Goal: Task Accomplishment & Management: Manage account settings

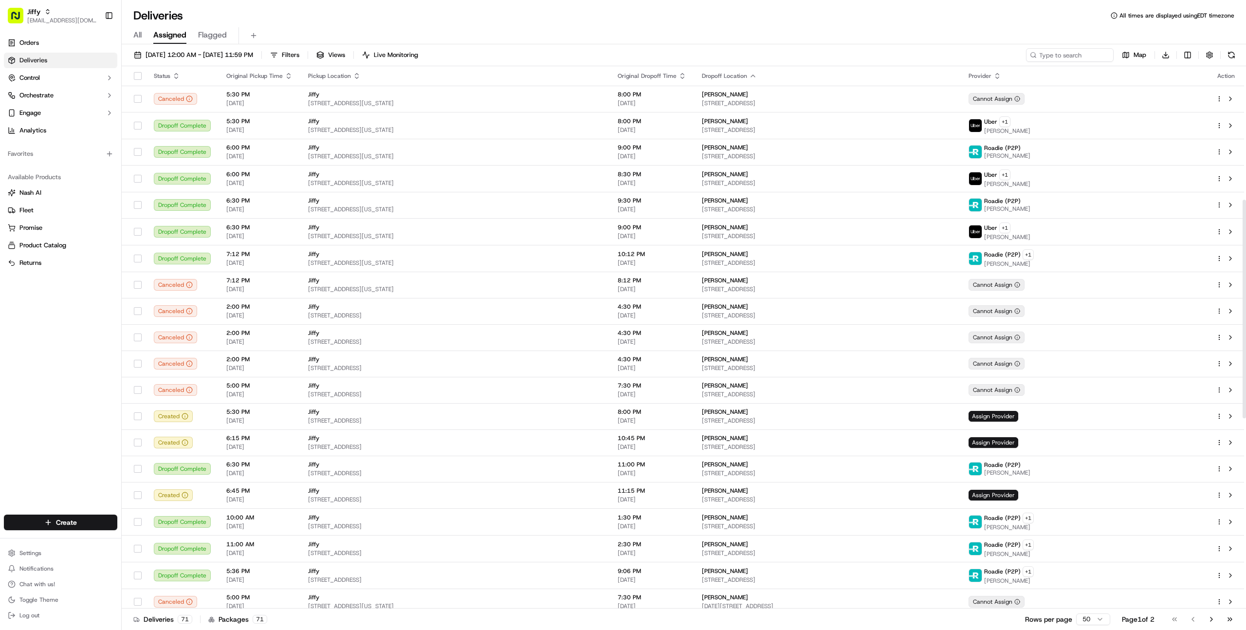
scroll to position [331, 0]
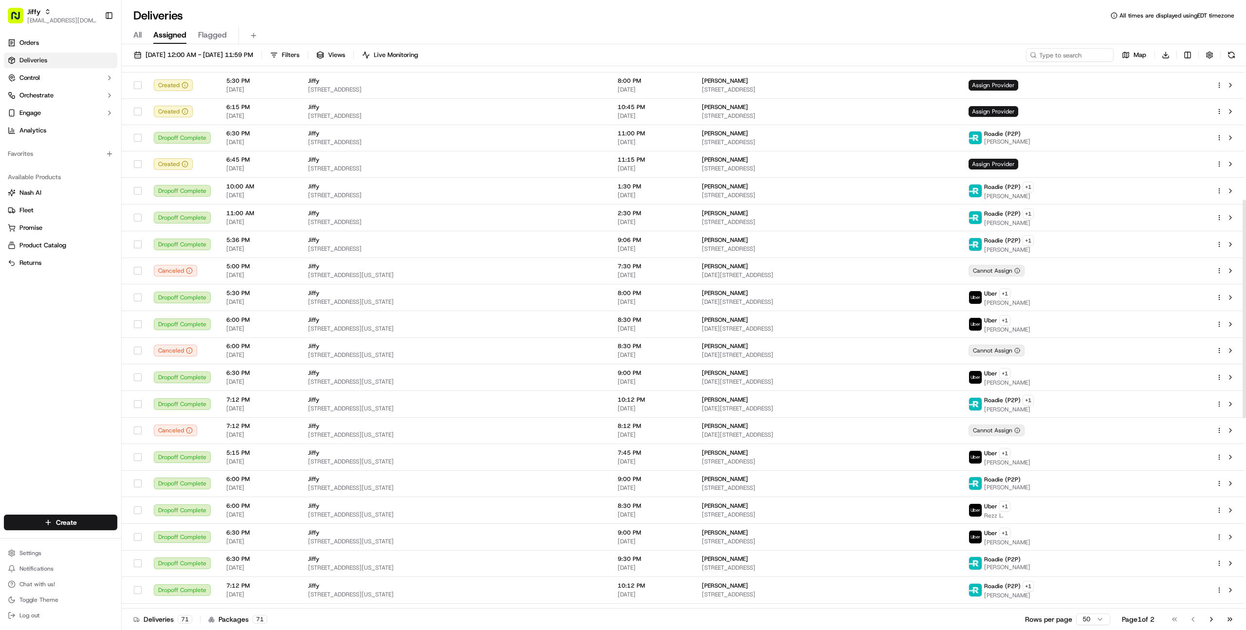
click at [82, 373] on div "Orders Deliveries Control Orchestrate Engage Analytics Favorites Available Prod…" at bounding box center [60, 268] width 121 height 475
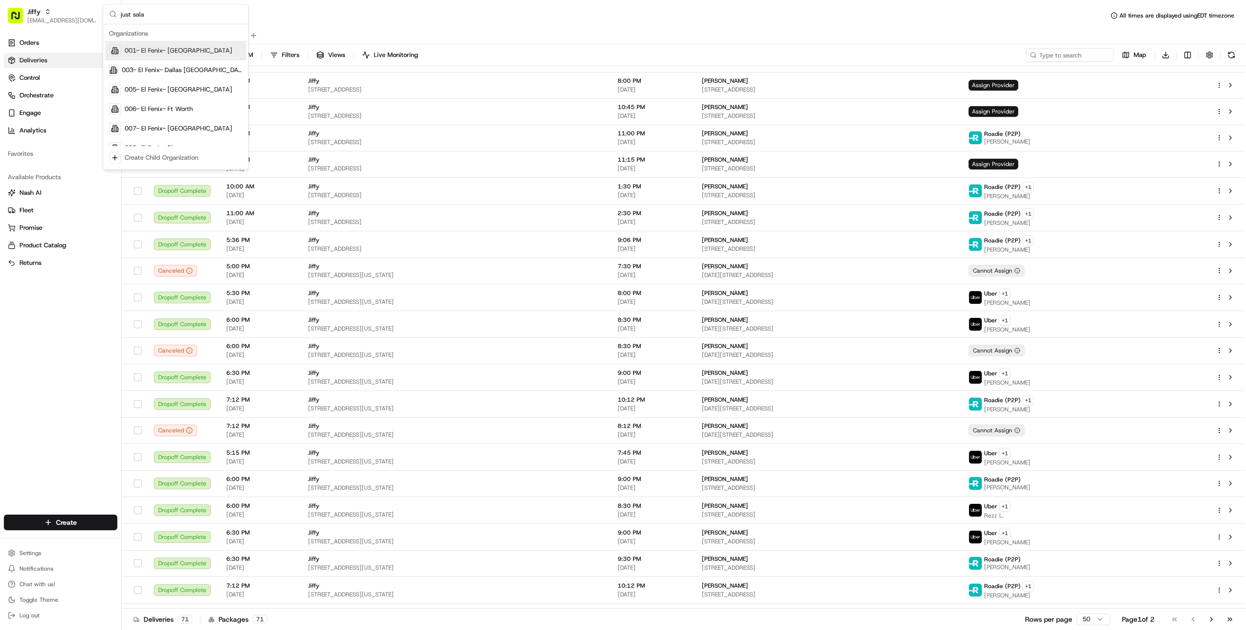
type input "just salad"
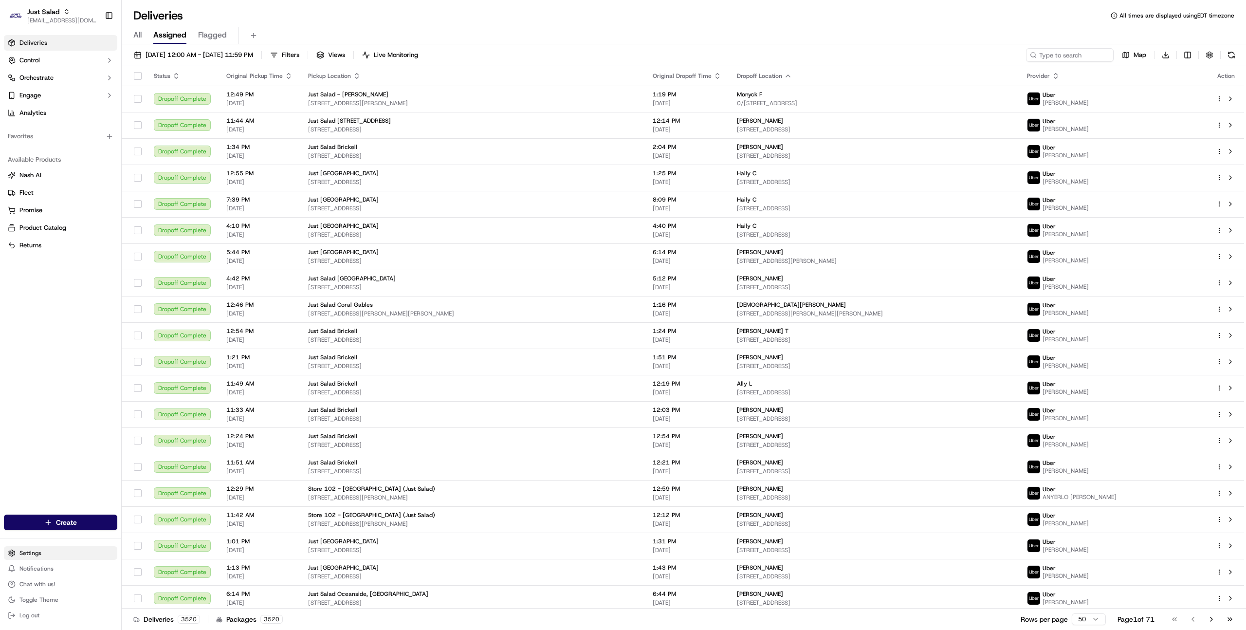
click at [35, 553] on html "Just Salad [EMAIL_ADDRESS][DOMAIN_NAME] Toggle Sidebar Deliveries Control Orche…" at bounding box center [623, 315] width 1246 height 630
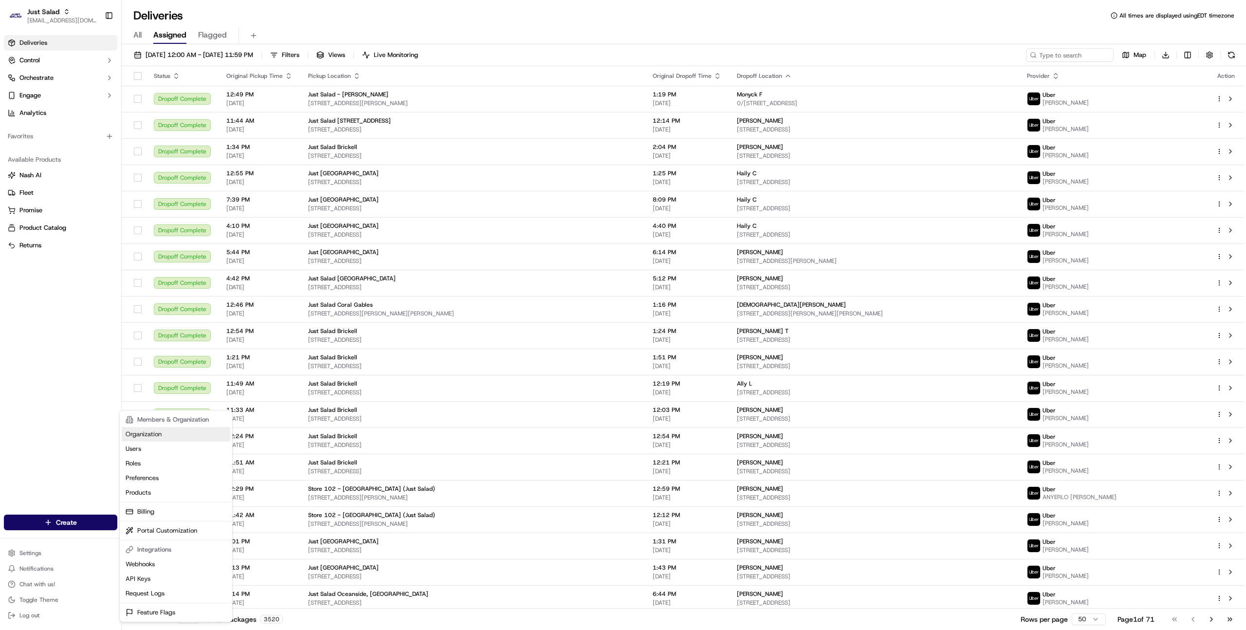
click at [154, 435] on link "Organization" at bounding box center [176, 434] width 109 height 15
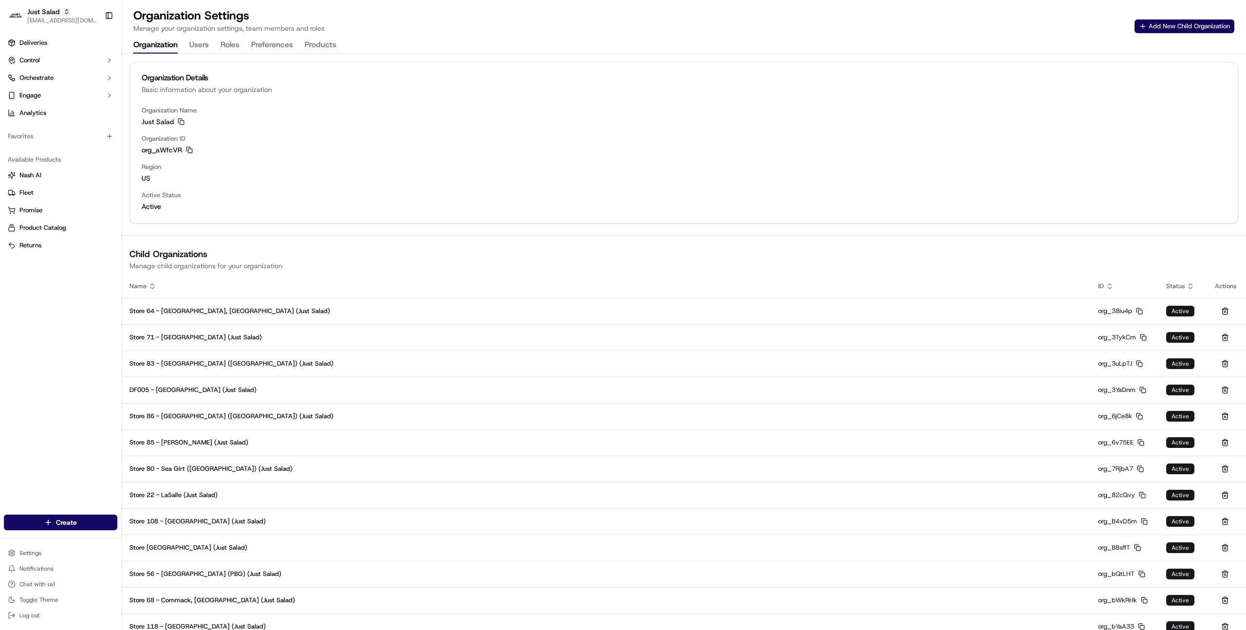
click at [1167, 28] on button "Add New Child Organization" at bounding box center [1184, 26] width 100 height 14
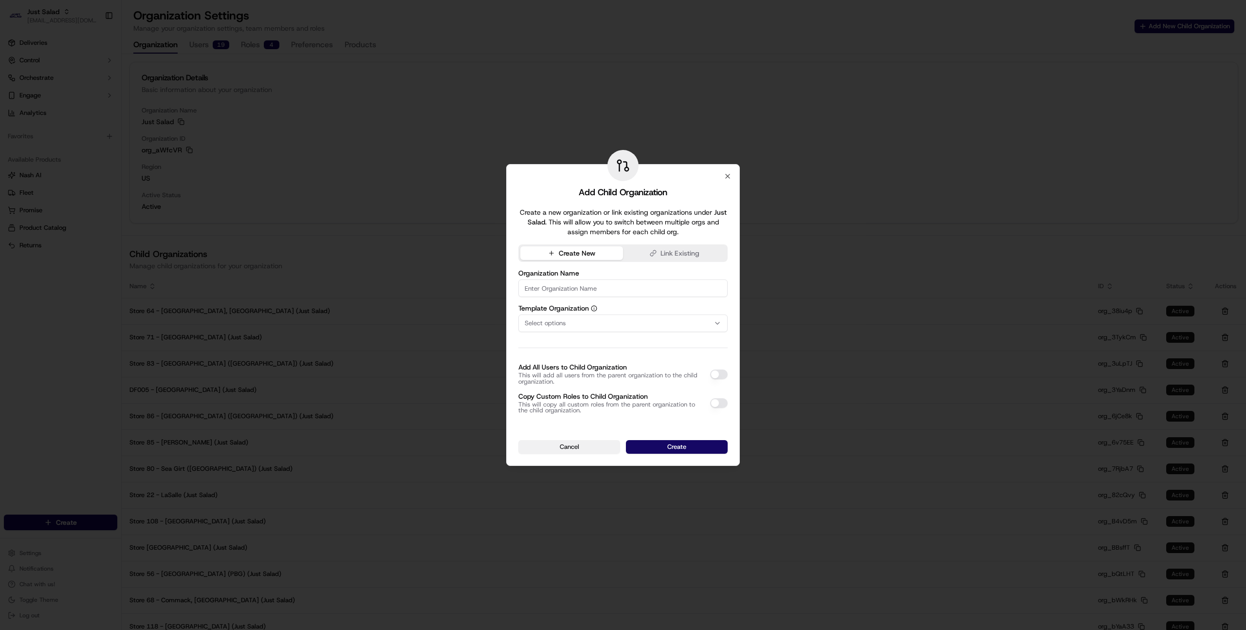
click at [555, 442] on button "Cancel" at bounding box center [569, 447] width 102 height 14
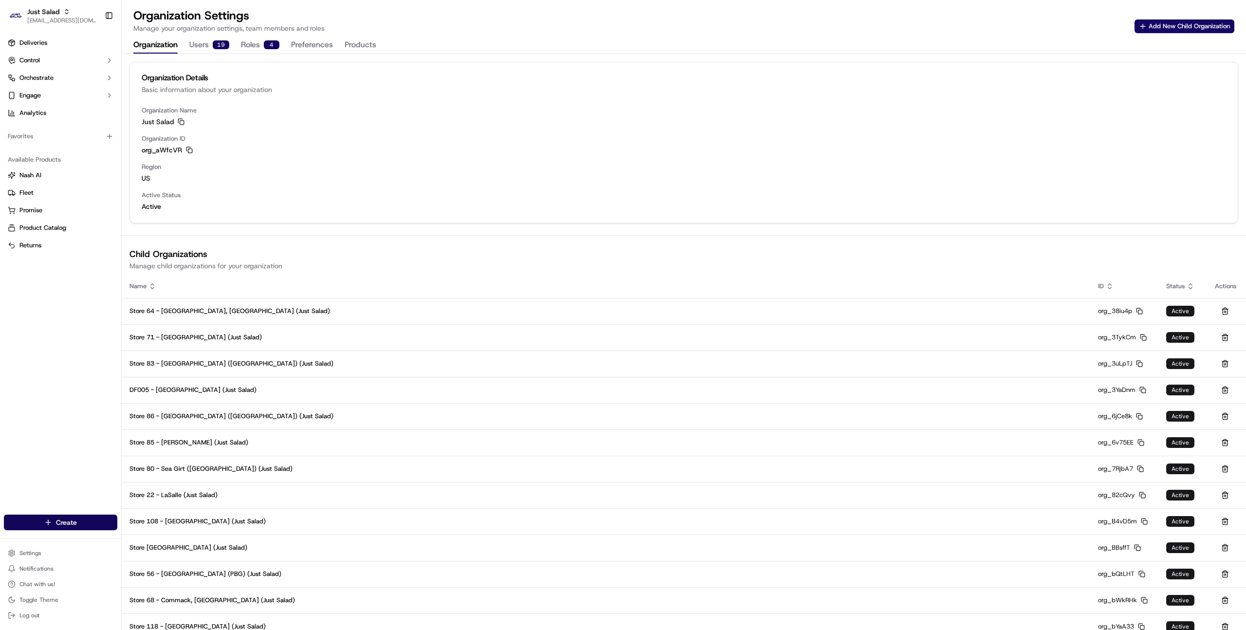
click at [45, 525] on html "Just Salad [EMAIL_ADDRESS][DOMAIN_NAME] Toggle Sidebar Deliveries Control Orche…" at bounding box center [623, 315] width 1246 height 630
click at [161, 544] on link "Delivery" at bounding box center [176, 540] width 109 height 18
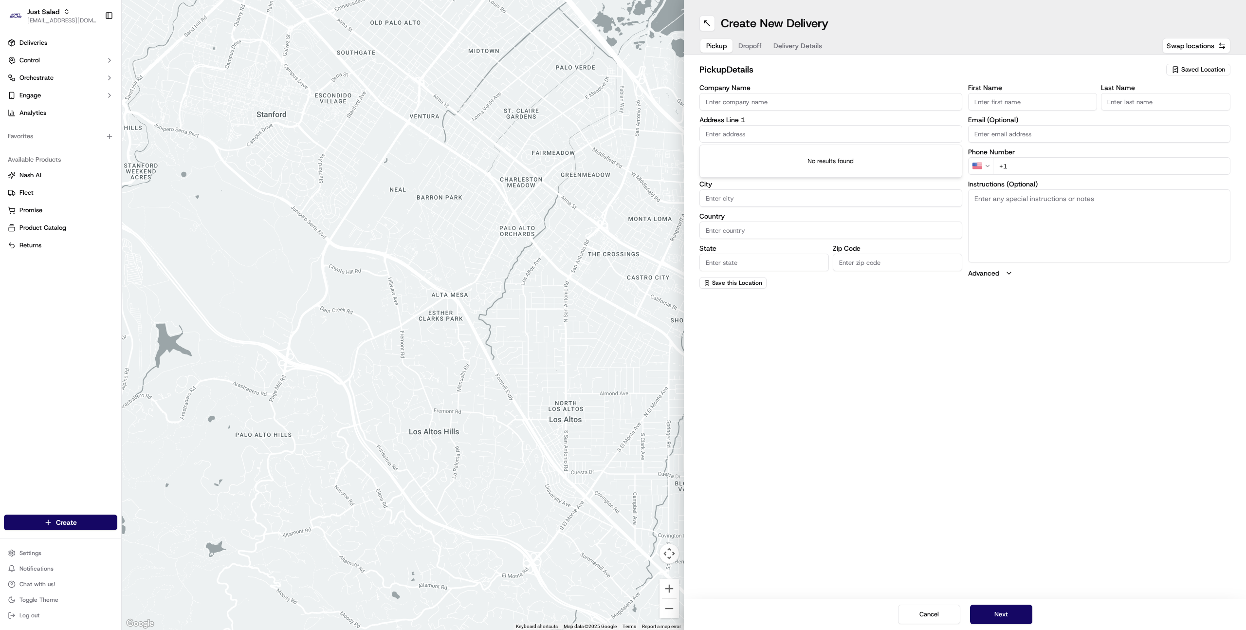
click at [749, 132] on input "text" at bounding box center [830, 134] width 263 height 18
paste input "[STREET_ADDRESS]"
click at [779, 153] on div "[STREET_ADDRESS]" at bounding box center [831, 154] width 258 height 15
type input "[STREET_ADDRESS]"
type input "210"
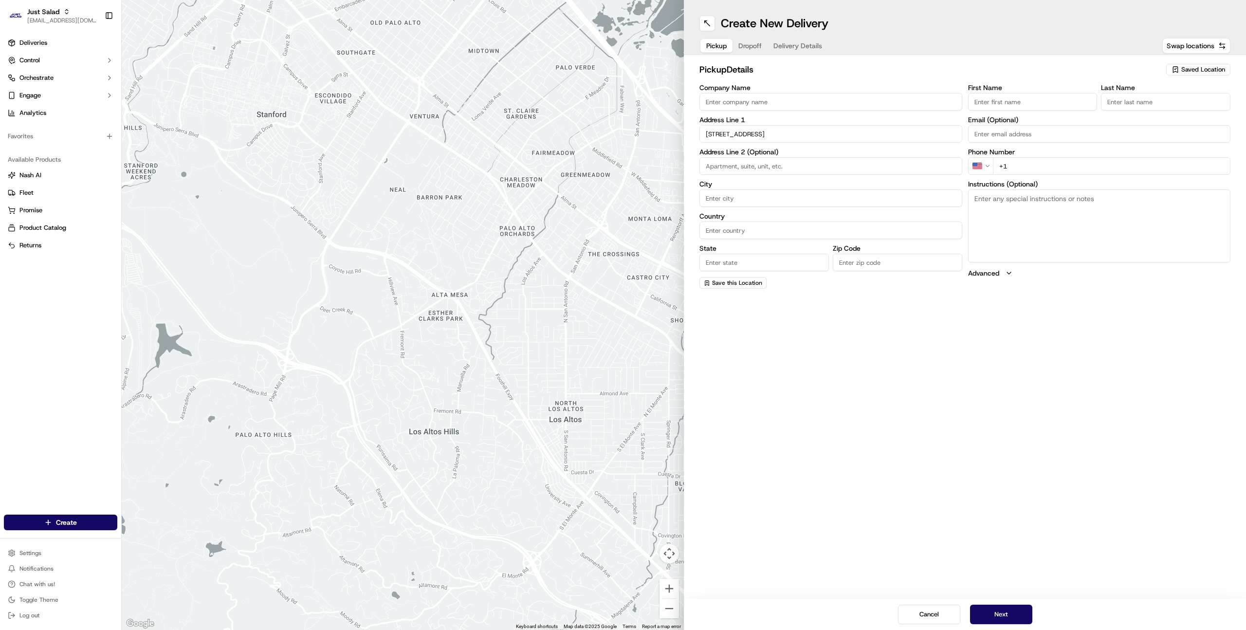
type input "[GEOGRAPHIC_DATA]"
type input "IL"
type input "60624"
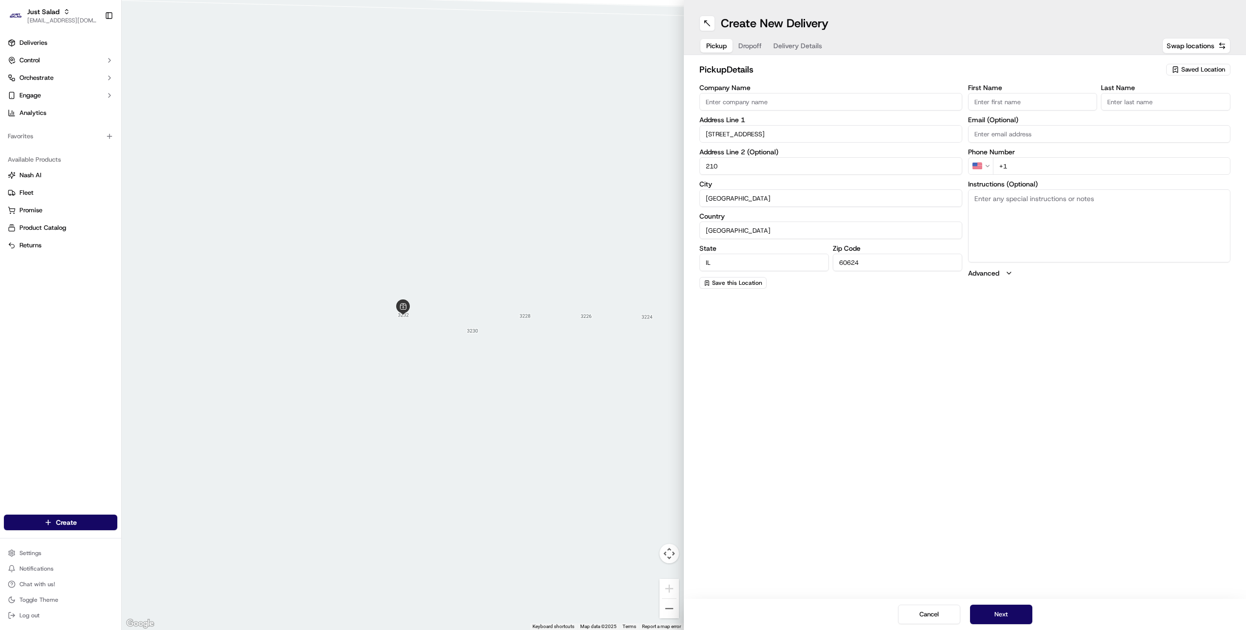
click at [750, 138] on input "[STREET_ADDRESS]" at bounding box center [830, 134] width 263 height 18
paste input "[GEOGRAPHIC_DATA]"
click at [813, 151] on div "[STREET_ADDRESS]" at bounding box center [831, 154] width 258 height 15
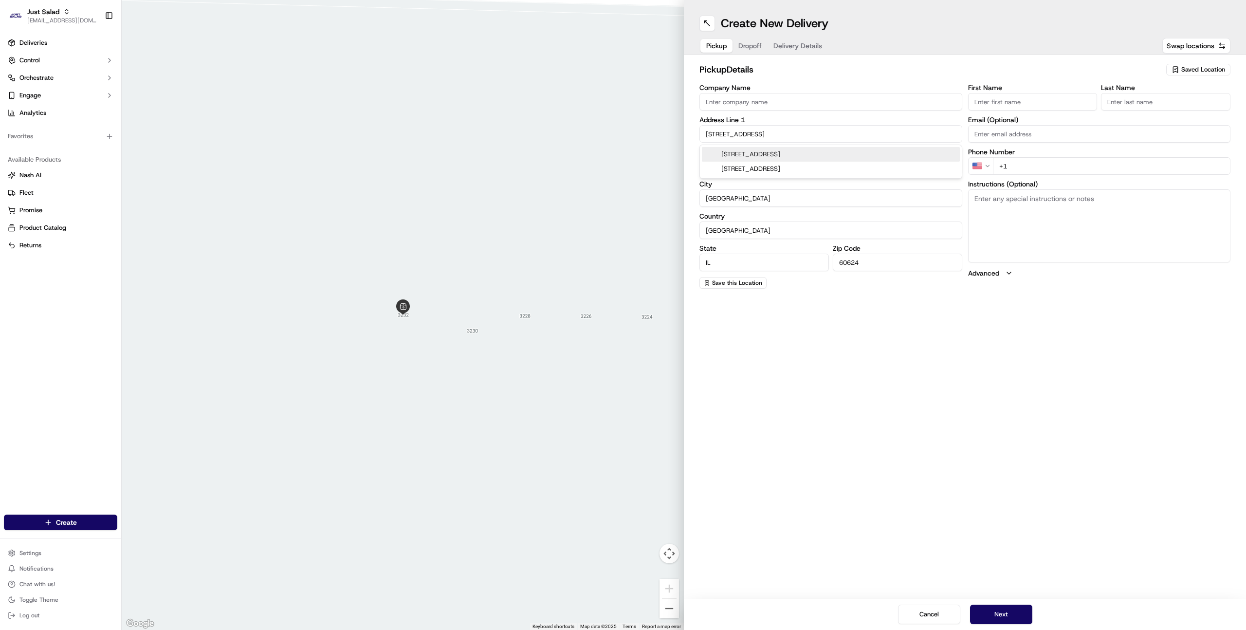
type input "[STREET_ADDRESS]"
type input "Wilmette"
type input "60091"
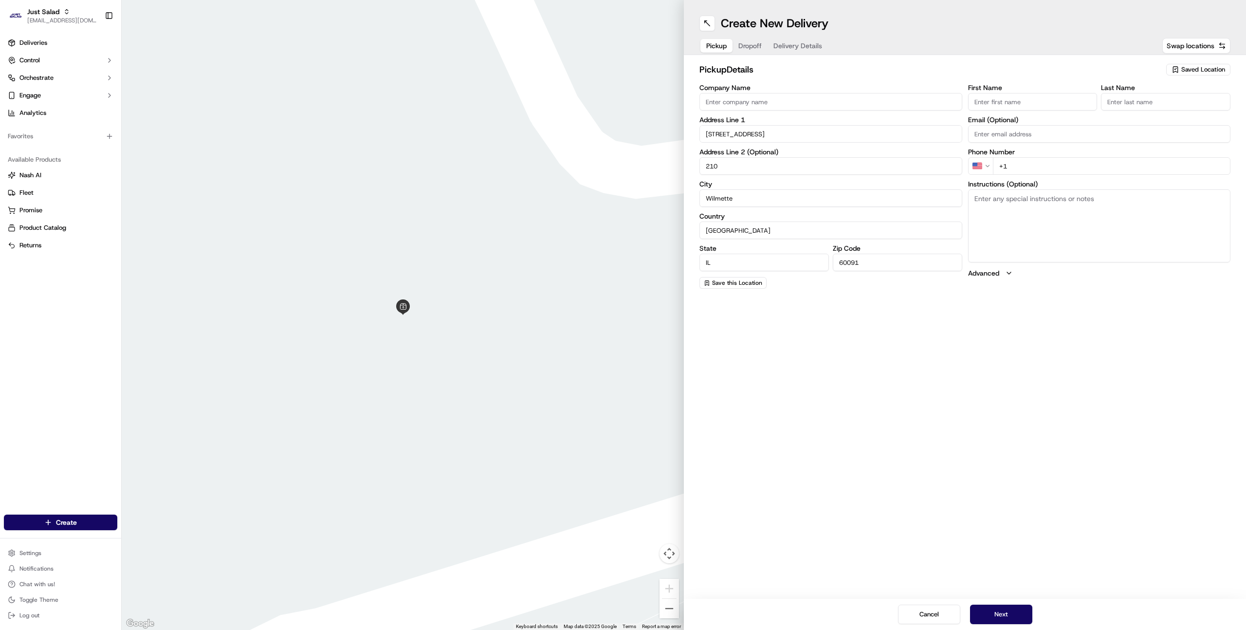
click at [754, 133] on input "[STREET_ADDRESS]" at bounding box center [830, 134] width 263 height 18
paste input "[STREET_ADDRESS]"
click at [756, 153] on div "[STREET_ADDRESS]" at bounding box center [831, 154] width 258 height 15
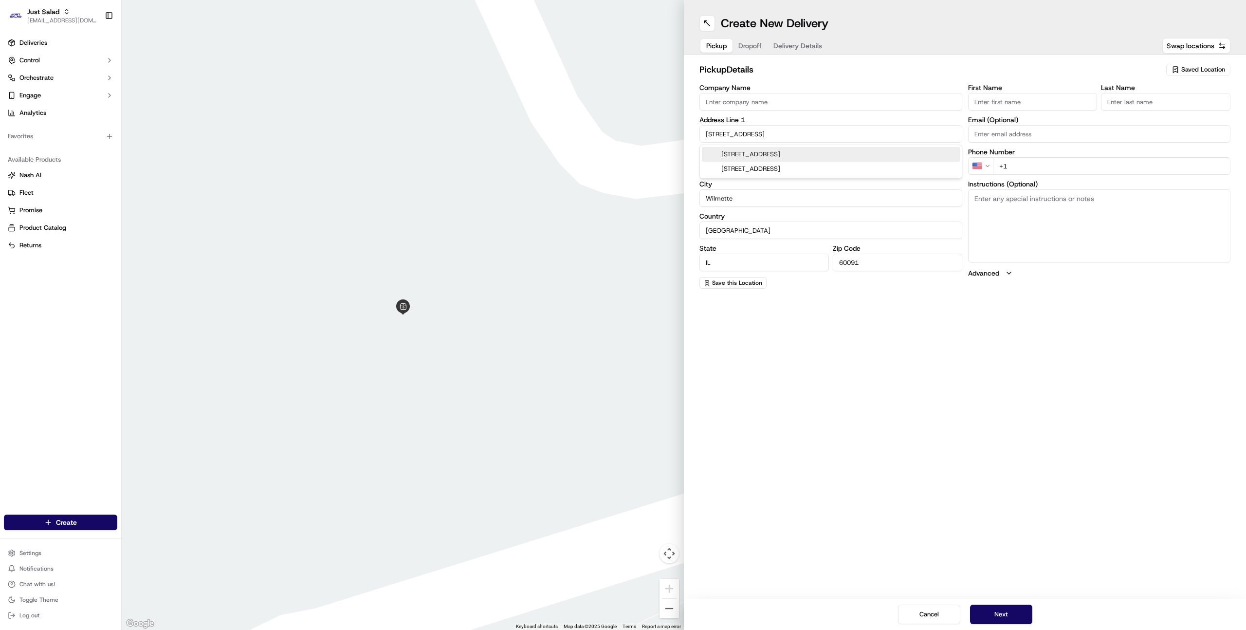
type input "[STREET_ADDRESS]"
type input "12"
type input "[GEOGRAPHIC_DATA]"
type input "NJ"
type input "07748"
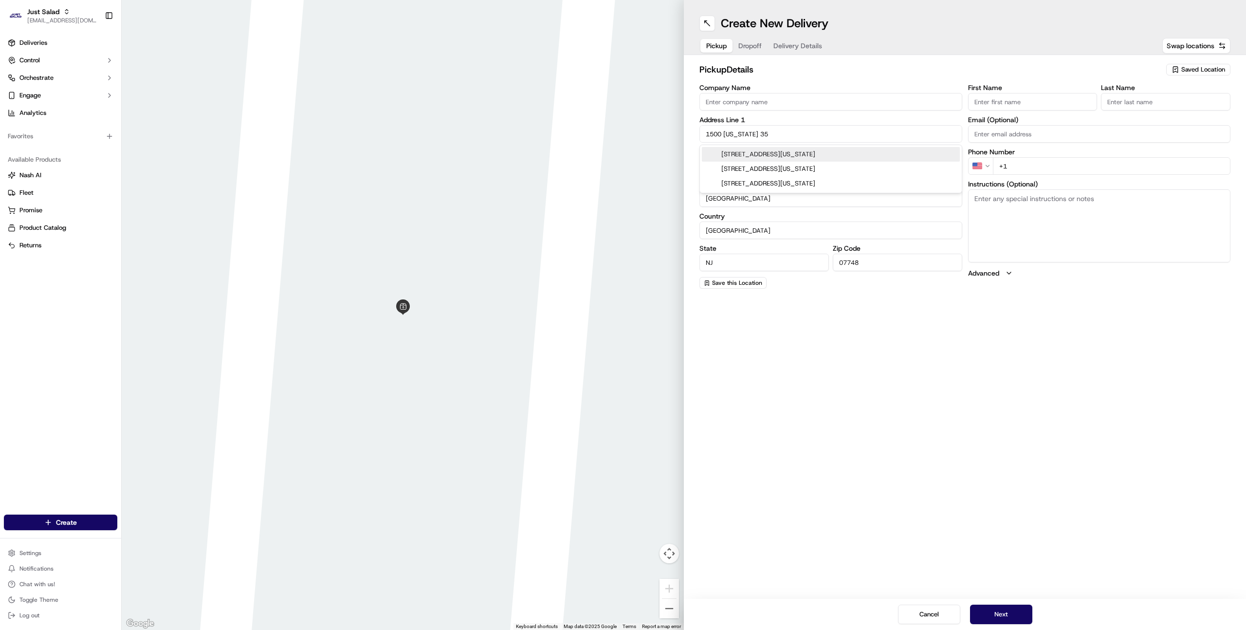
click at [760, 137] on input "1500 [US_STATE] 35" at bounding box center [830, 134] width 263 height 18
paste input "J-[STREET_ADDRESS]"
click at [750, 153] on div "[STREET_ADDRESS]" at bounding box center [831, 154] width 258 height 15
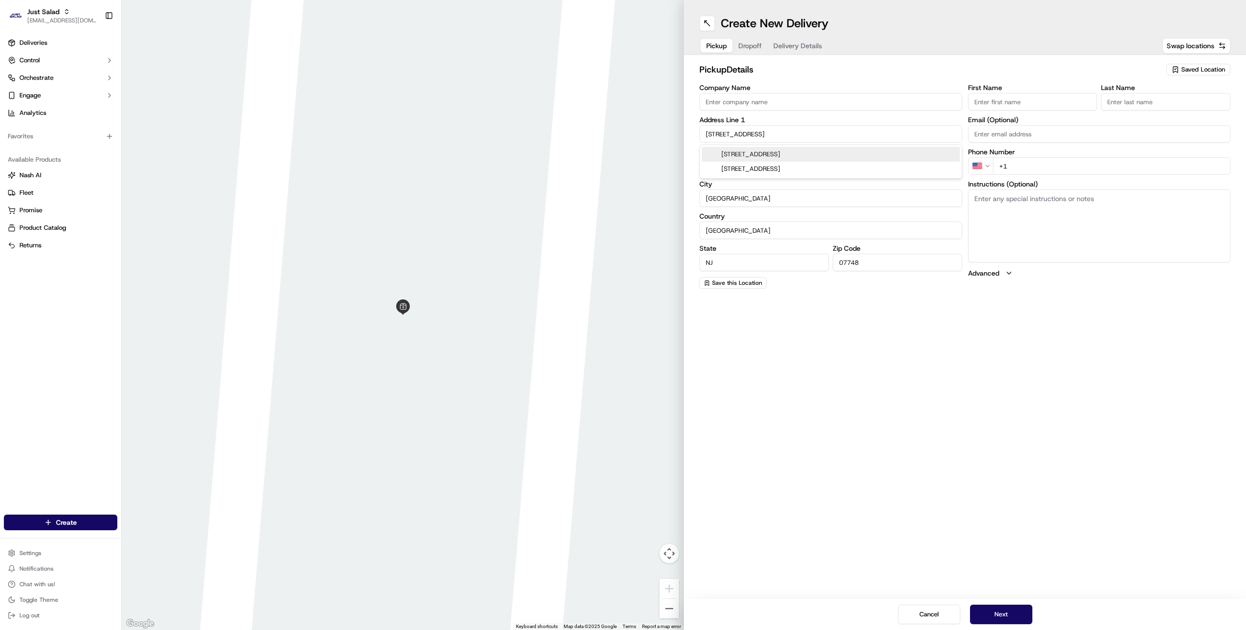
type input "1500 [US_STATE] 35"
click at [34, 549] on html "Just Salad [EMAIL_ADDRESS][DOMAIN_NAME] Toggle Sidebar Deliveries Control Orche…" at bounding box center [623, 315] width 1246 height 630
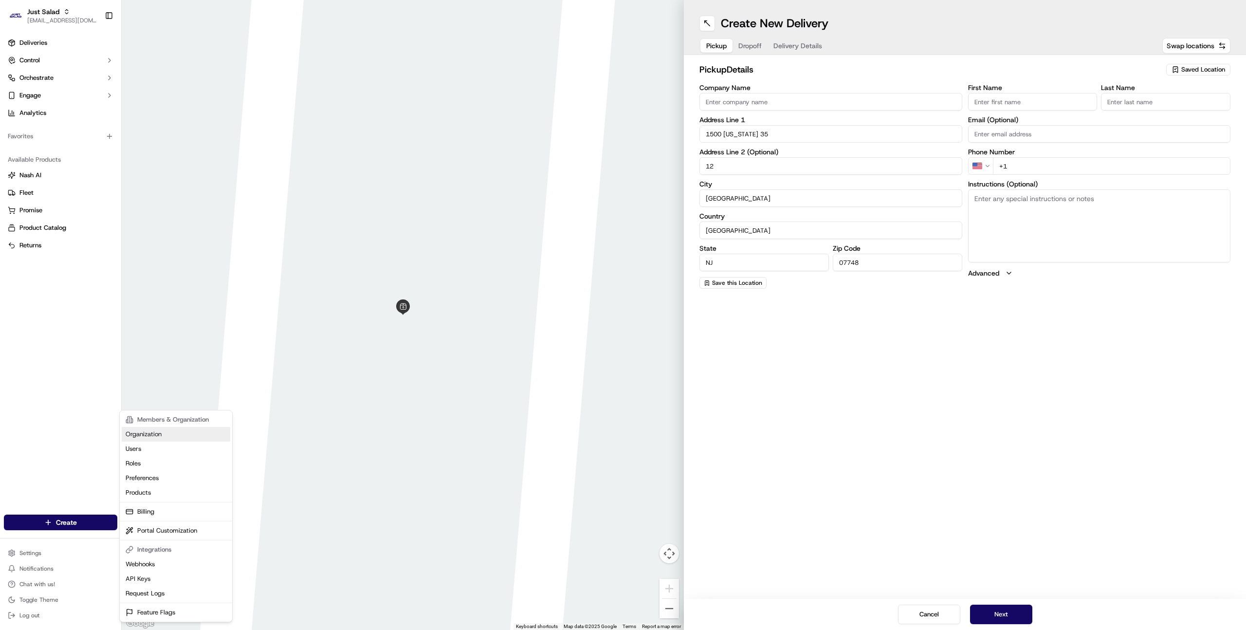
click at [182, 432] on link "Organization" at bounding box center [176, 434] width 109 height 15
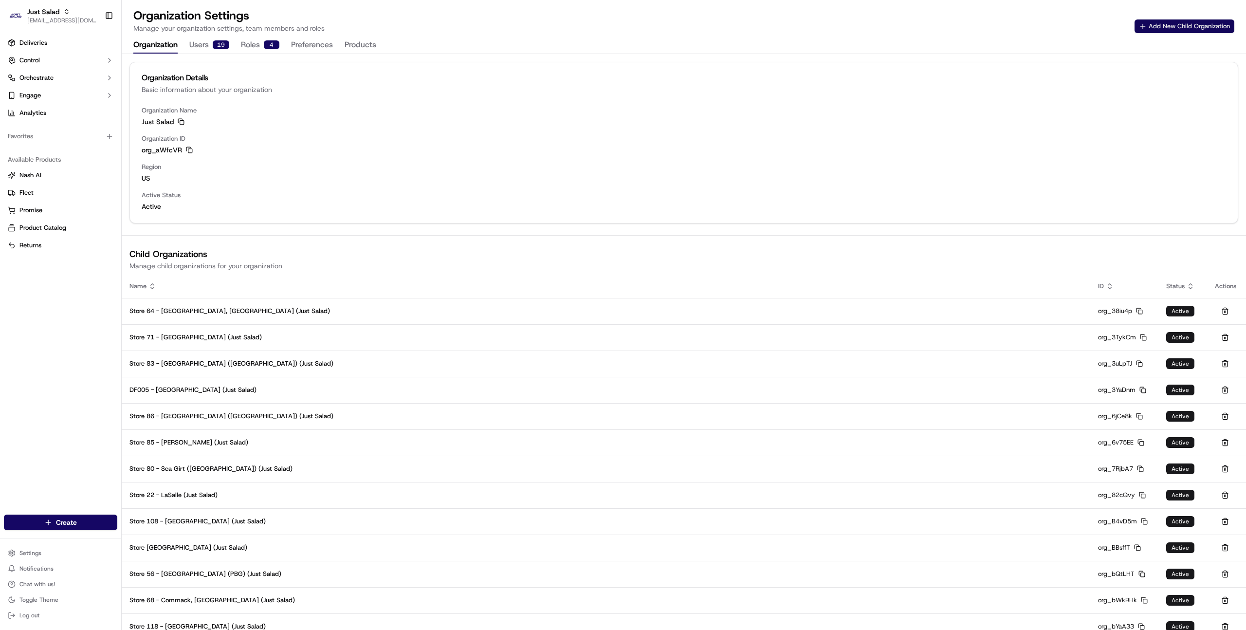
click at [1171, 31] on button "Add New Child Organization" at bounding box center [1184, 26] width 100 height 14
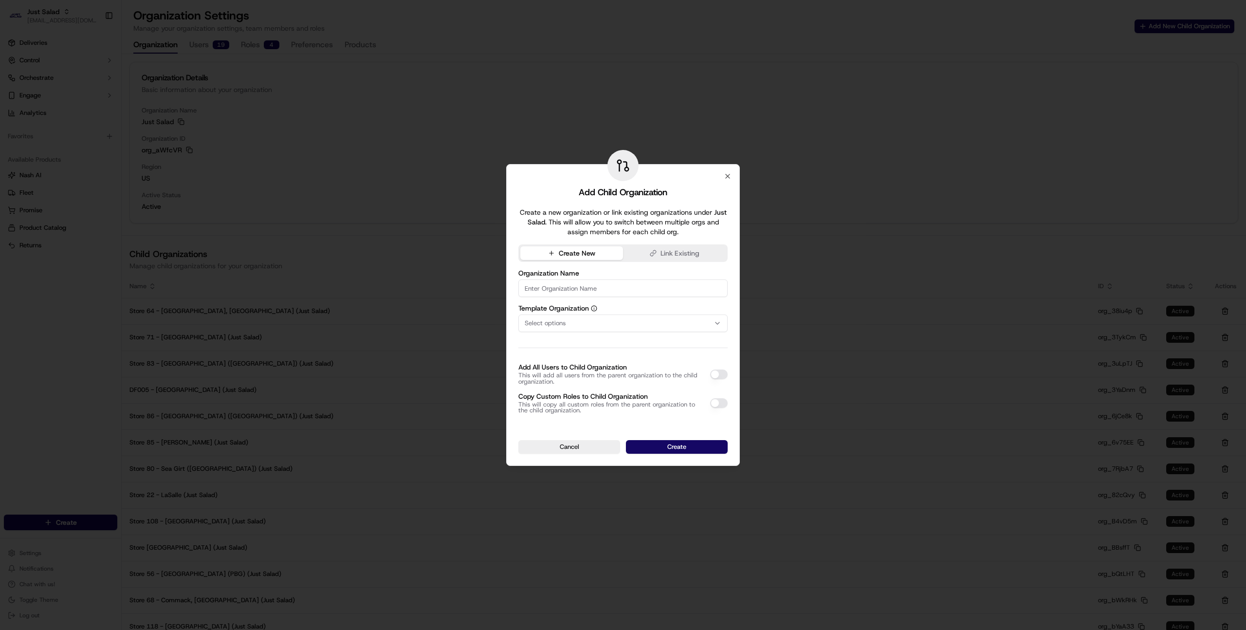
click at [546, 293] on input at bounding box center [622, 288] width 209 height 18
paste input "Store 109 - Wilmette (Just Salad)"
type input "Store 109 - Wilmette (Just Salad)"
click at [591, 328] on button "Select options" at bounding box center [622, 323] width 209 height 18
type input "store 118"
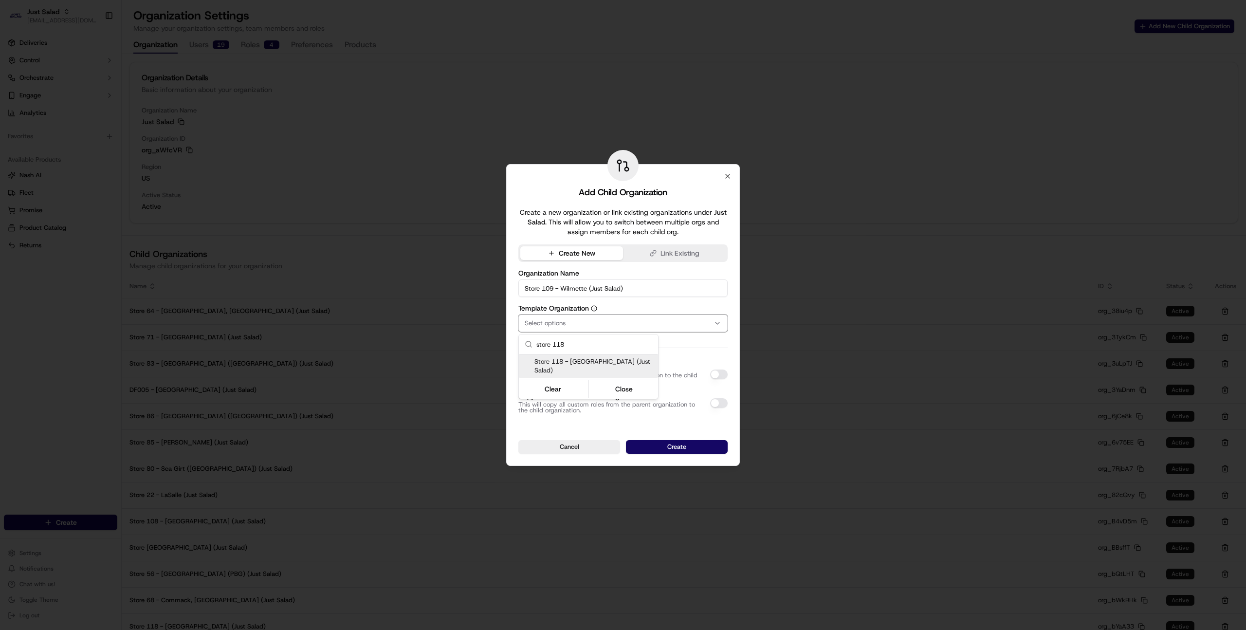
click at [578, 359] on span "Store 118 - [GEOGRAPHIC_DATA] (Just Salad)" at bounding box center [594, 366] width 120 height 18
click at [688, 346] on div at bounding box center [623, 315] width 1246 height 630
click at [722, 376] on button "Add All Users to Child Organization" at bounding box center [719, 374] width 18 height 10
click at [721, 406] on button "Copy Custom Roles to Child Organization" at bounding box center [719, 403] width 18 height 10
click at [687, 446] on button "Create" at bounding box center [677, 447] width 102 height 14
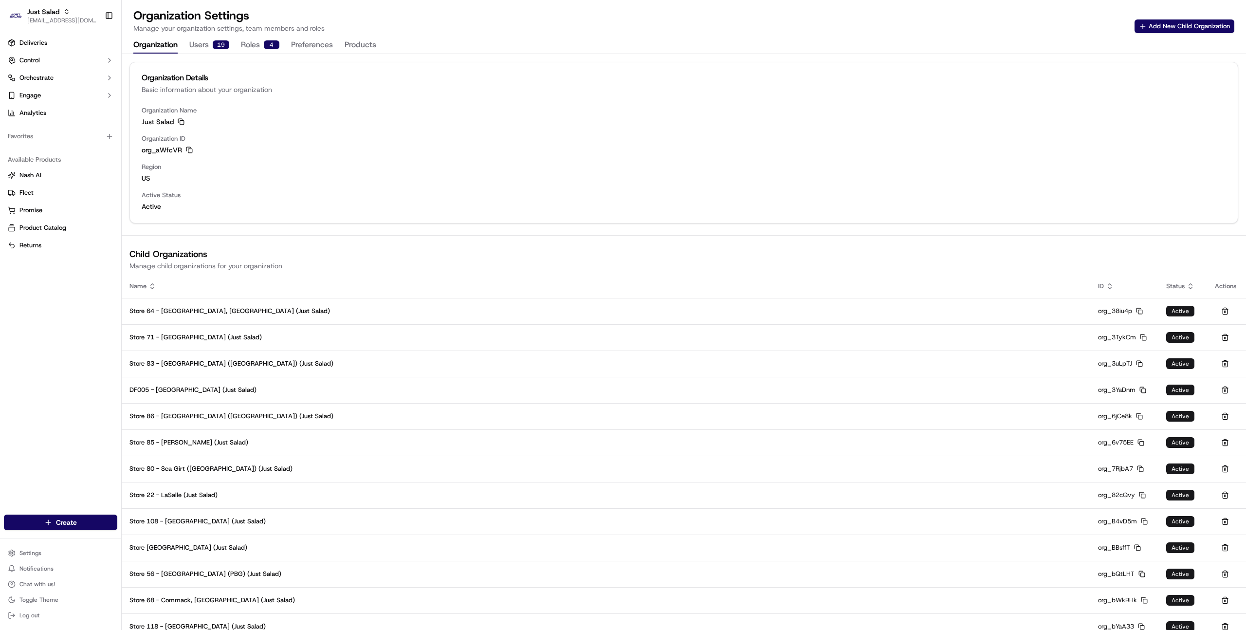
click at [80, 330] on div "Deliveries Control Orchestrate Engage Analytics Favorites Available Products [P…" at bounding box center [60, 268] width 121 height 475
click at [1151, 27] on button "Add New Child Organization" at bounding box center [1184, 26] width 100 height 14
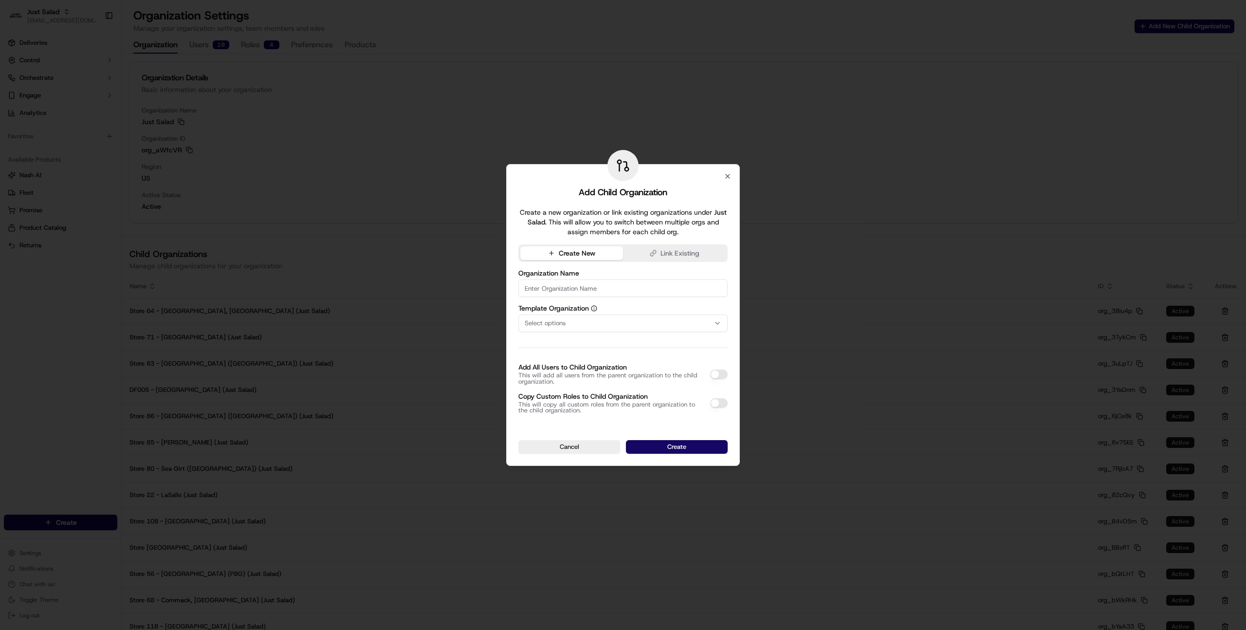
click at [582, 278] on div "Organization Name" at bounding box center [622, 283] width 209 height 27
click at [582, 281] on input at bounding box center [622, 288] width 209 height 18
paste input "Store 115 - [GEOGRAPHIC_DATA] (Just Salad)"
type input "Store 115 - [GEOGRAPHIC_DATA] (Just Salad)"
click at [547, 324] on span "Select options" at bounding box center [545, 323] width 41 height 9
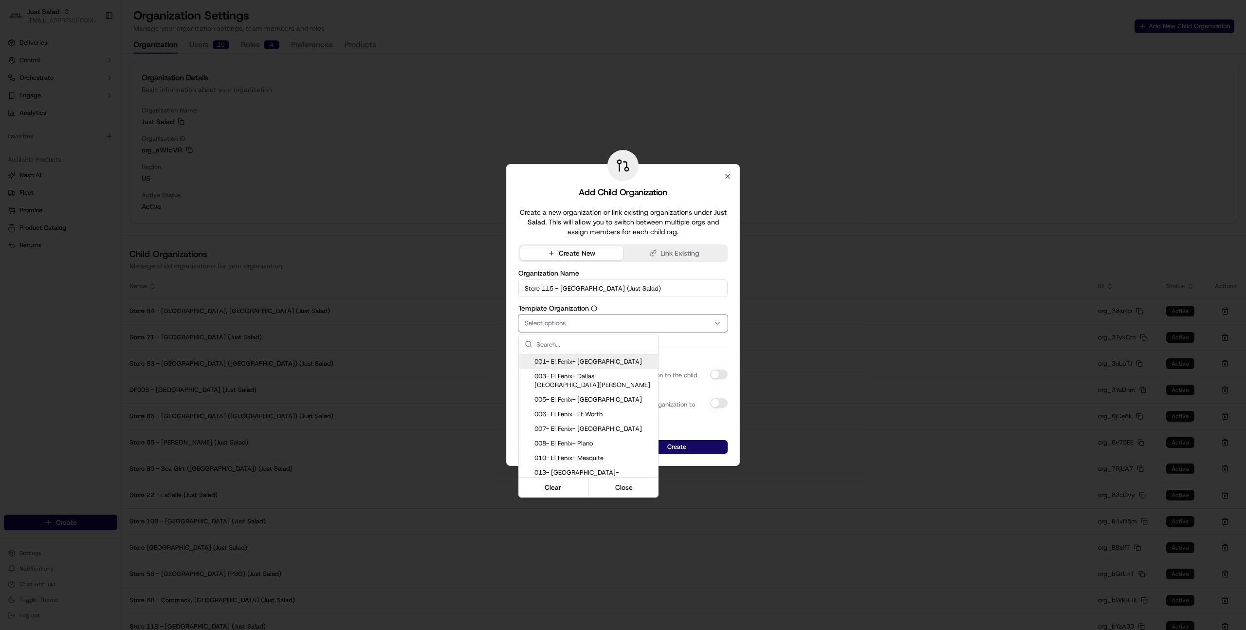
click at [544, 348] on input "text" at bounding box center [594, 343] width 116 height 19
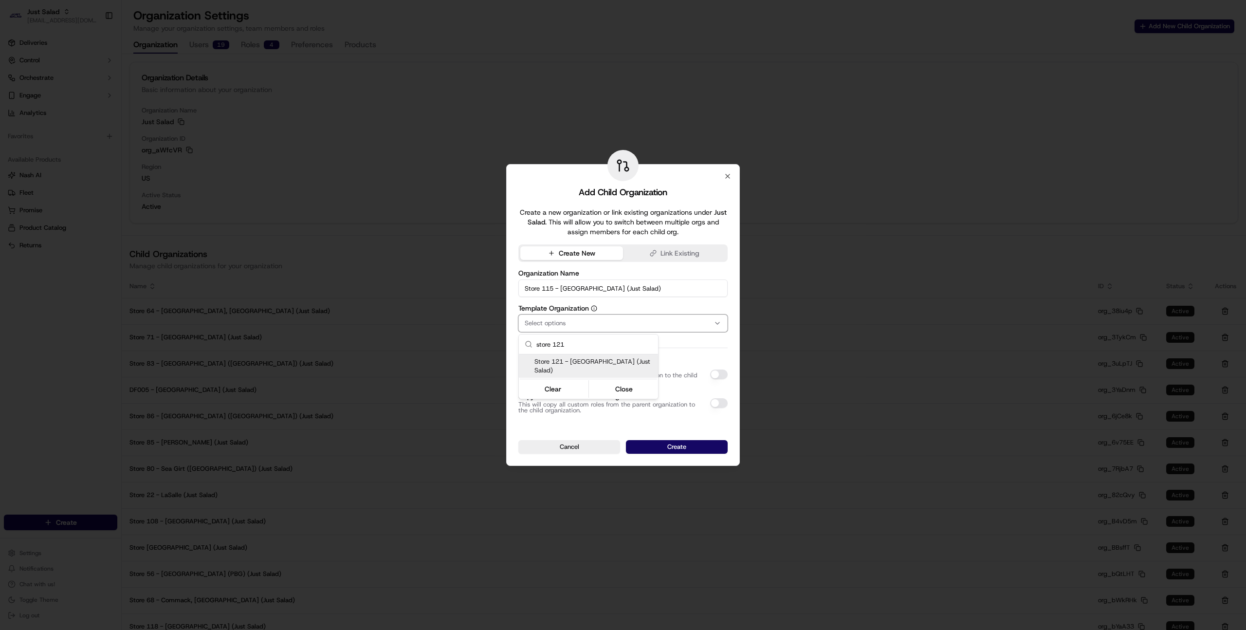
type input "store 121"
click at [575, 363] on span "Store 121 - [GEOGRAPHIC_DATA] (Just Salad)" at bounding box center [594, 366] width 120 height 18
click at [717, 375] on div at bounding box center [623, 315] width 1246 height 630
click at [721, 369] on button "Add All Users to Child Organization" at bounding box center [719, 374] width 18 height 10
click at [721, 402] on button "Copy Custom Roles to Child Organization" at bounding box center [719, 403] width 18 height 10
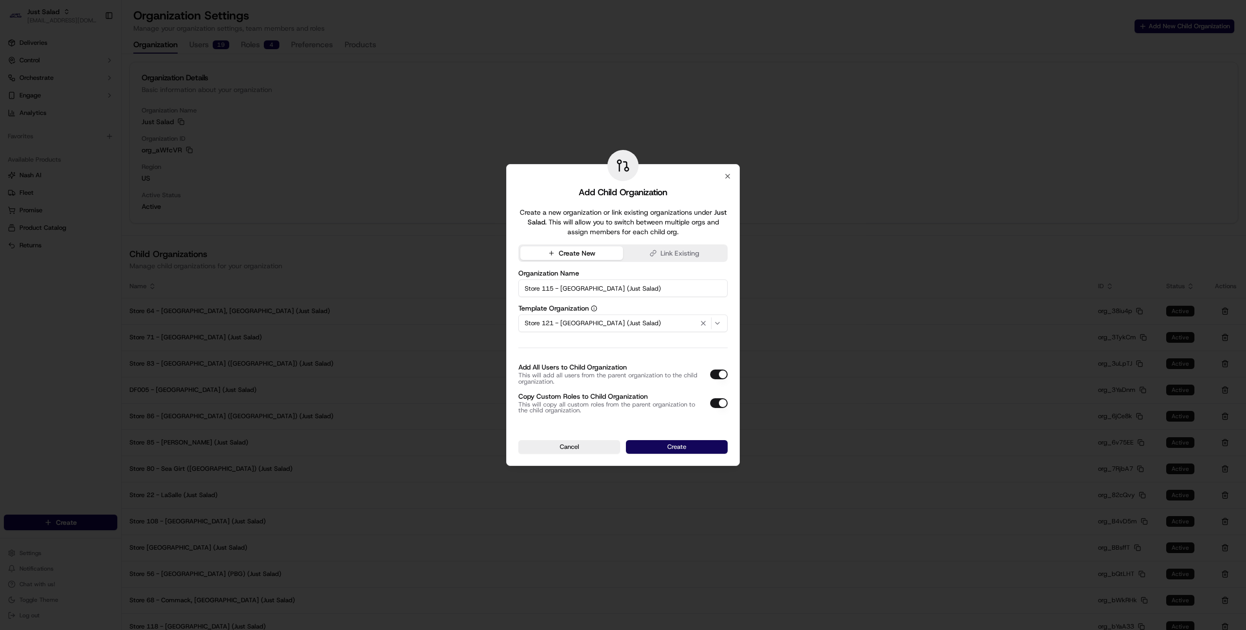
click at [696, 445] on button "Create" at bounding box center [677, 447] width 102 height 14
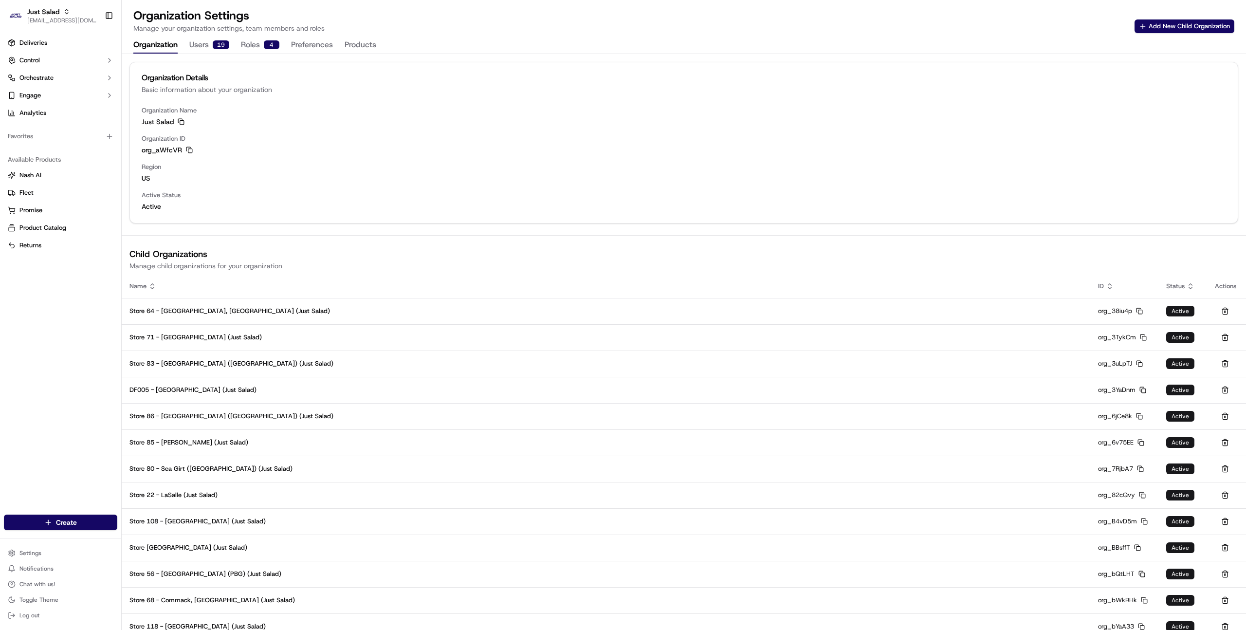
click at [27, 392] on div "Deliveries Control Orchestrate Engage Analytics Favorites Available Products [P…" at bounding box center [60, 268] width 121 height 475
type input "store 109"
click at [186, 49] on span "Store 109 - Wilmette (Just Salad)" at bounding box center [174, 50] width 98 height 9
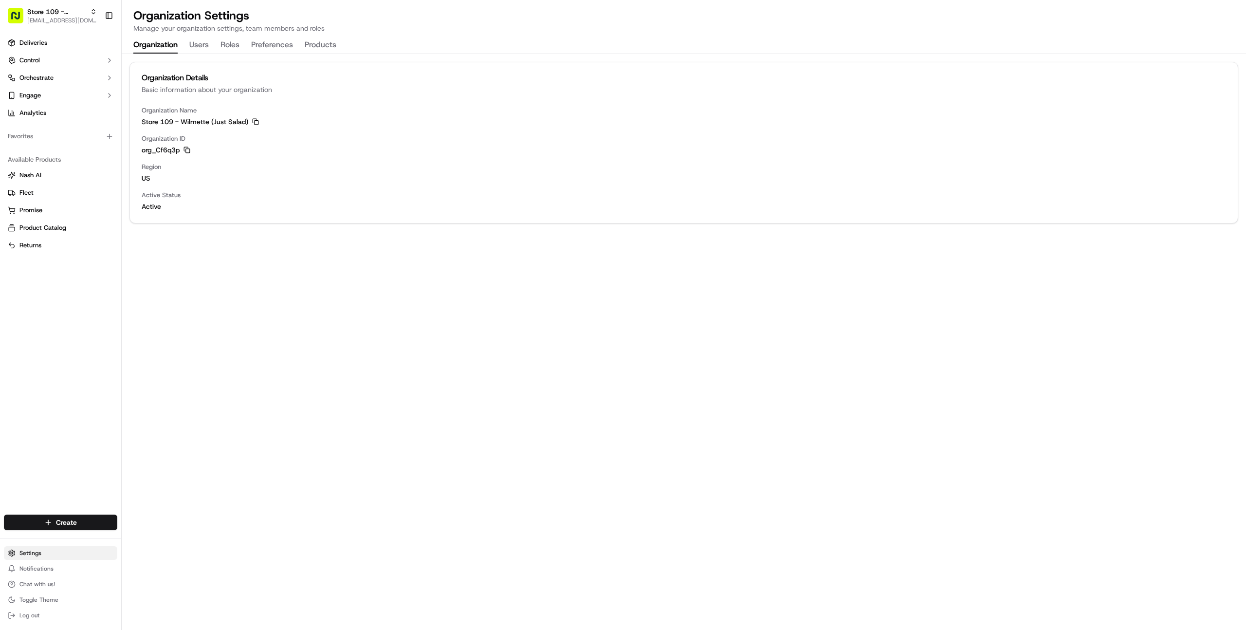
click at [49, 554] on html "Store 109 - Wilmette (Just Salad) [EMAIL_ADDRESS][DOMAIN_NAME] Toggle Sidebar D…" at bounding box center [623, 315] width 1246 height 630
click at [146, 453] on link "Users" at bounding box center [176, 448] width 109 height 15
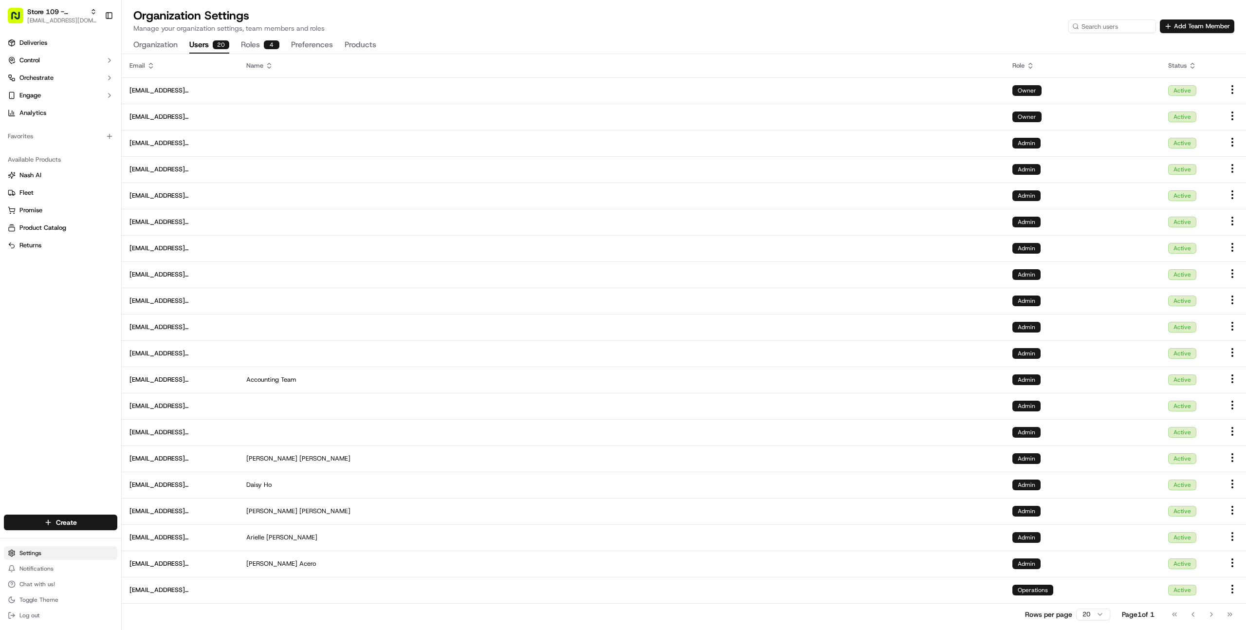
click at [36, 549] on html "Store 109 - Wilmette (Just Salad) [EMAIL_ADDRESS][DOMAIN_NAME] Toggle Sidebar D…" at bounding box center [623, 315] width 1246 height 630
click at [57, 378] on html "Store 109 - Wilmette (Just Salad) [EMAIL_ADDRESS][DOMAIN_NAME] Toggle Sidebar D…" at bounding box center [623, 315] width 1246 height 630
click at [51, 81] on span "Orchestrate" at bounding box center [36, 77] width 34 height 9
click at [51, 136] on link "Analytics" at bounding box center [60, 144] width 113 height 16
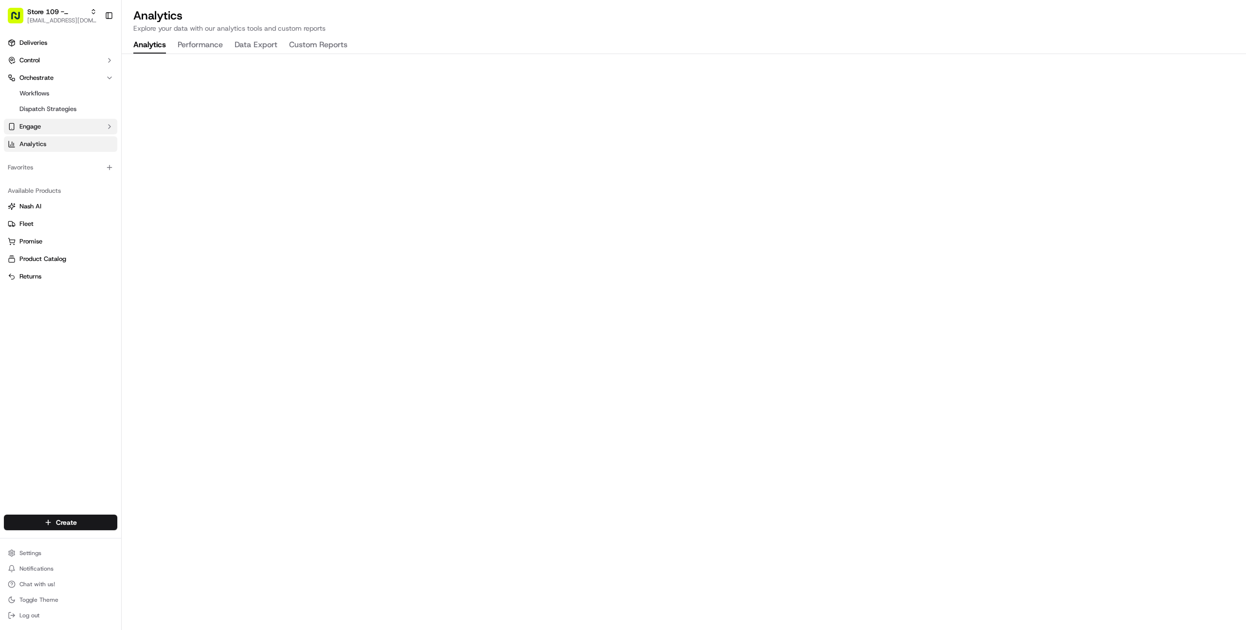
click at [53, 129] on button "Engage" at bounding box center [60, 127] width 113 height 16
click at [59, 82] on button "Orchestrate" at bounding box center [60, 78] width 113 height 16
click at [67, 59] on button "Control" at bounding box center [60, 61] width 113 height 16
click at [58, 91] on span "Pickup Locations" at bounding box center [43, 91] width 49 height 9
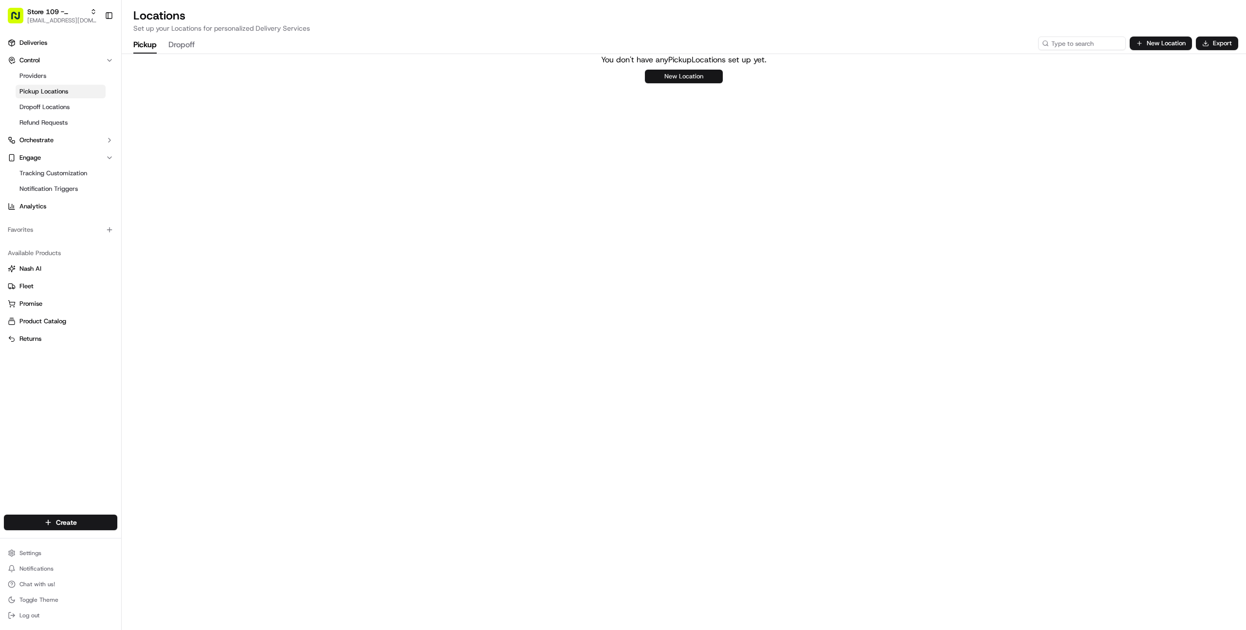
click at [712, 80] on button "New Location" at bounding box center [684, 77] width 78 height 14
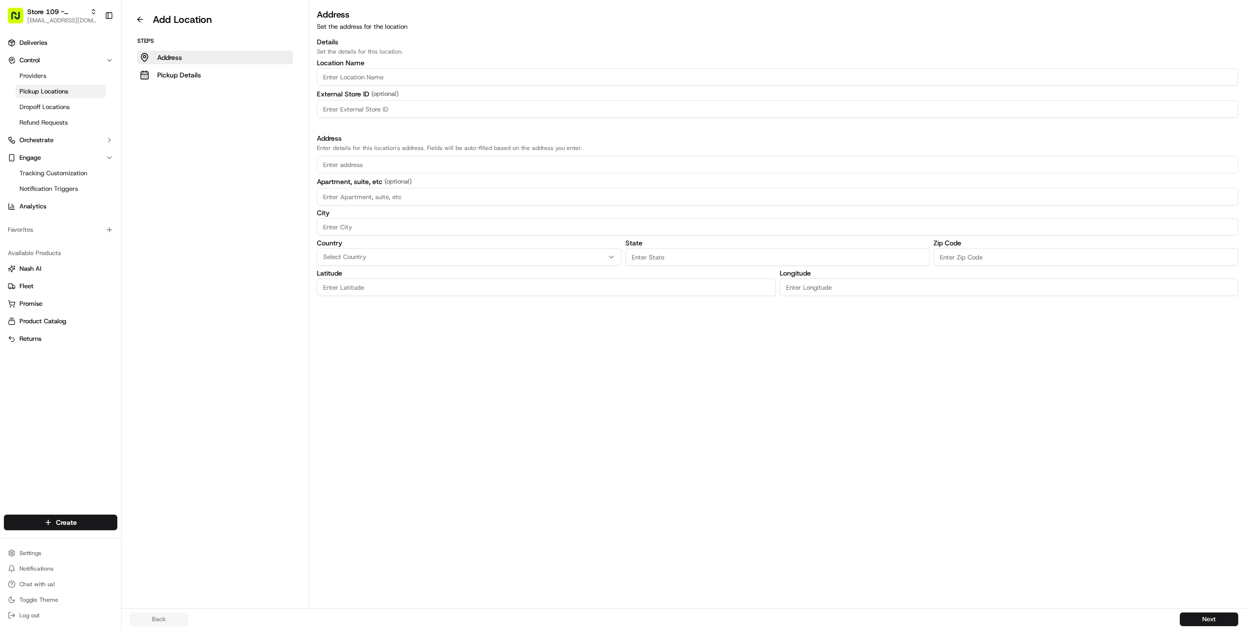
click at [359, 167] on input "text" at bounding box center [777, 165] width 921 height 18
paste input "[STREET_ADDRESS]"
type input "[STREET_ADDRESS]"
type input "0"
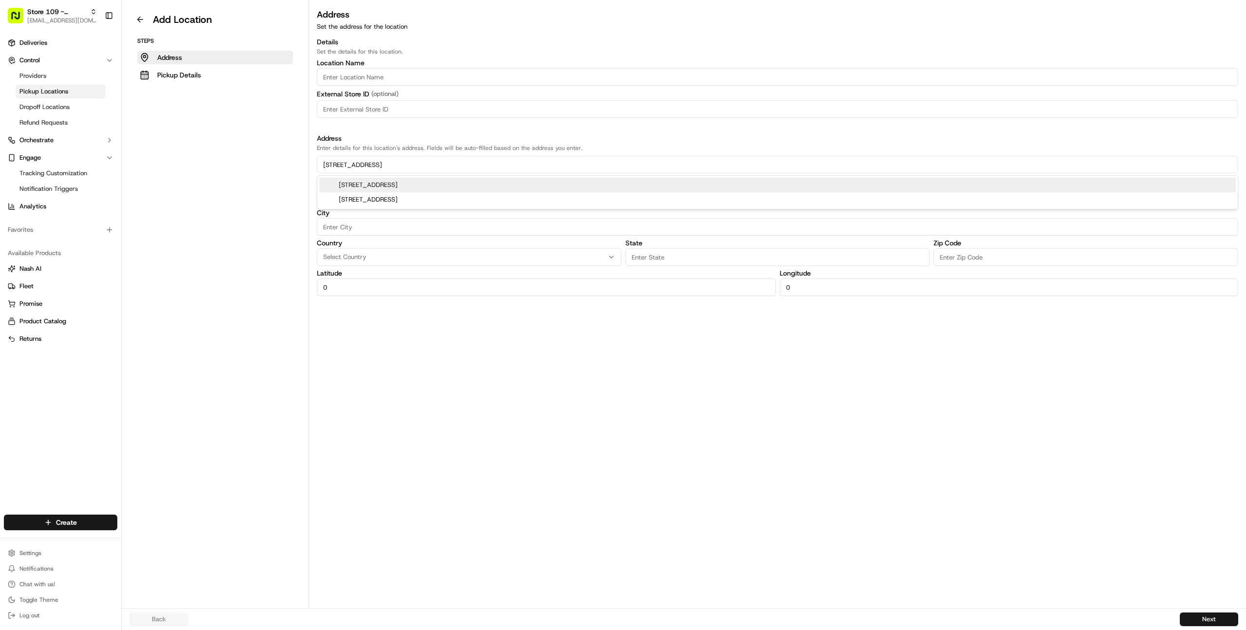
click at [394, 184] on div "[STREET_ADDRESS]" at bounding box center [777, 185] width 916 height 15
type input "[STREET_ADDRESS]"
type input "210"
type input "Wilmette"
type input "IL"
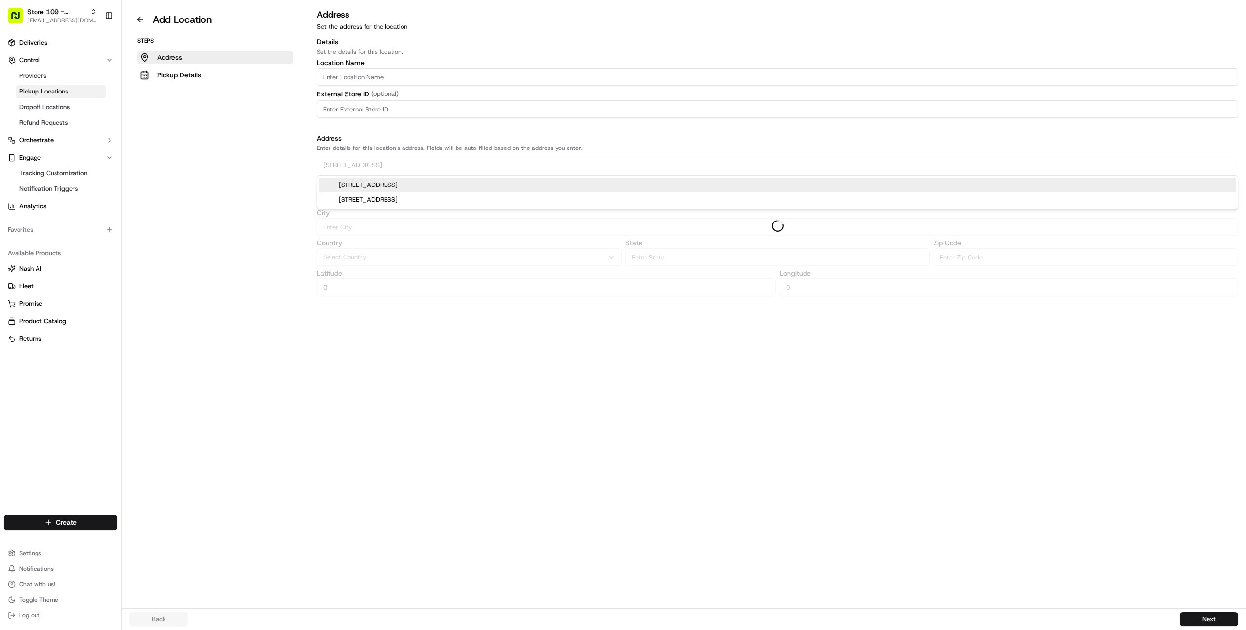
type input "60091"
type input "42.0822339"
type input "-87.75641739999999"
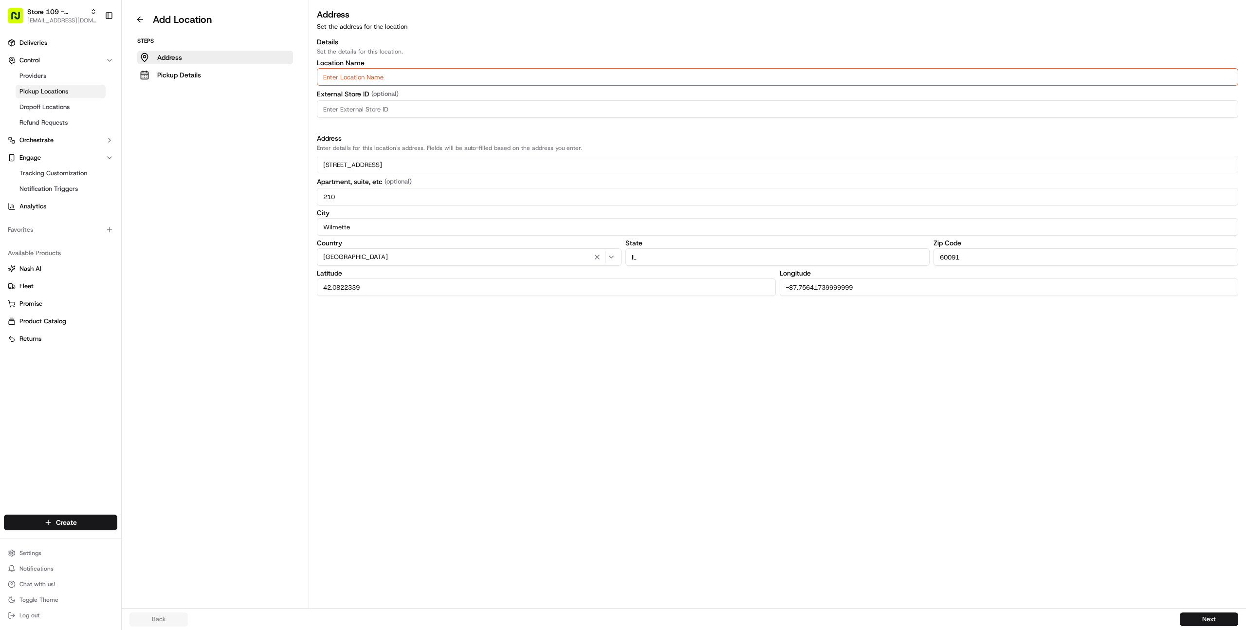
type input "[STREET_ADDRESS]"
click at [378, 76] on input "Location name" at bounding box center [777, 77] width 921 height 18
paste input "Store 109 - Wilmette (Just Salad)"
type input "Store 109 - Wilmette (Just Salad)"
click at [1202, 617] on button "Next" at bounding box center [1209, 619] width 58 height 14
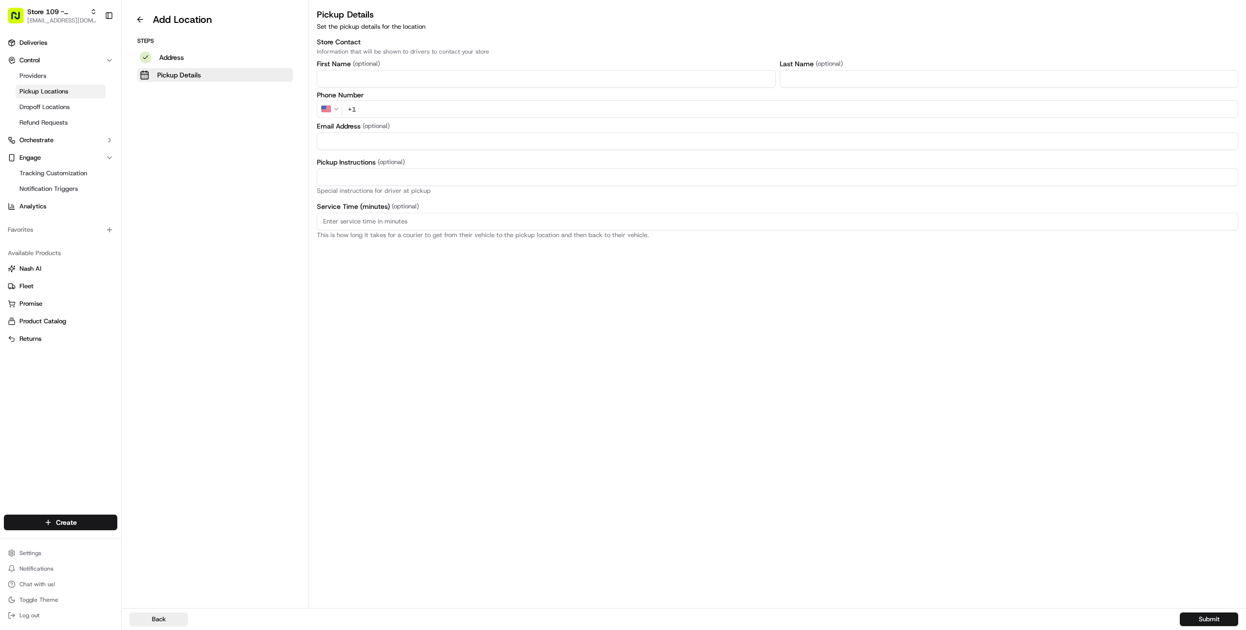
click at [377, 105] on input "+1" at bounding box center [790, 109] width 896 height 18
paste input "[PHONE_NUMBER]"
type input "[PHONE_NUMBER]"
type input "Pickup order [insert order number] for [insert customer name] from Just Salad"
click at [1208, 613] on button "Submit" at bounding box center [1209, 619] width 58 height 14
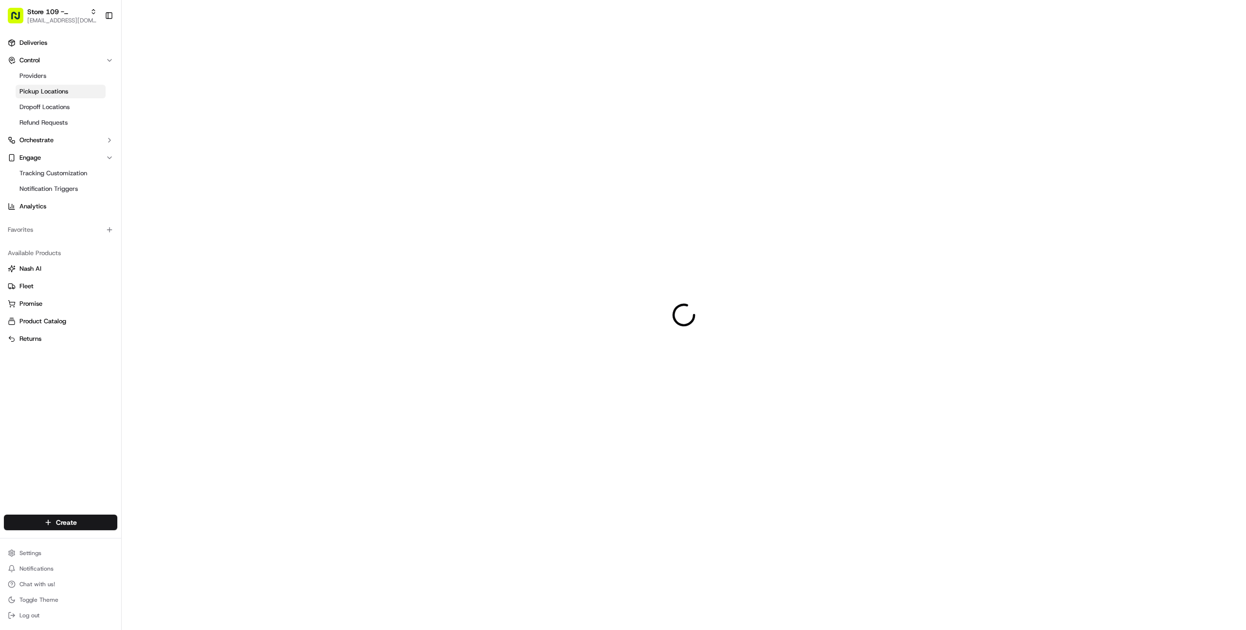
click at [1208, 613] on div at bounding box center [684, 315] width 1124 height 630
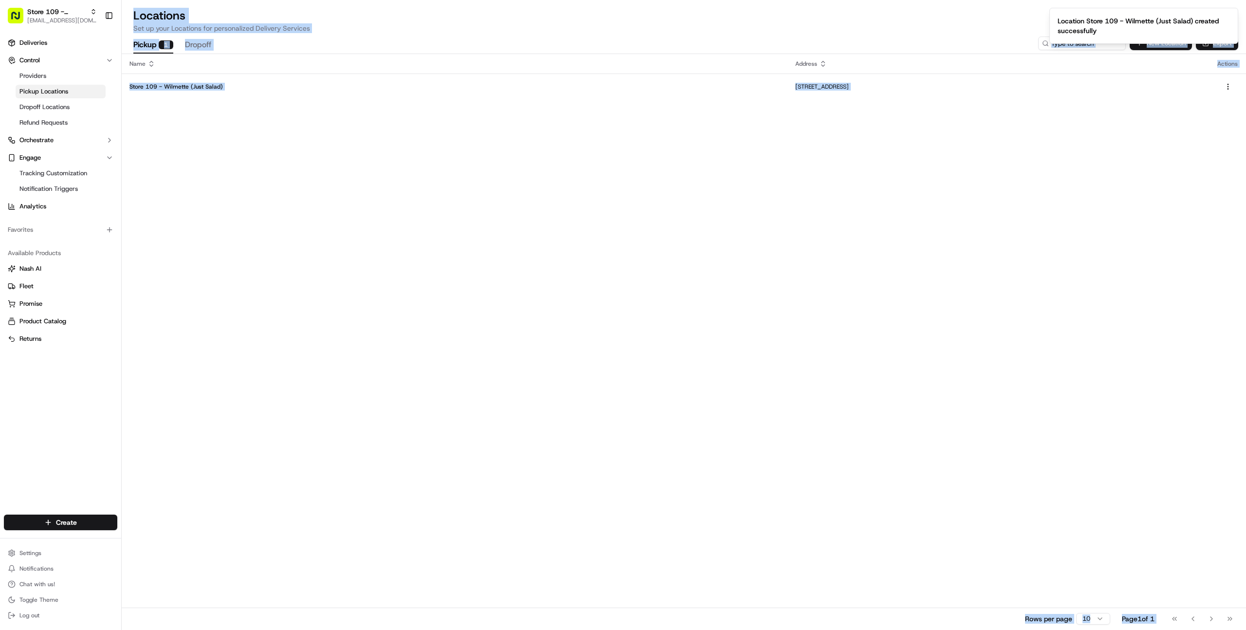
click at [205, 118] on div "Name Address Actions Store 109 - Wilmette (Just Salad) [STREET_ADDRESS] Rows pe…" at bounding box center [684, 341] width 1124 height 575
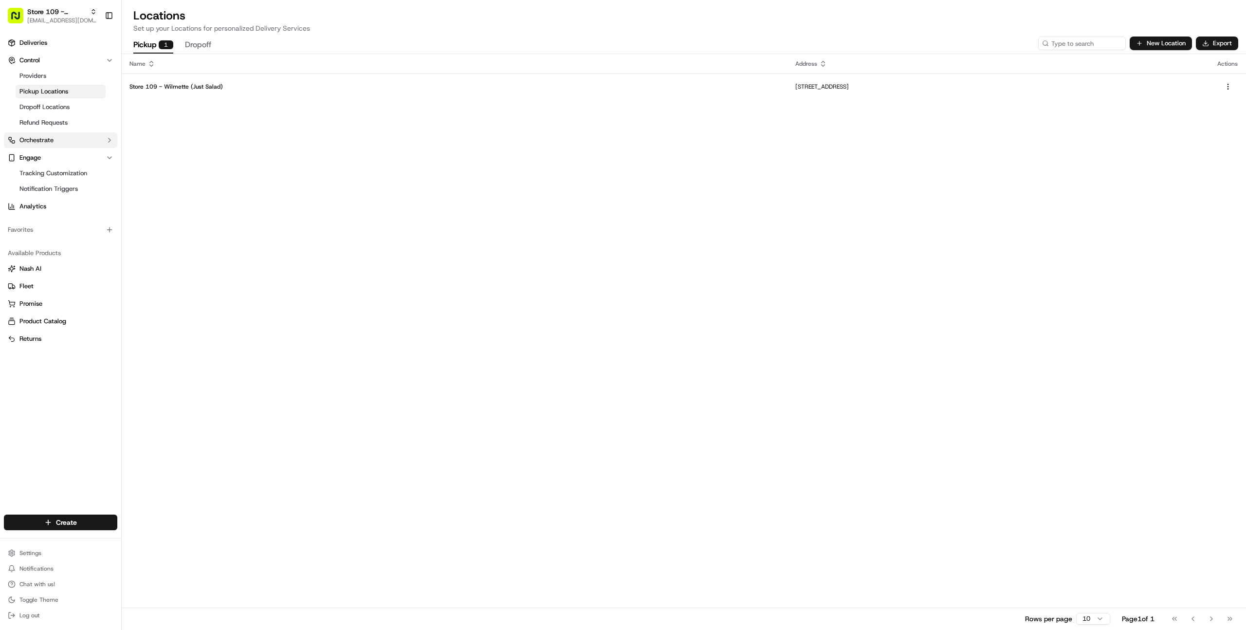
click at [66, 143] on button "Orchestrate" at bounding box center [60, 140] width 113 height 16
click at [46, 170] on span "Dispatch Strategies" at bounding box center [47, 171] width 57 height 9
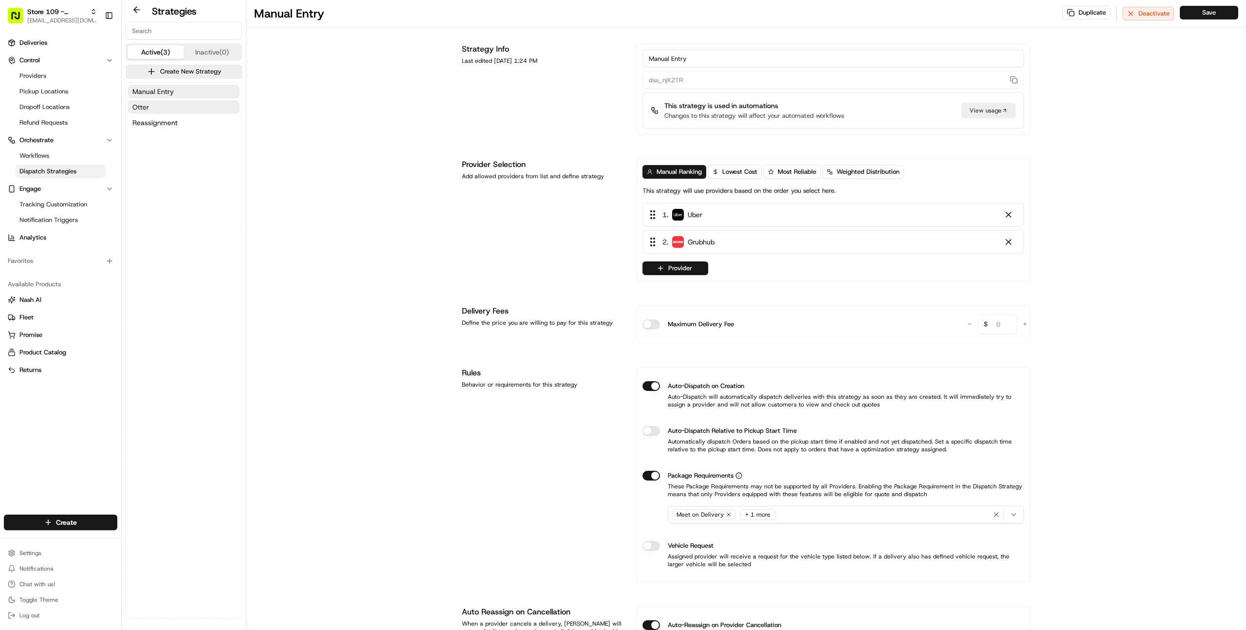
click at [166, 111] on button "Otter" at bounding box center [183, 107] width 111 height 14
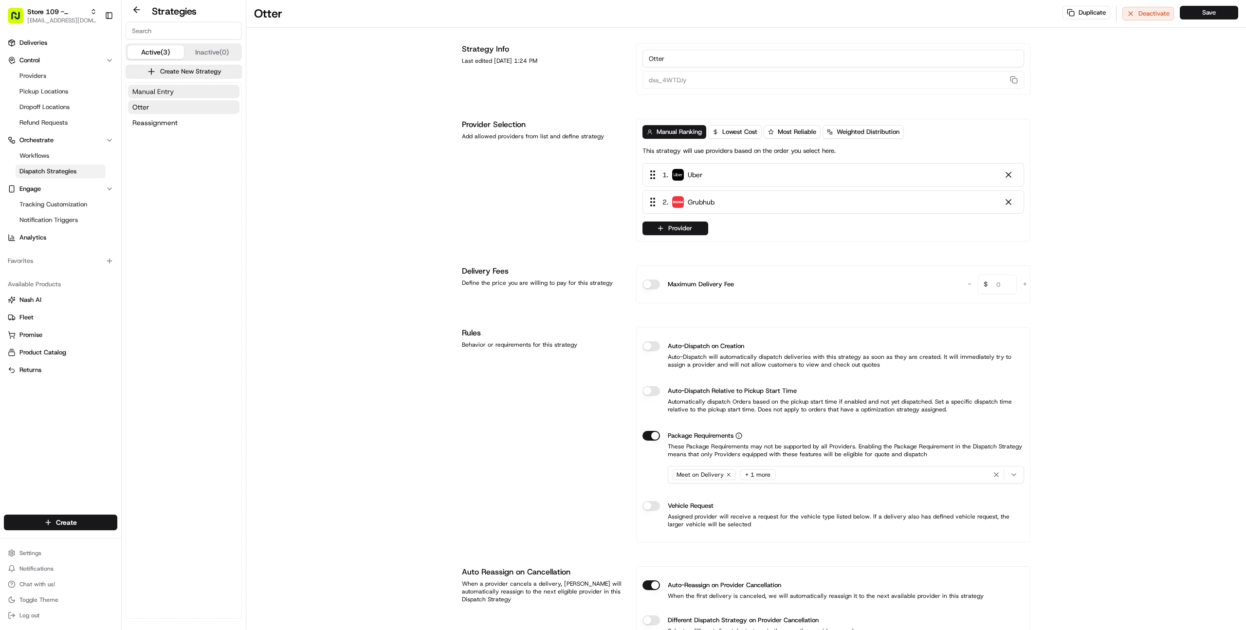
click at [179, 96] on button "Manual Entry" at bounding box center [183, 92] width 111 height 14
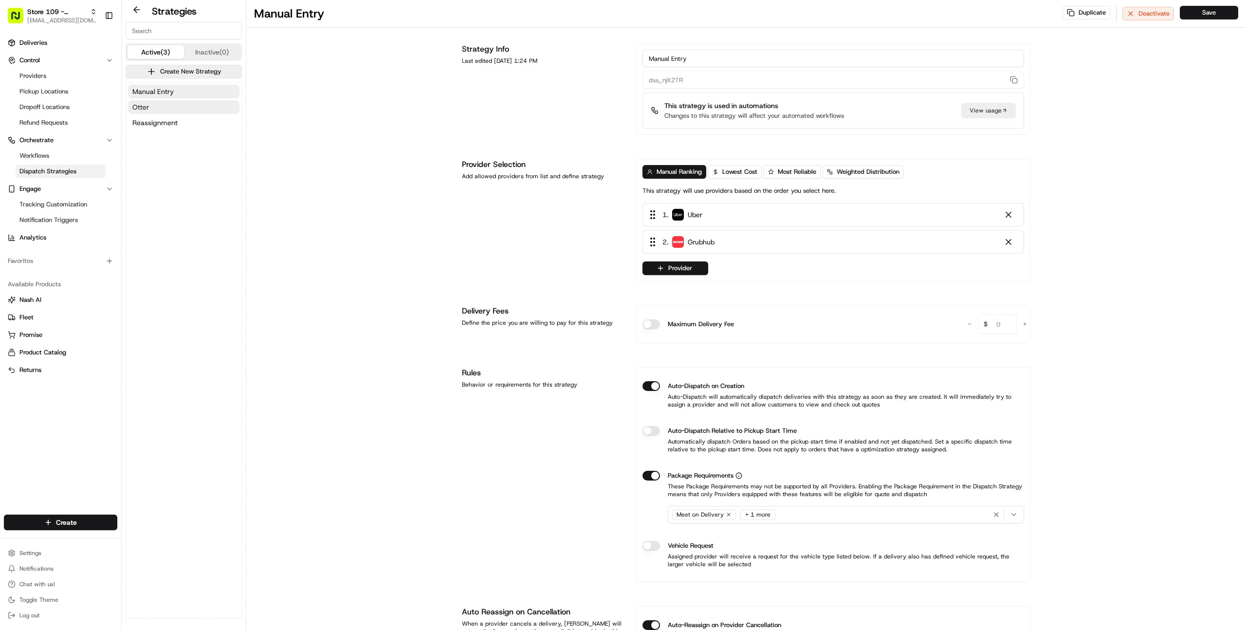
click at [177, 105] on button "Otter" at bounding box center [183, 107] width 111 height 14
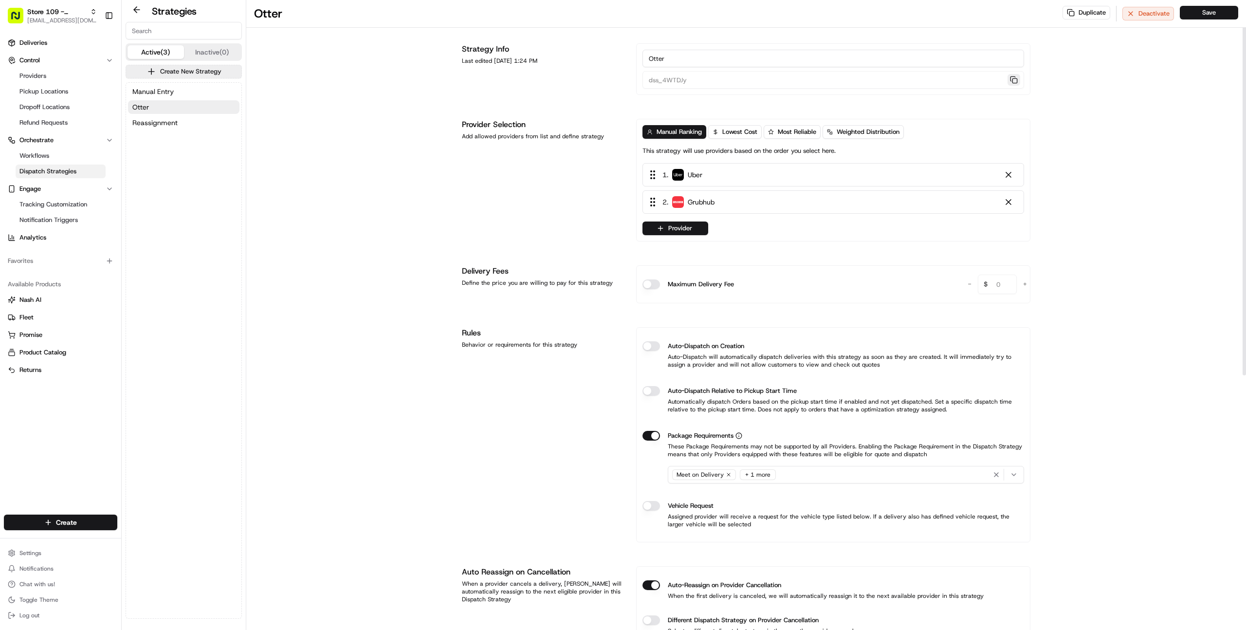
click at [1016, 80] on button "button" at bounding box center [1013, 80] width 13 height 12
click at [173, 90] on button "Manual Entry" at bounding box center [183, 92] width 111 height 14
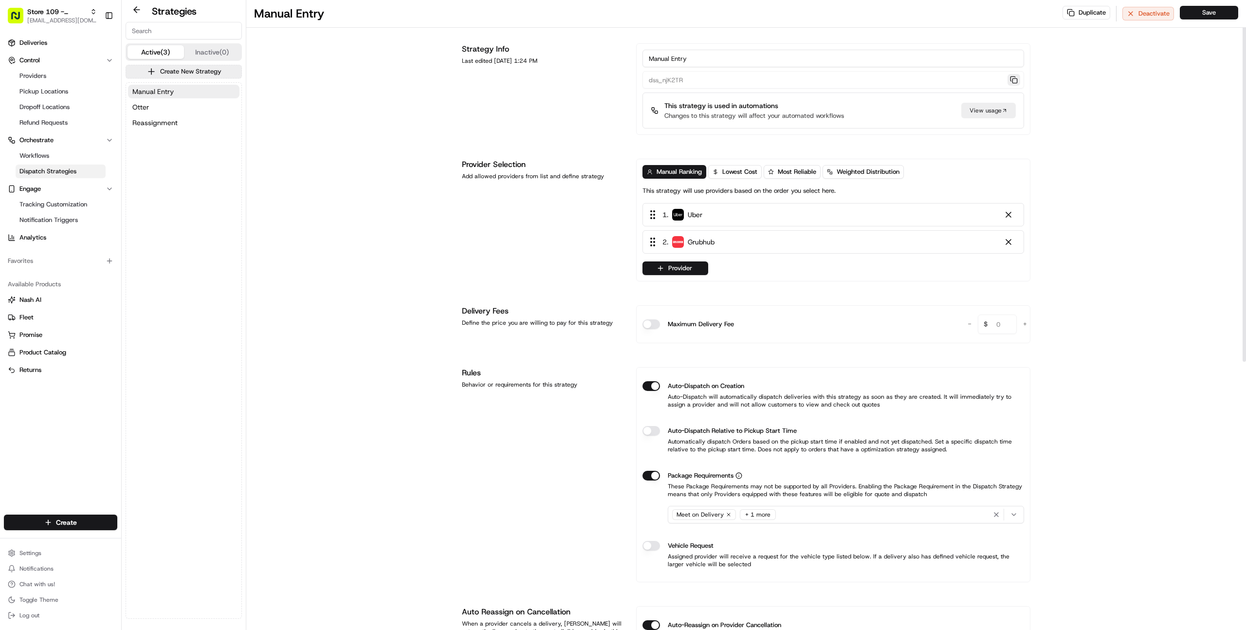
click at [1013, 79] on button "button" at bounding box center [1013, 80] width 13 height 12
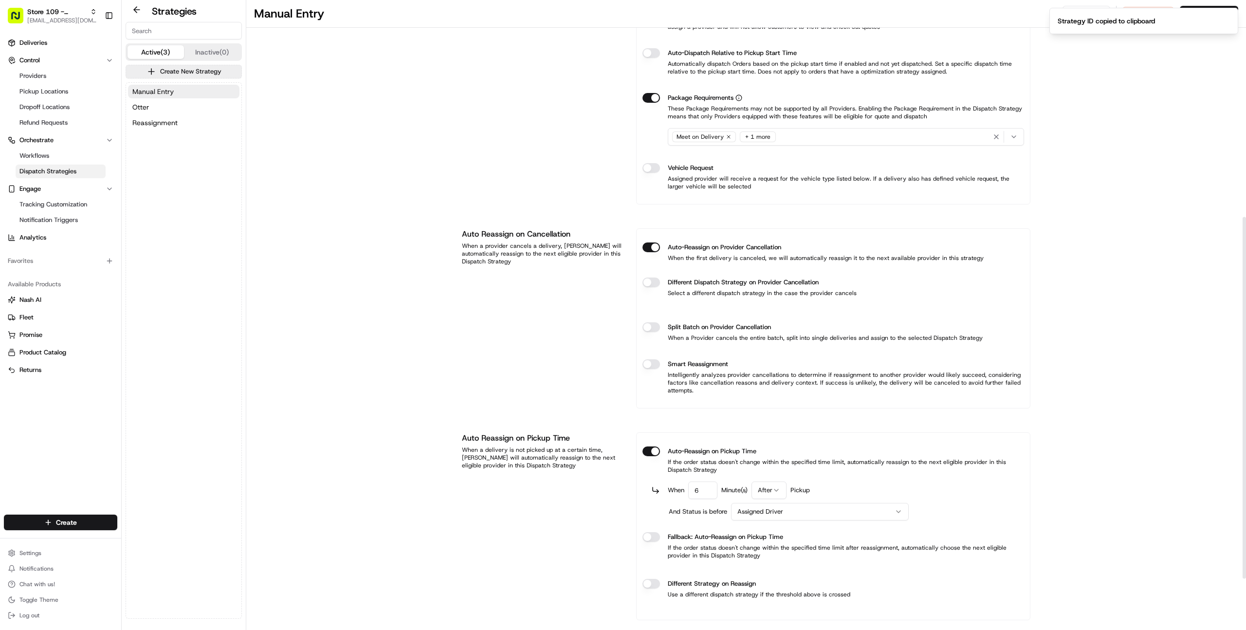
scroll to position [467, 0]
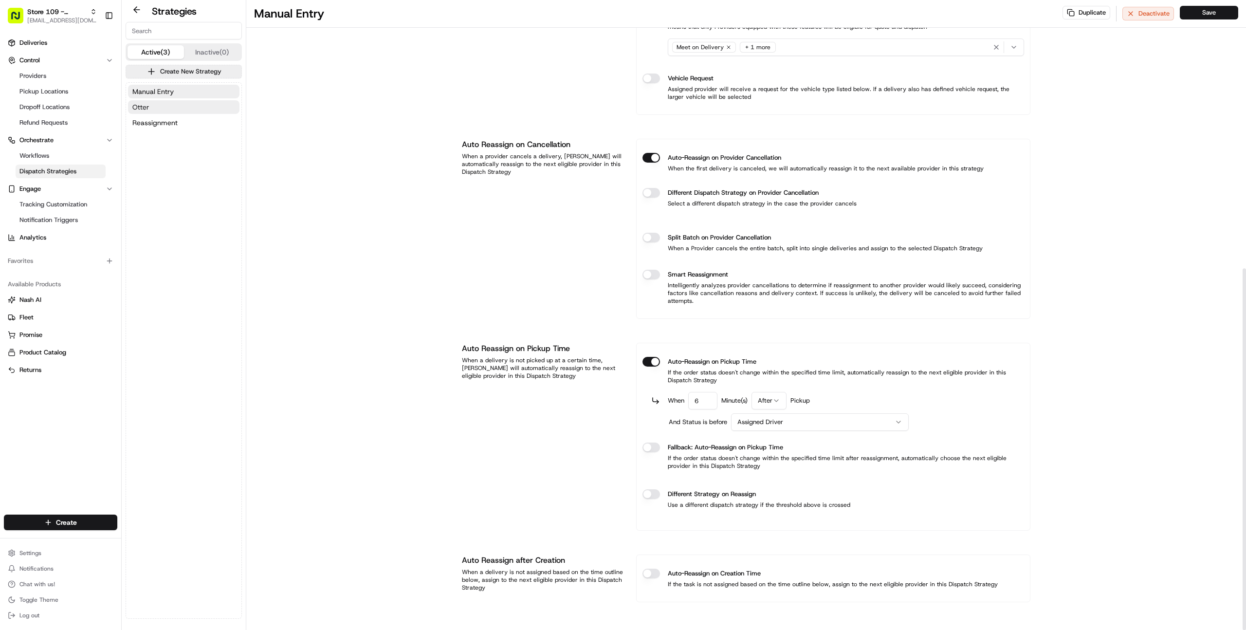
click at [177, 102] on button "Otter" at bounding box center [183, 107] width 111 height 14
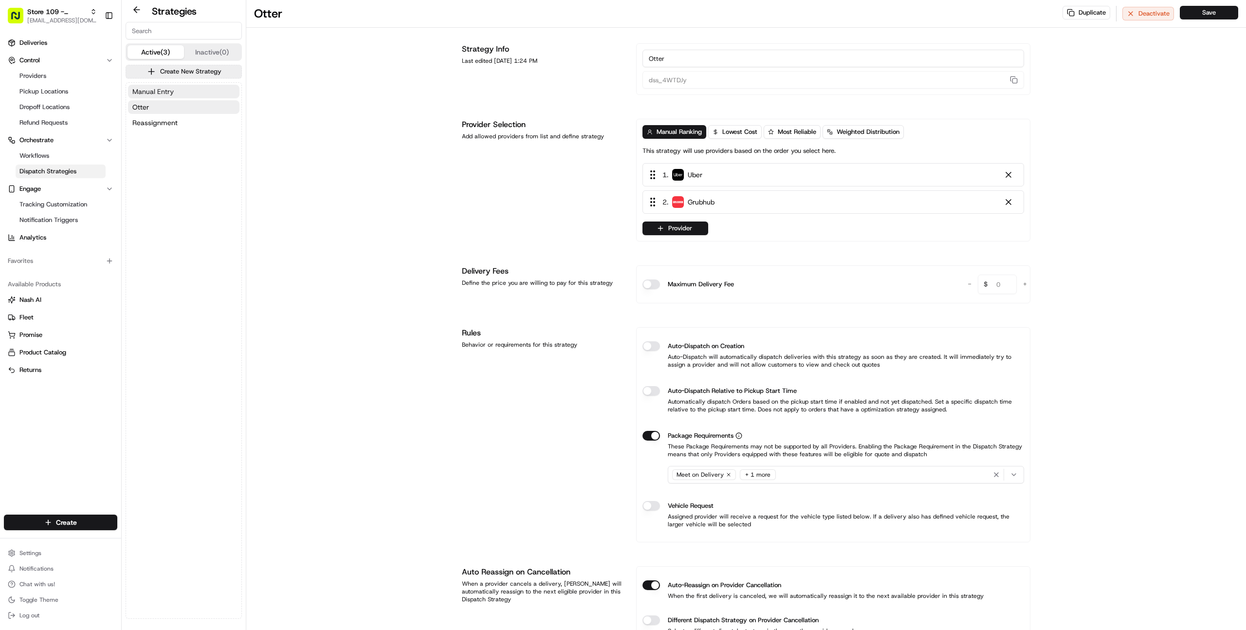
click at [164, 91] on span "Manual Entry" at bounding box center [152, 92] width 41 height 10
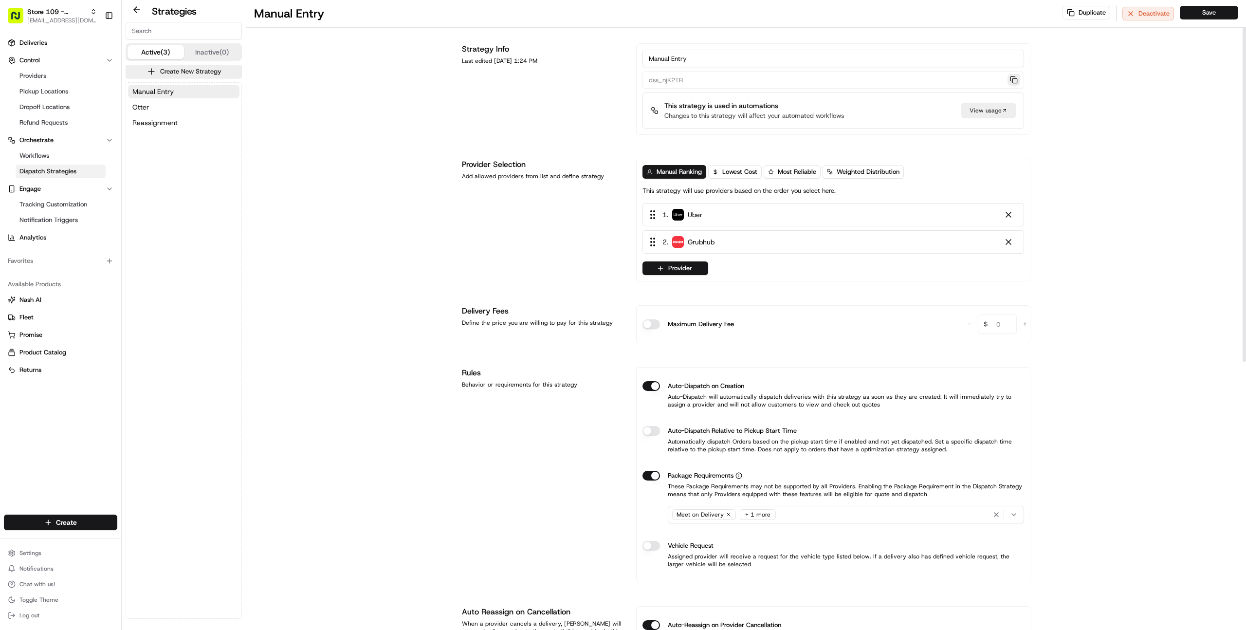
click at [1013, 80] on button "button" at bounding box center [1013, 80] width 13 height 12
click at [50, 158] on link "Workflows" at bounding box center [61, 156] width 90 height 14
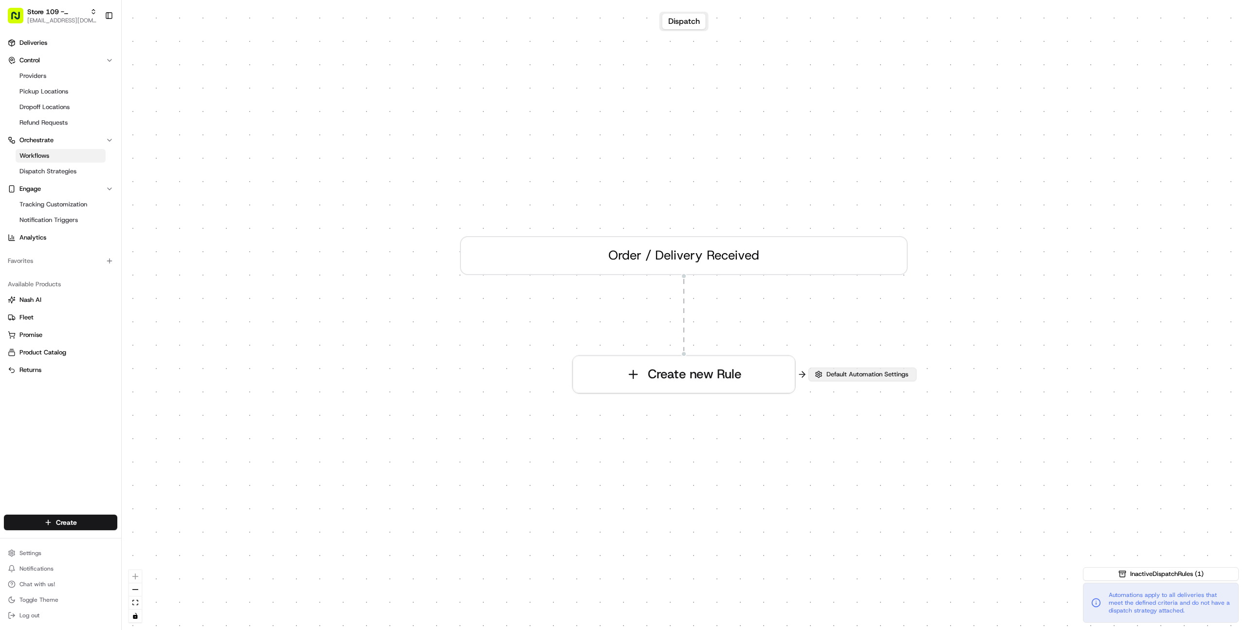
click at [879, 371] on span "Default Automation Settings" at bounding box center [867, 374] width 86 height 9
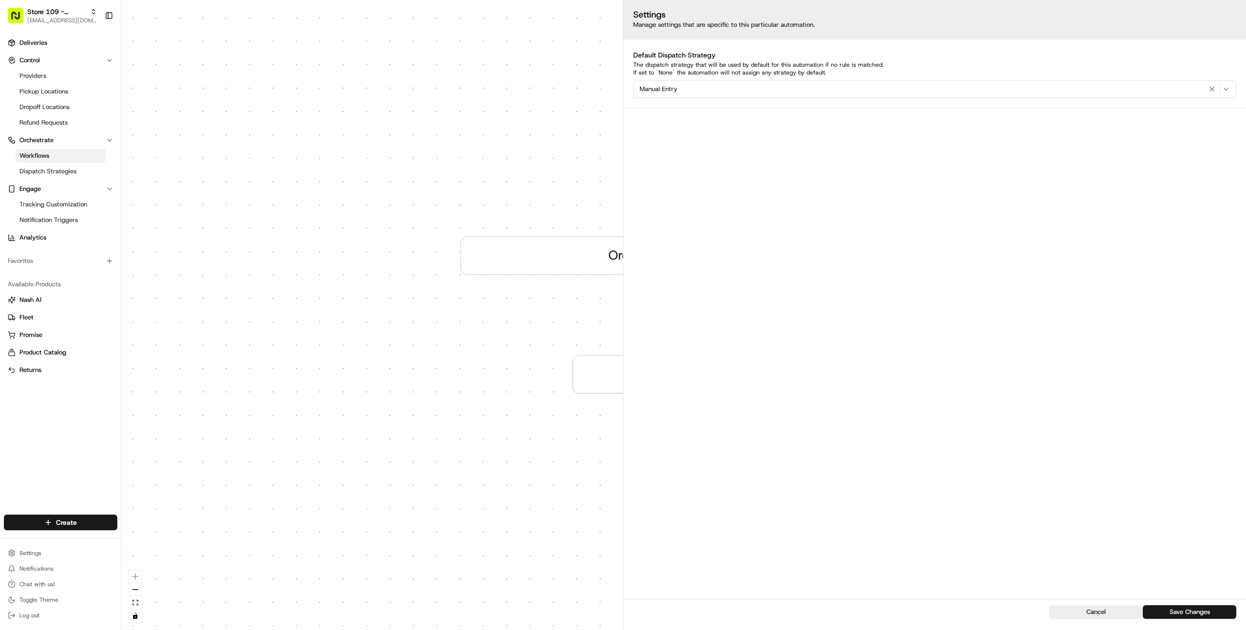
click at [439, 174] on div "0 Order / Delivery Received Create new Rule" at bounding box center [684, 315] width 1124 height 630
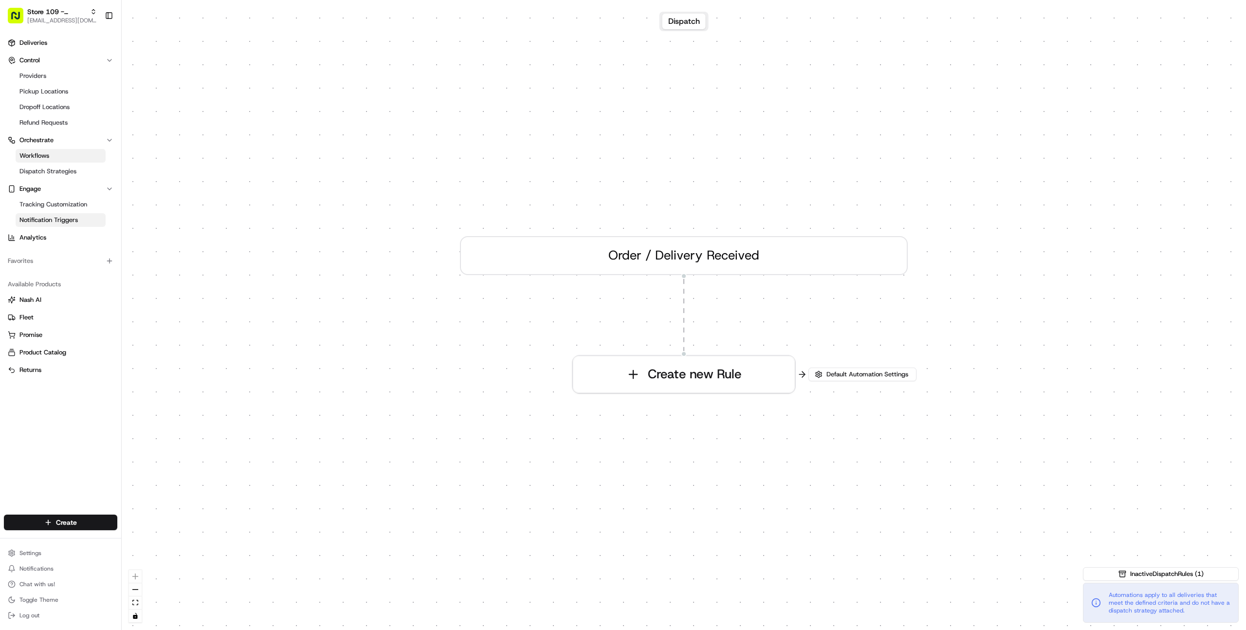
click at [60, 216] on span "Notification Triggers" at bounding box center [48, 220] width 58 height 9
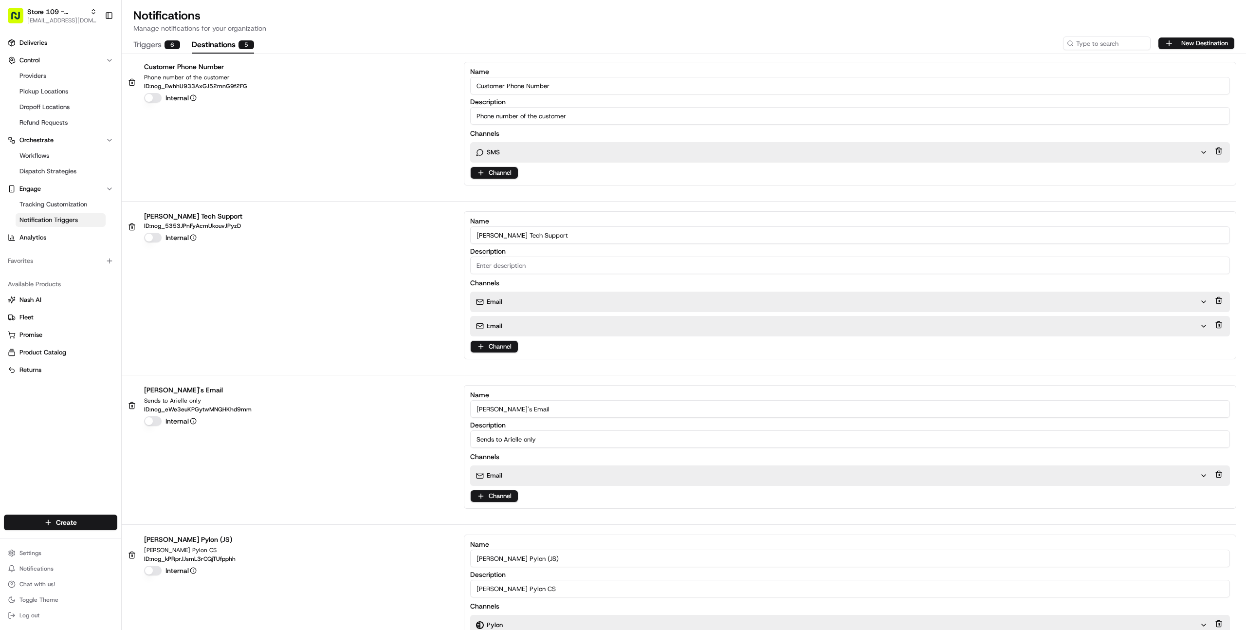
click at [216, 46] on button "Destinations 5" at bounding box center [223, 45] width 62 height 17
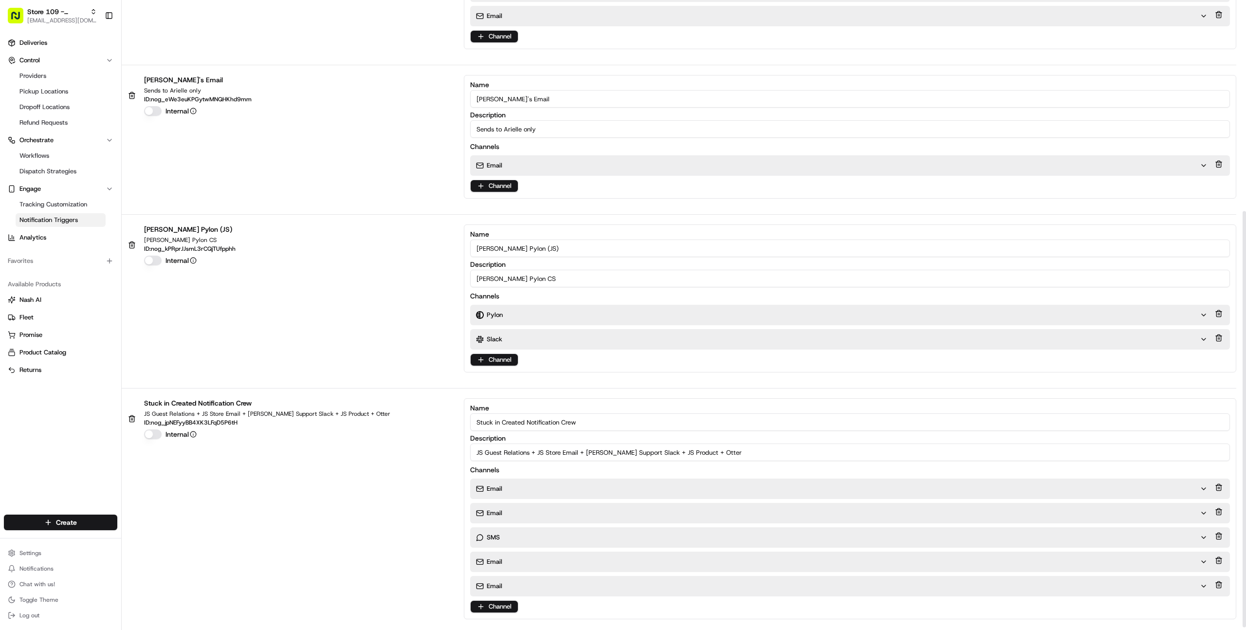
scroll to position [323, 0]
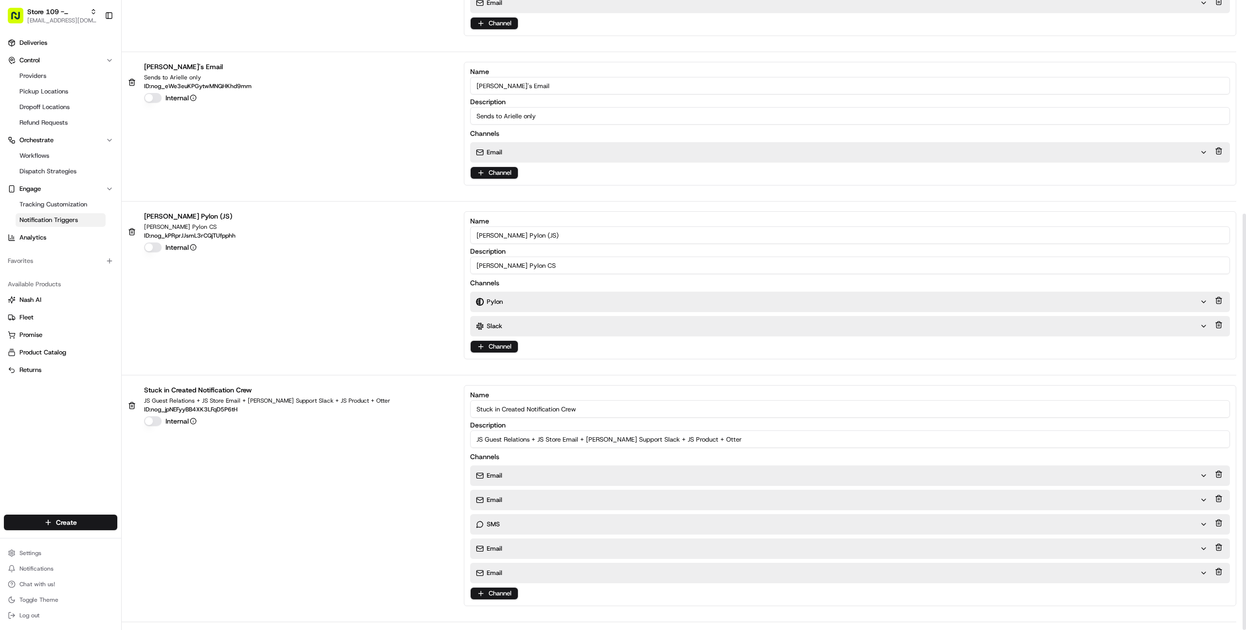
click at [502, 467] on div "Email" at bounding box center [841, 475] width 743 height 20
click at [502, 468] on div "Email" at bounding box center [841, 475] width 743 height 20
click at [502, 475] on div "Email" at bounding box center [838, 475] width 724 height 9
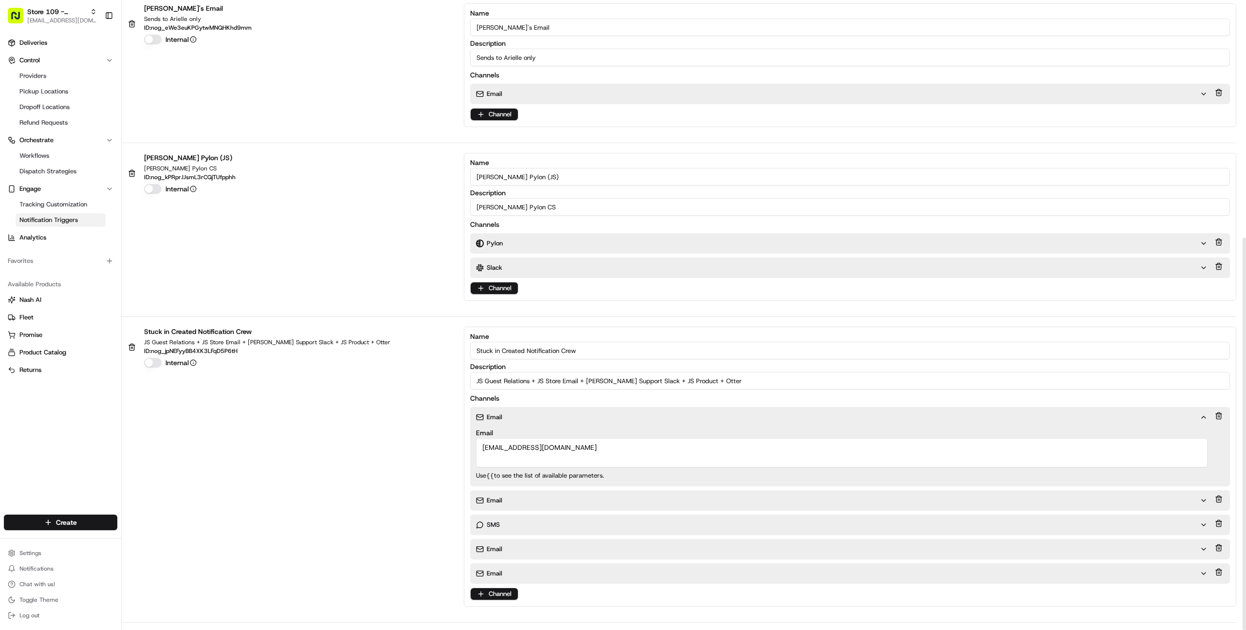
click at [500, 496] on p "Email" at bounding box center [495, 500] width 16 height 9
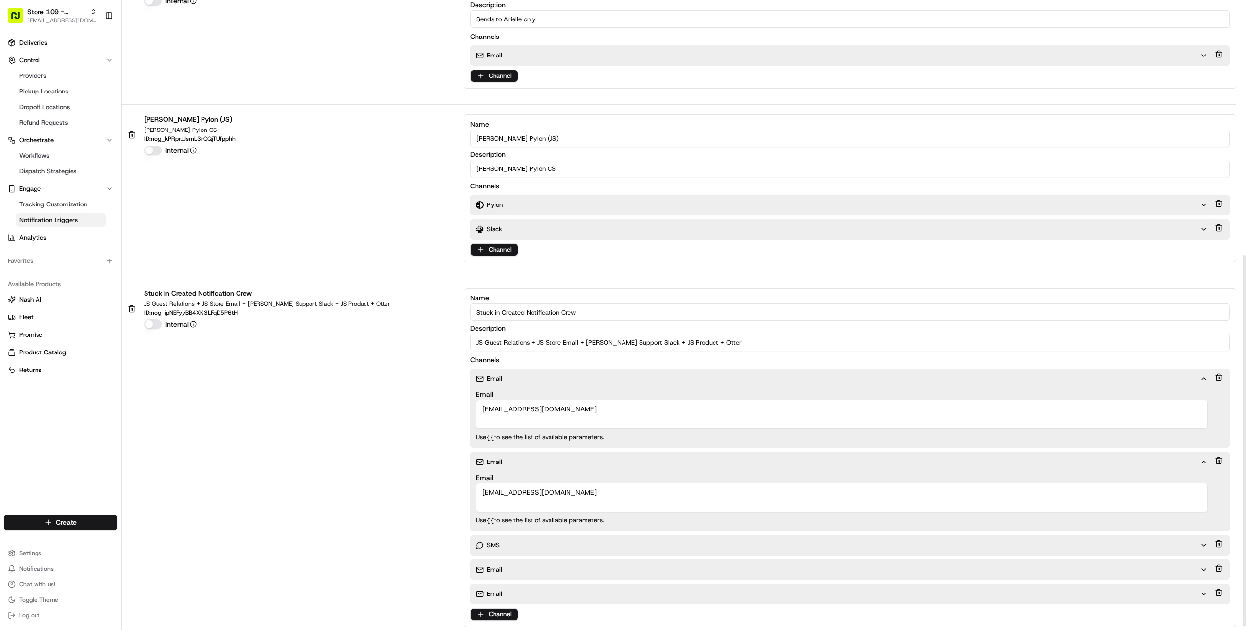
scroll to position [440, 0]
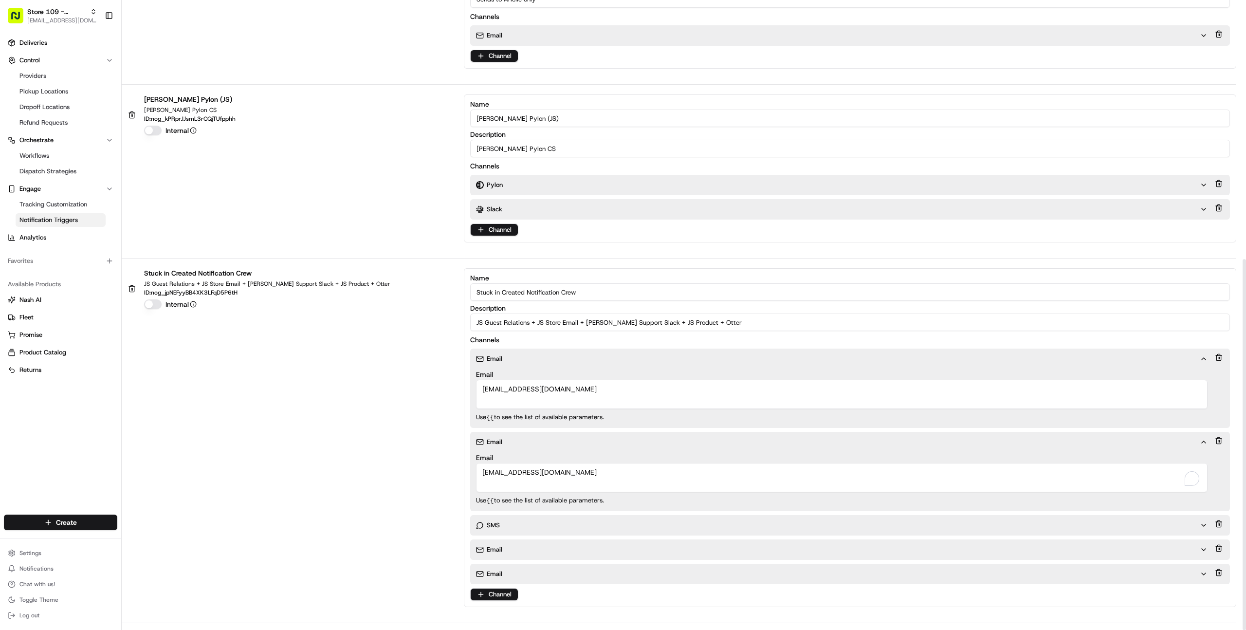
drag, startPoint x: 495, startPoint y: 471, endPoint x: 455, endPoint y: 472, distance: 39.9
click at [455, 472] on div "Stuck in Created Notification Crew JS Guest Relations + JS Store Email + [PERSO…" at bounding box center [679, 437] width 1114 height 339
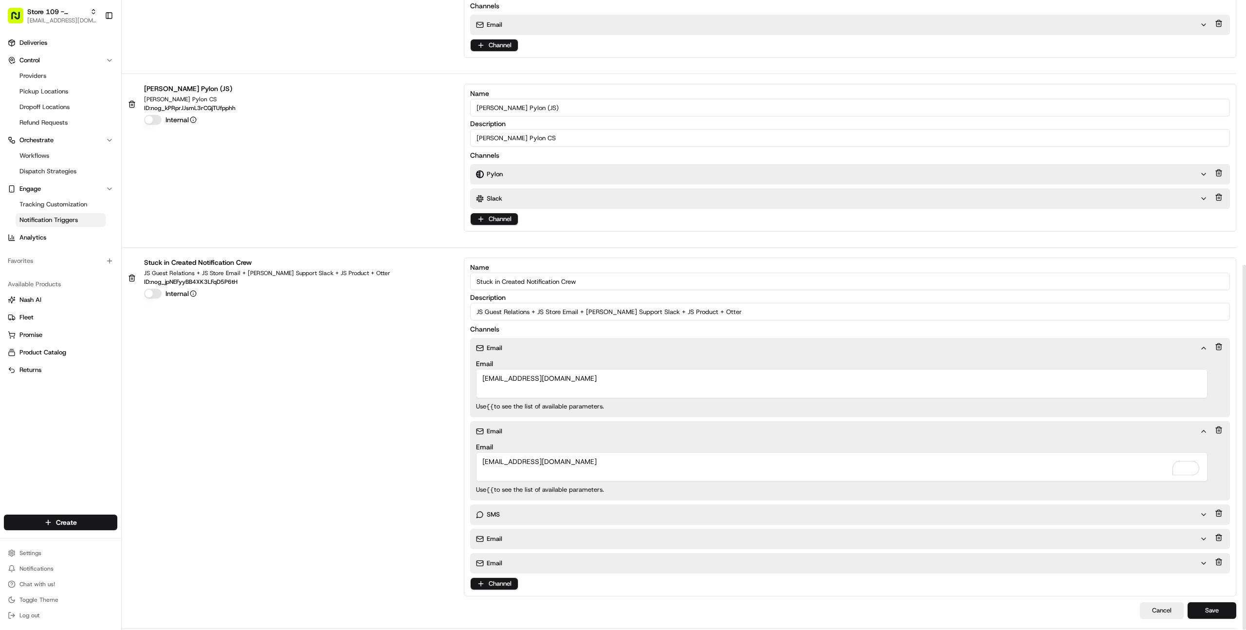
scroll to position [456, 0]
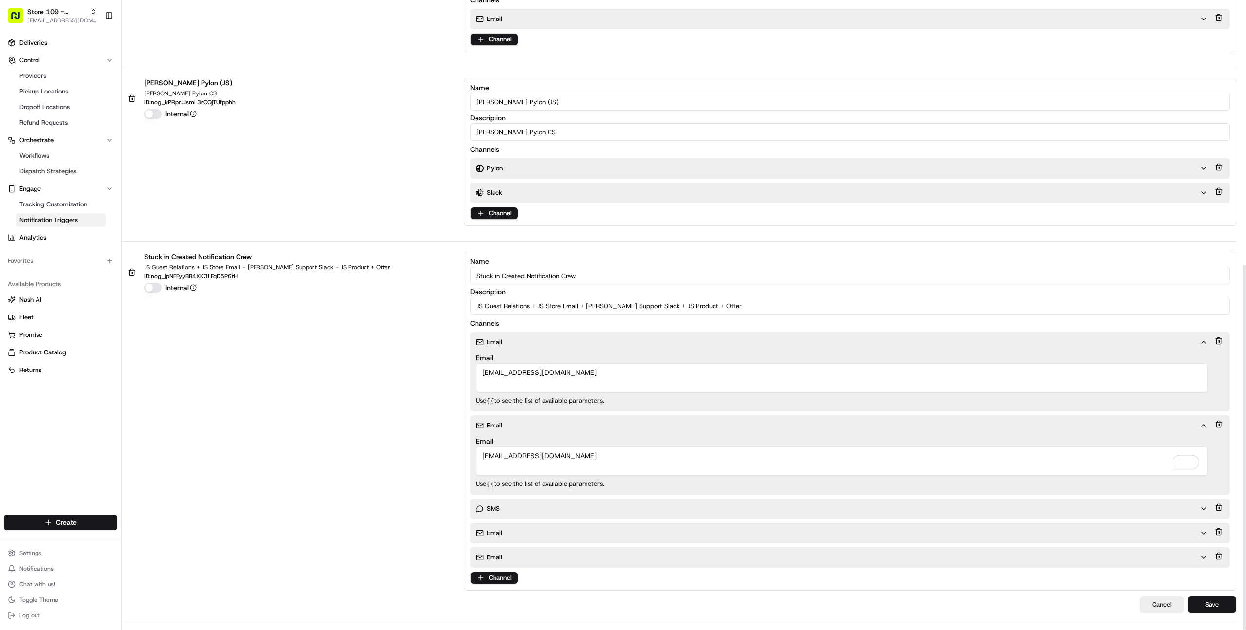
type textarea "[EMAIL_ADDRESS][DOMAIN_NAME]"
click at [579, 505] on div "SMS" at bounding box center [838, 508] width 724 height 9
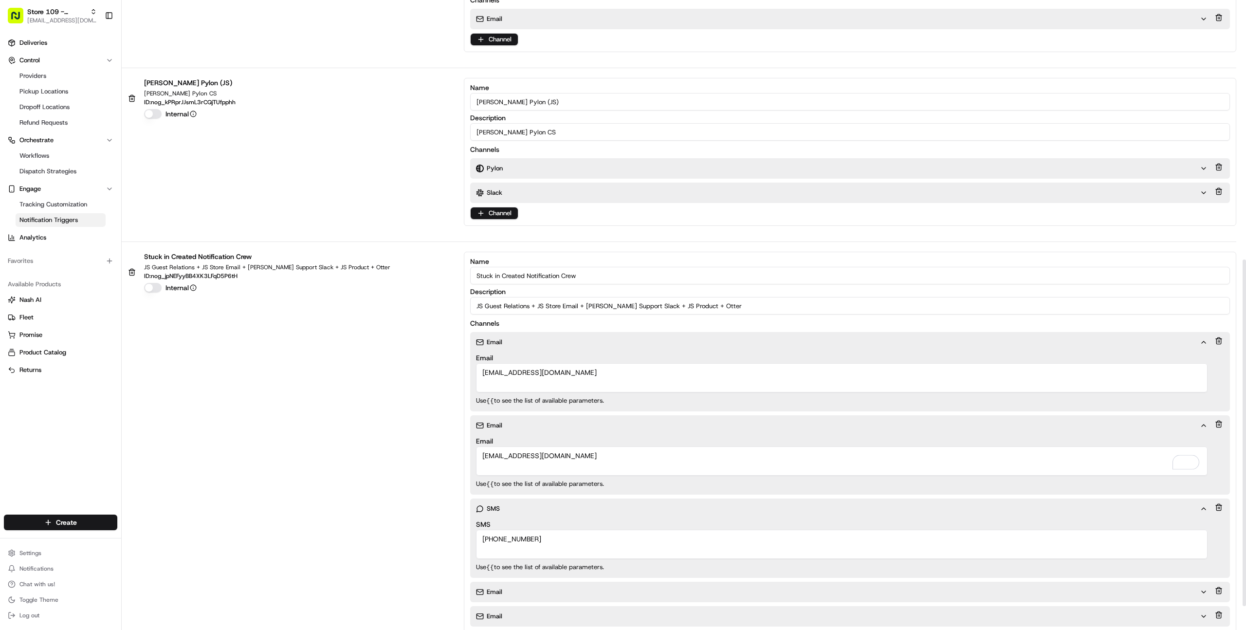
scroll to position [515, 0]
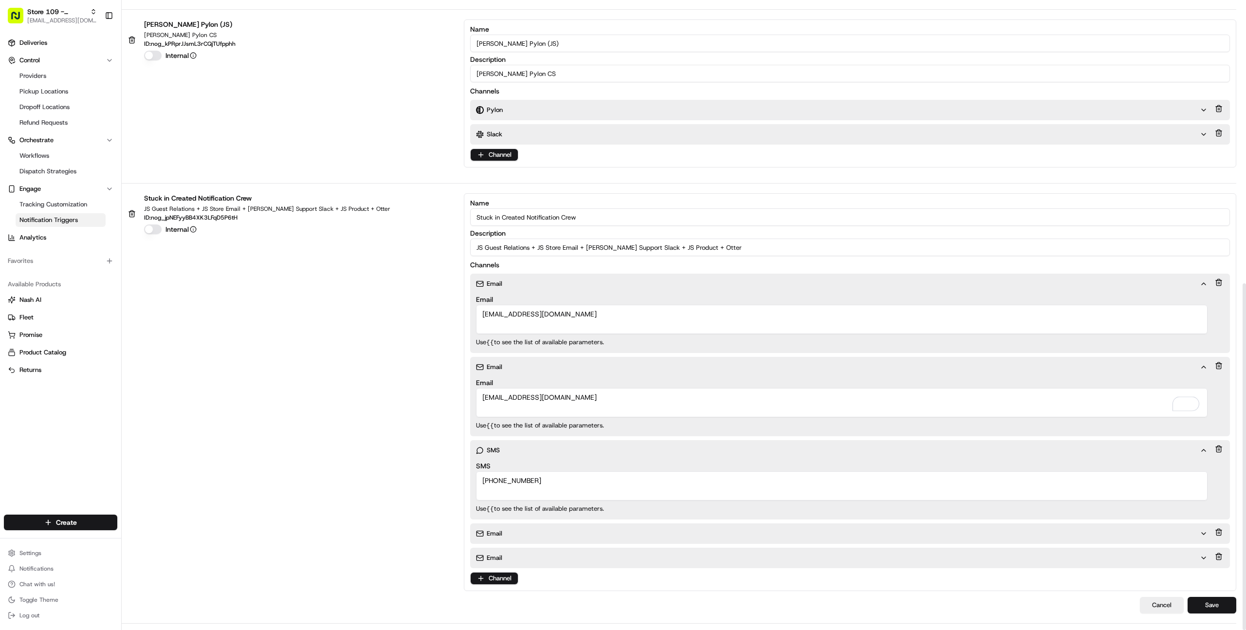
click at [560, 535] on div "Email" at bounding box center [838, 533] width 724 height 9
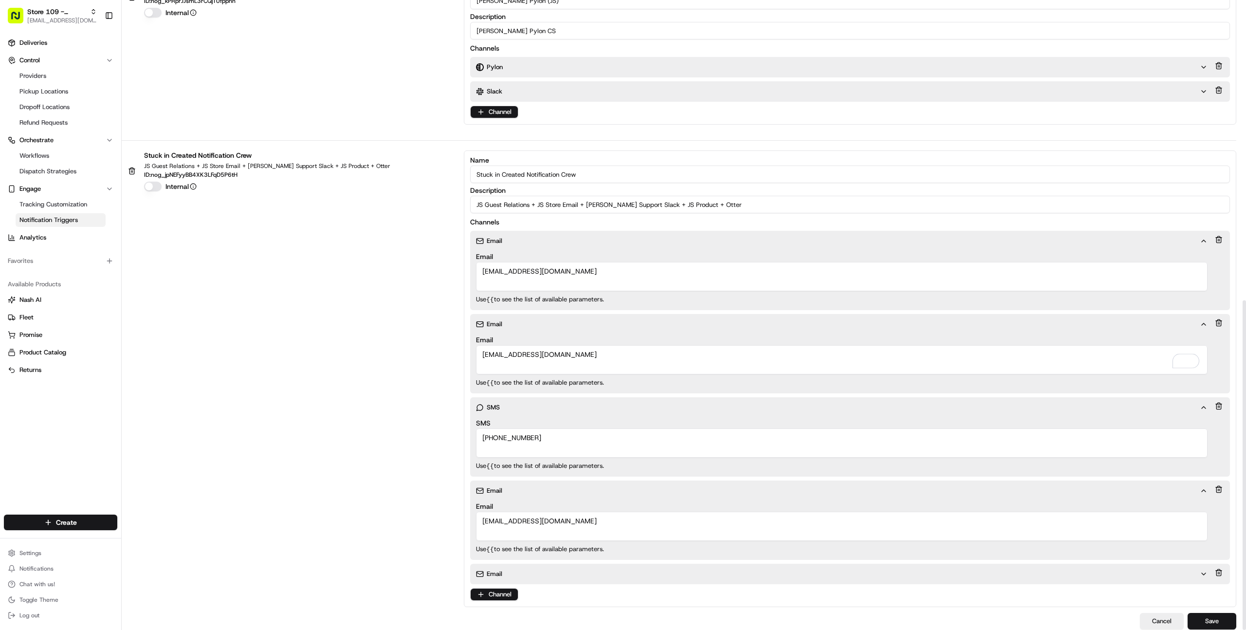
scroll to position [573, 0]
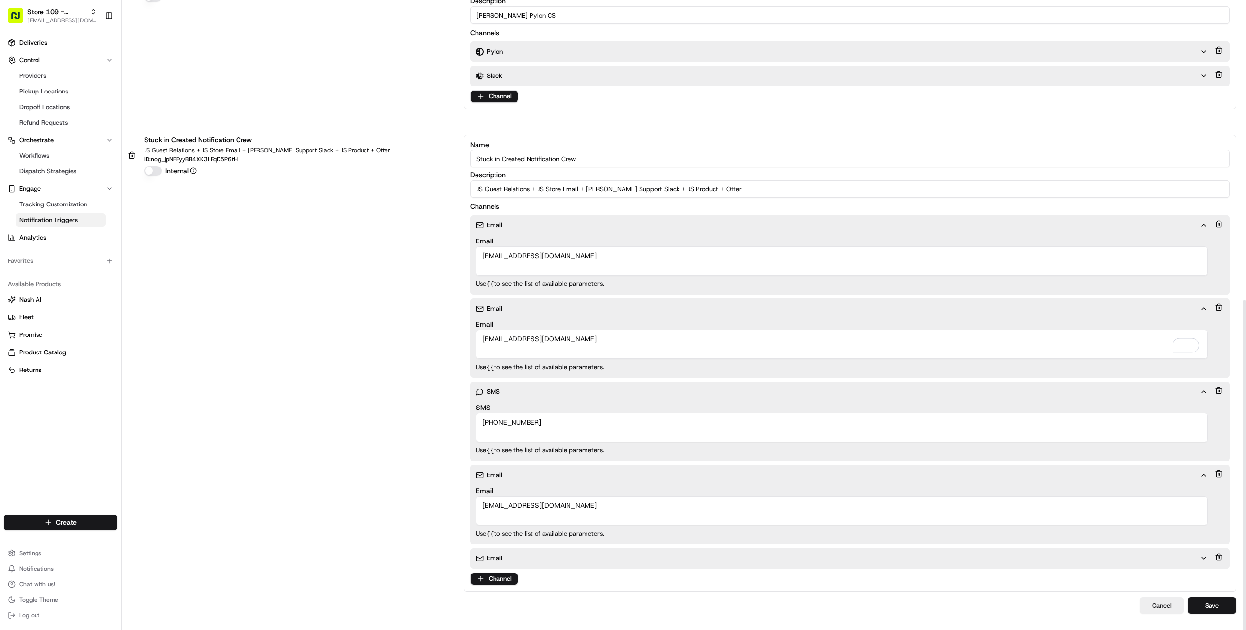
click at [542, 556] on div "Email" at bounding box center [838, 558] width 724 height 9
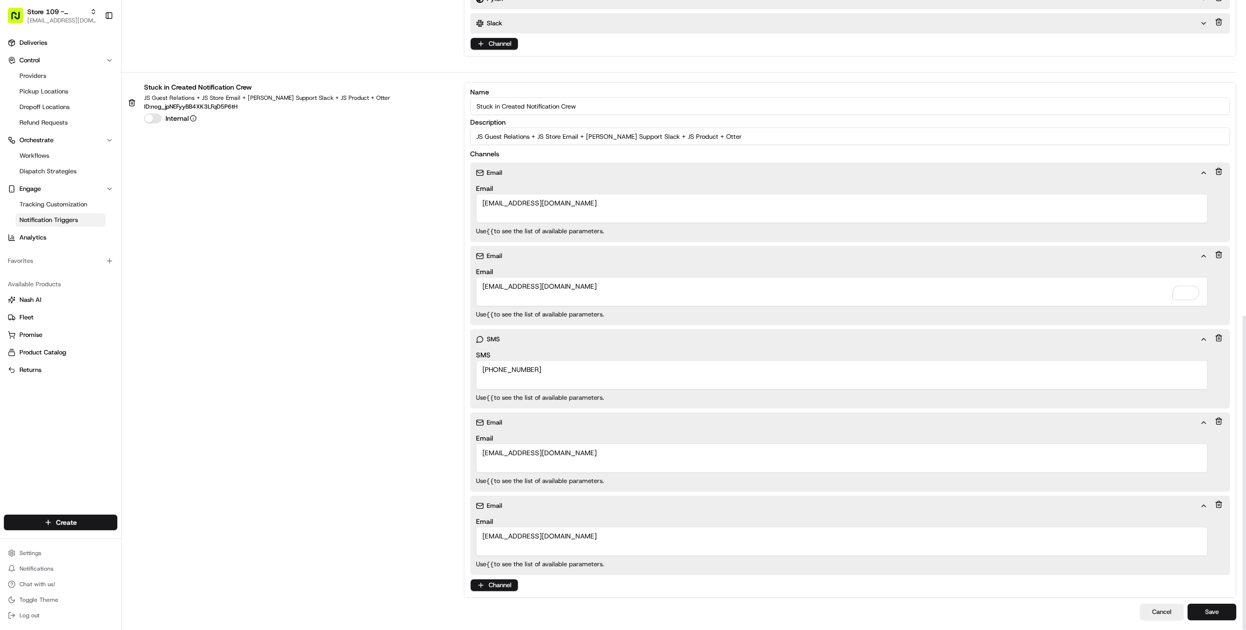
scroll to position [632, 0]
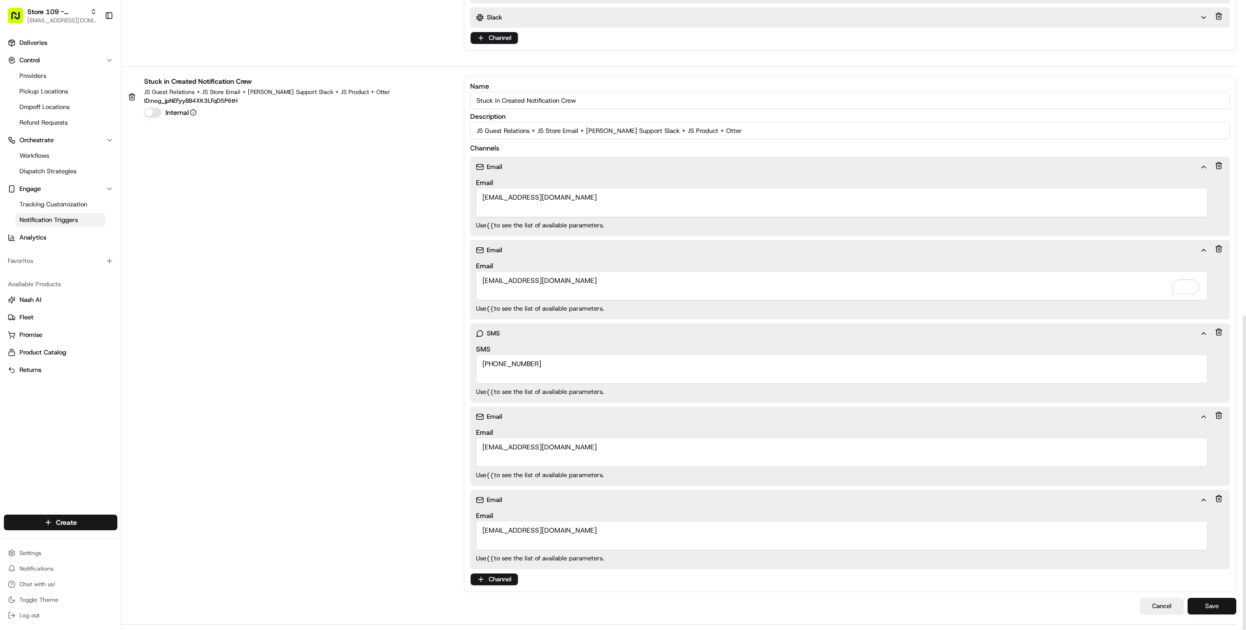
click at [1219, 608] on button "Save" at bounding box center [1211, 606] width 49 height 17
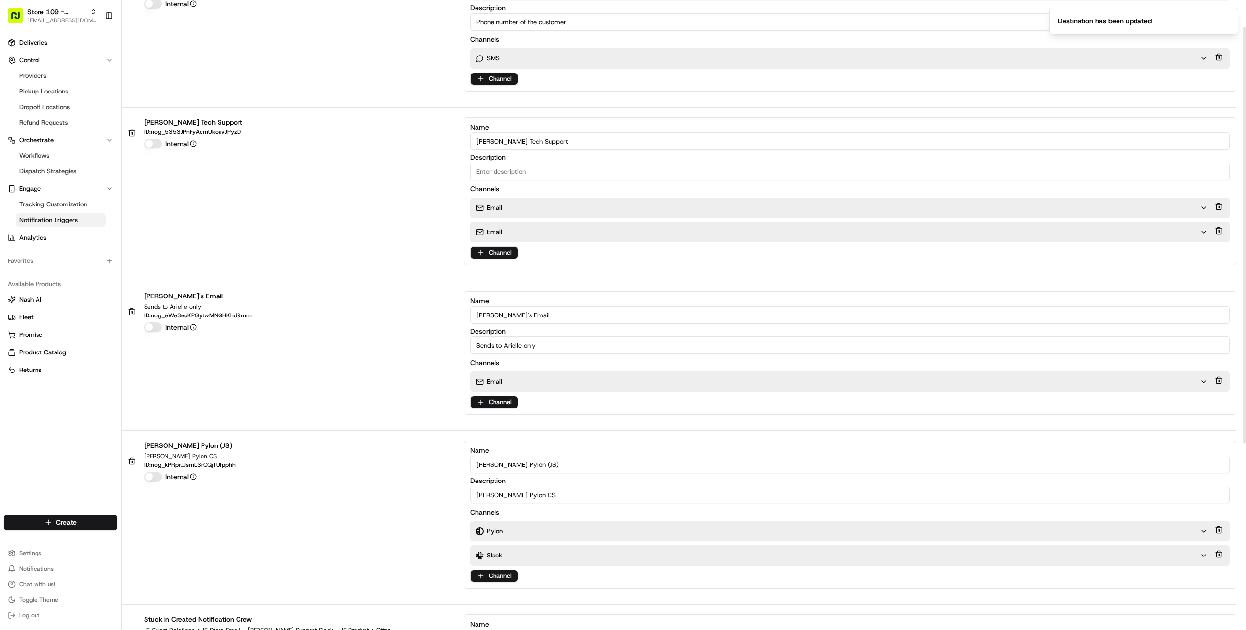
scroll to position [0, 0]
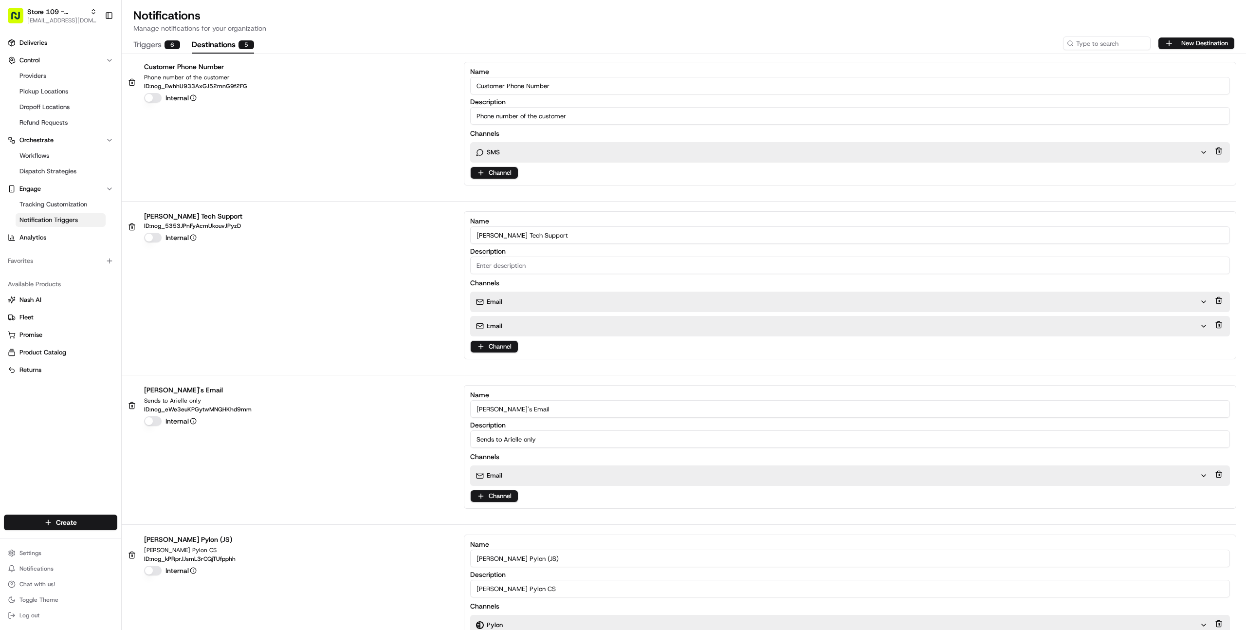
click at [31, 543] on div "Settings Notifications Chat with us! Toggle Theme Log out" at bounding box center [60, 584] width 121 height 84
click at [34, 554] on html "Store 109 - Wilmette (Just Salad) [EMAIL_ADDRESS][DOMAIN_NAME] Toggle Sidebar D…" at bounding box center [623, 315] width 1246 height 630
click at [160, 564] on link "Webhooks" at bounding box center [176, 564] width 109 height 15
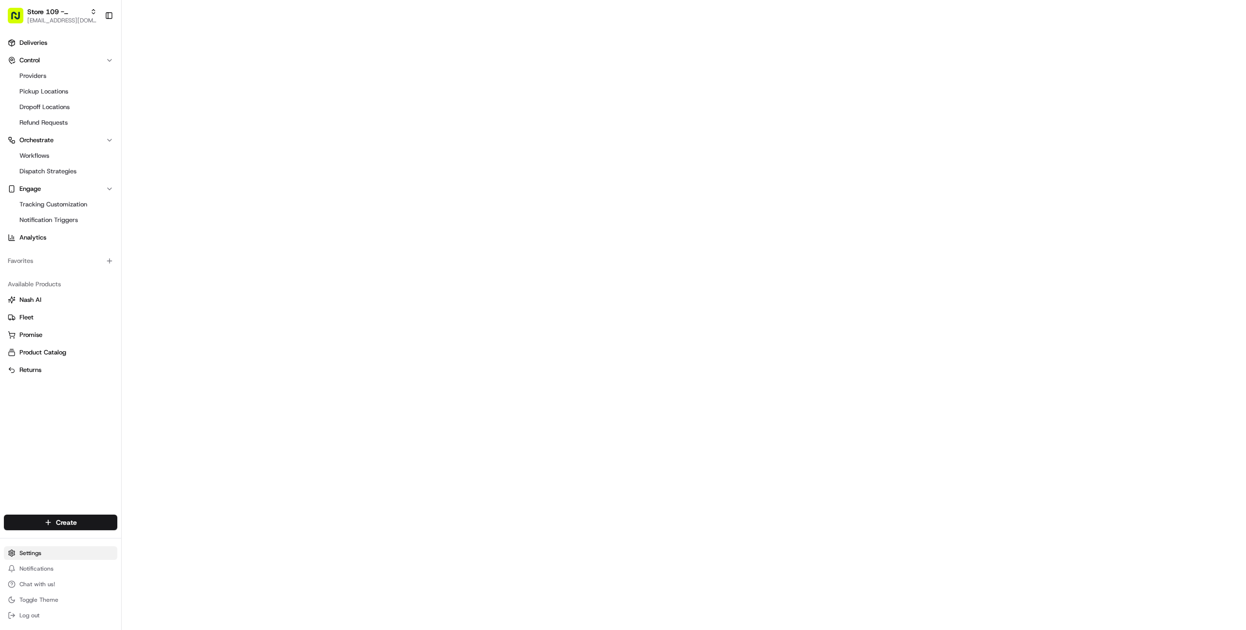
click at [35, 552] on html "Store 109 - Wilmette (Just Salad) [EMAIL_ADDRESS][DOMAIN_NAME] Toggle Sidebar D…" at bounding box center [623, 315] width 1246 height 630
click at [159, 452] on link "Users" at bounding box center [176, 448] width 109 height 15
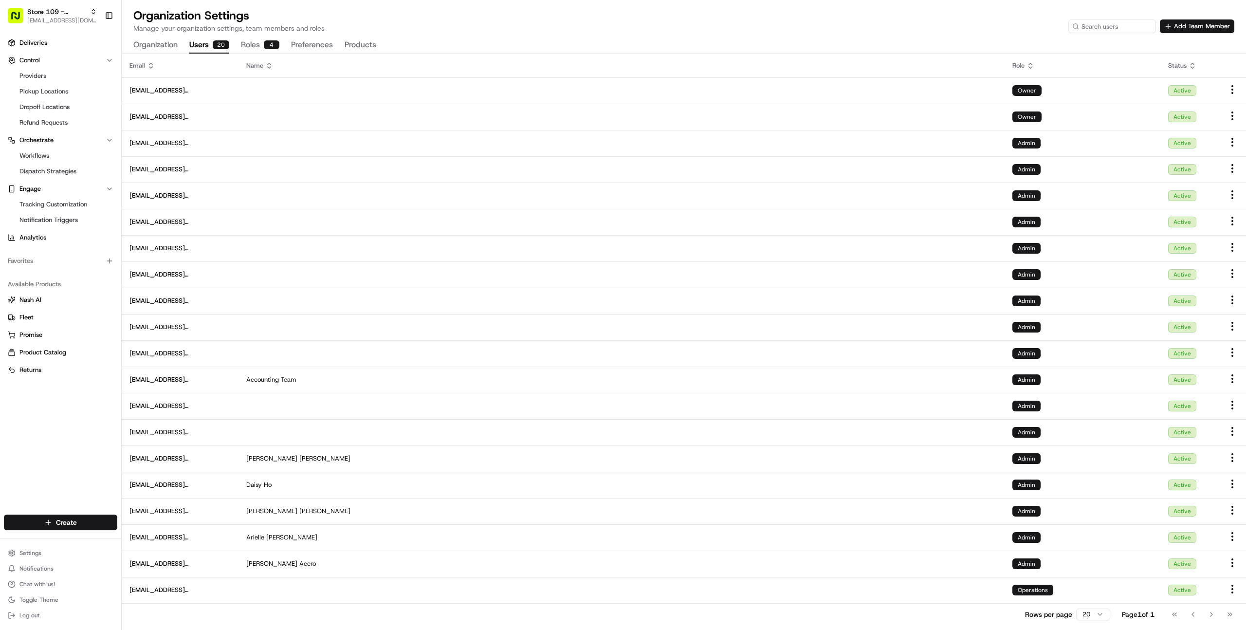
click at [441, 23] on div "Organization Settings Manage your organization settings, team members and roles…" at bounding box center [683, 20] width 1101 height 25
type input "store 115"
click at [212, 53] on span "Store 115 - [GEOGRAPHIC_DATA] (Just Salad)" at bounding box center [182, 50] width 119 height 9
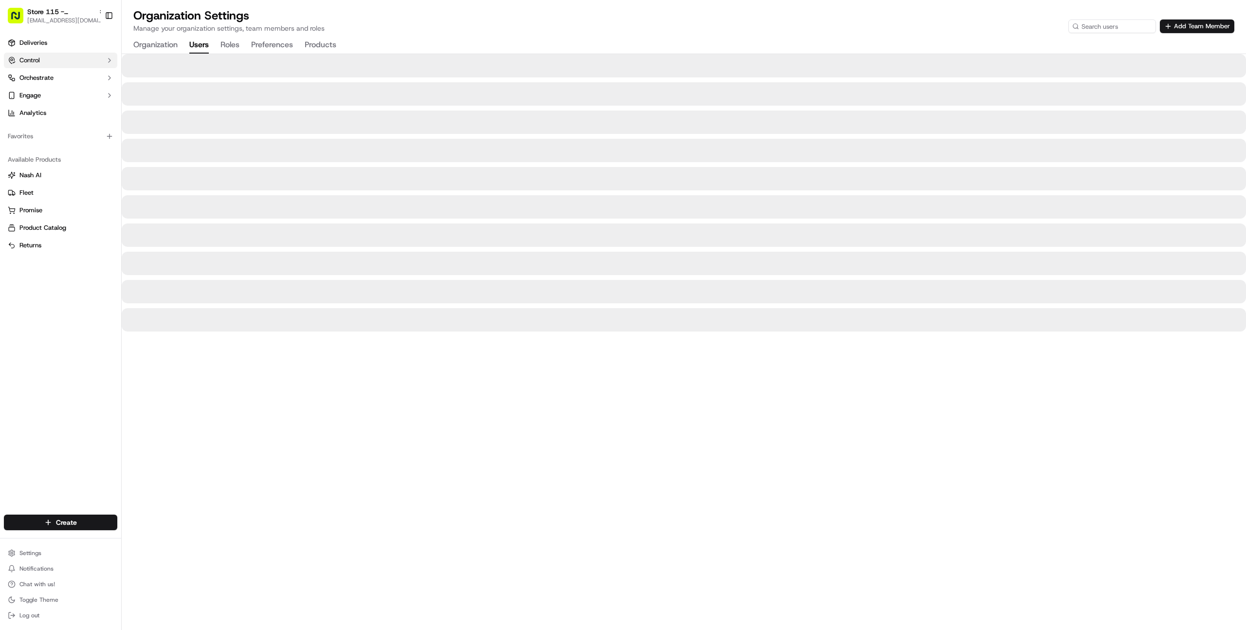
click at [74, 59] on button "Control" at bounding box center [60, 61] width 113 height 16
click at [62, 92] on span "Pickup Locations" at bounding box center [43, 91] width 49 height 9
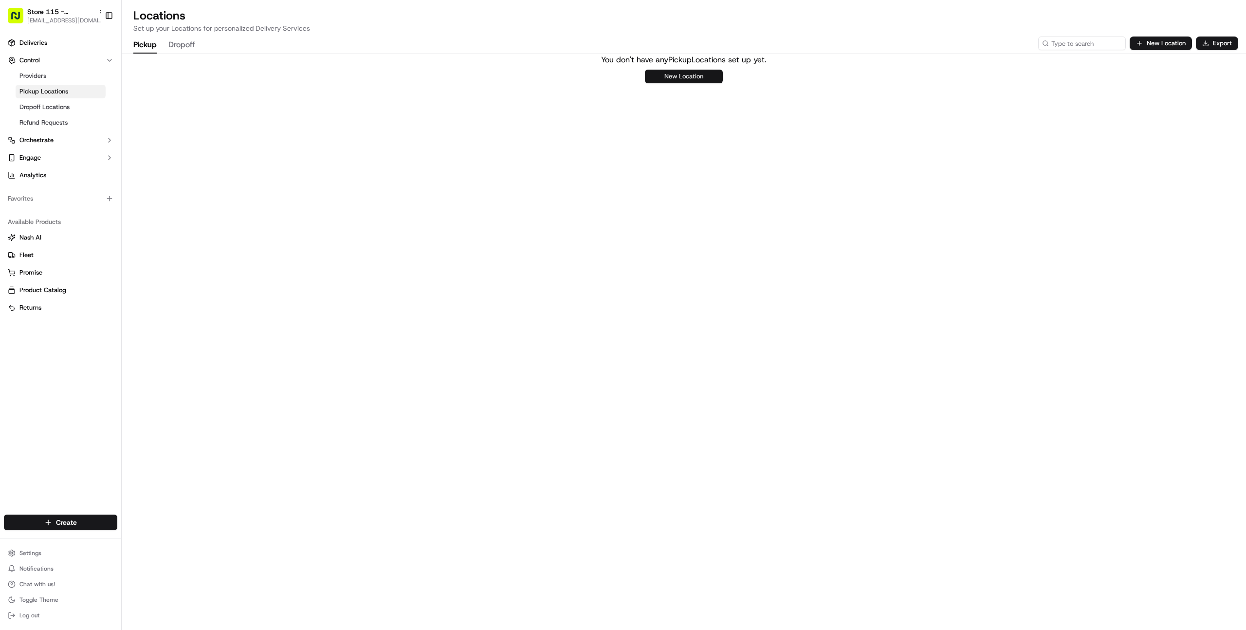
click at [692, 73] on button "New Location" at bounding box center [684, 77] width 78 height 14
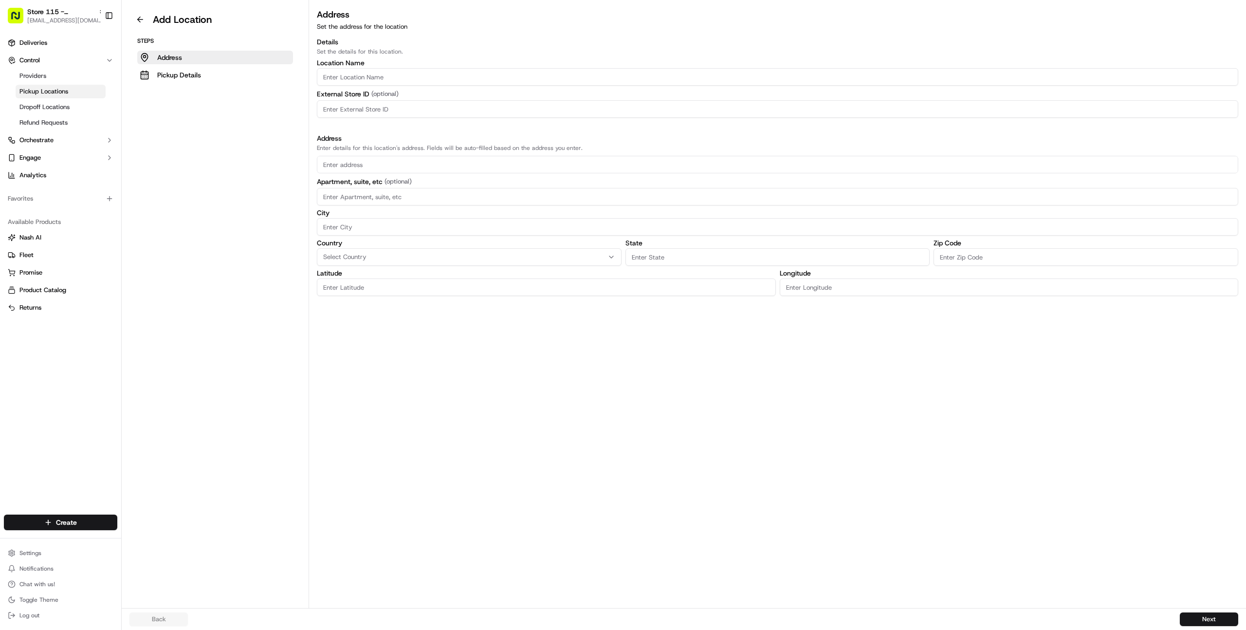
click at [363, 198] on input at bounding box center [777, 197] width 921 height 18
click at [363, 162] on input "text" at bounding box center [777, 165] width 921 height 18
paste input "[STREET_ADDRESS]"
type input "[STREET_ADDRESS]"
type input "0"
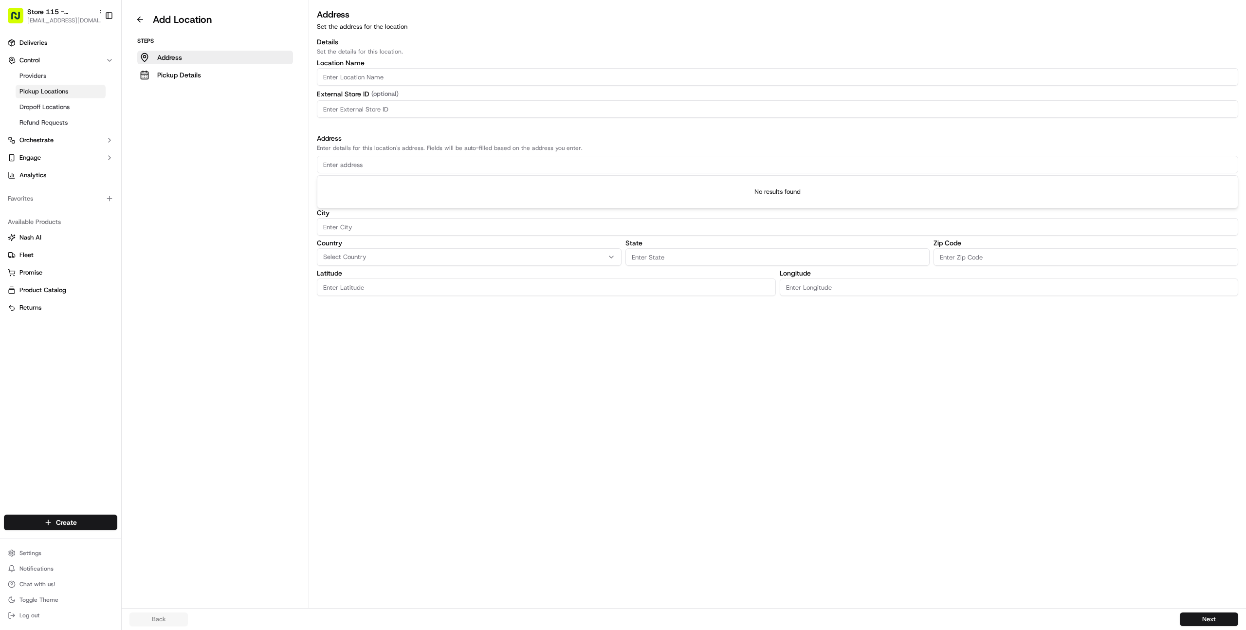
type input "0"
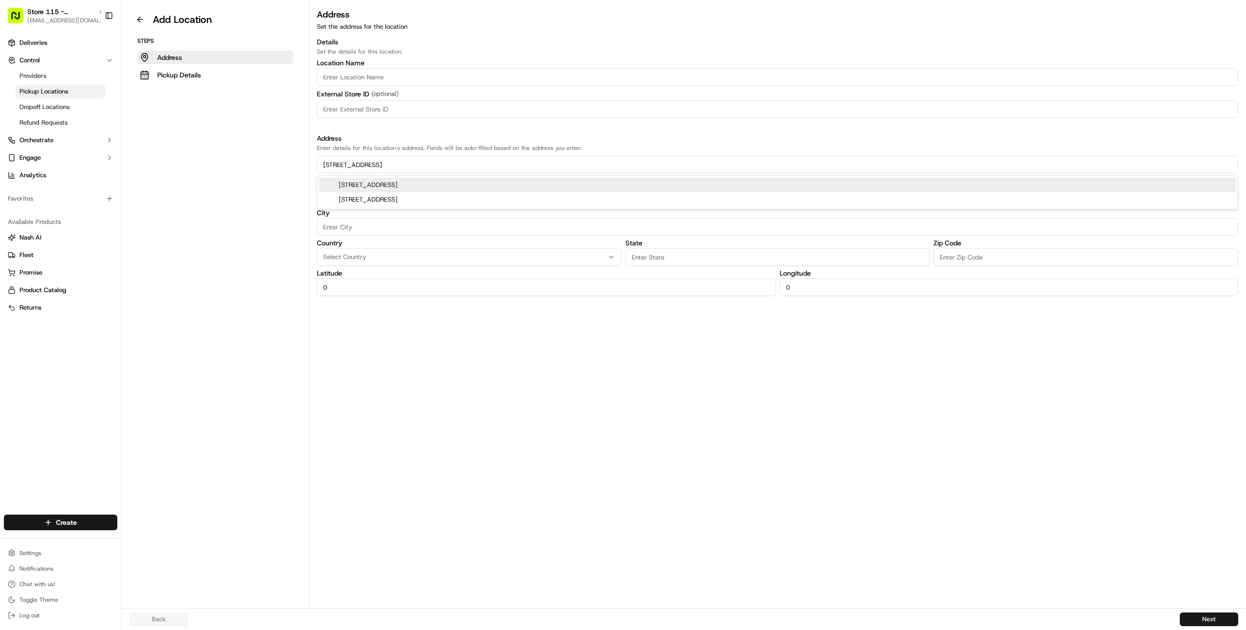
click at [367, 184] on div "[STREET_ADDRESS]" at bounding box center [777, 185] width 916 height 15
type input "1500 [US_STATE] 35"
type input "12"
type input "[GEOGRAPHIC_DATA]"
type input "NJ"
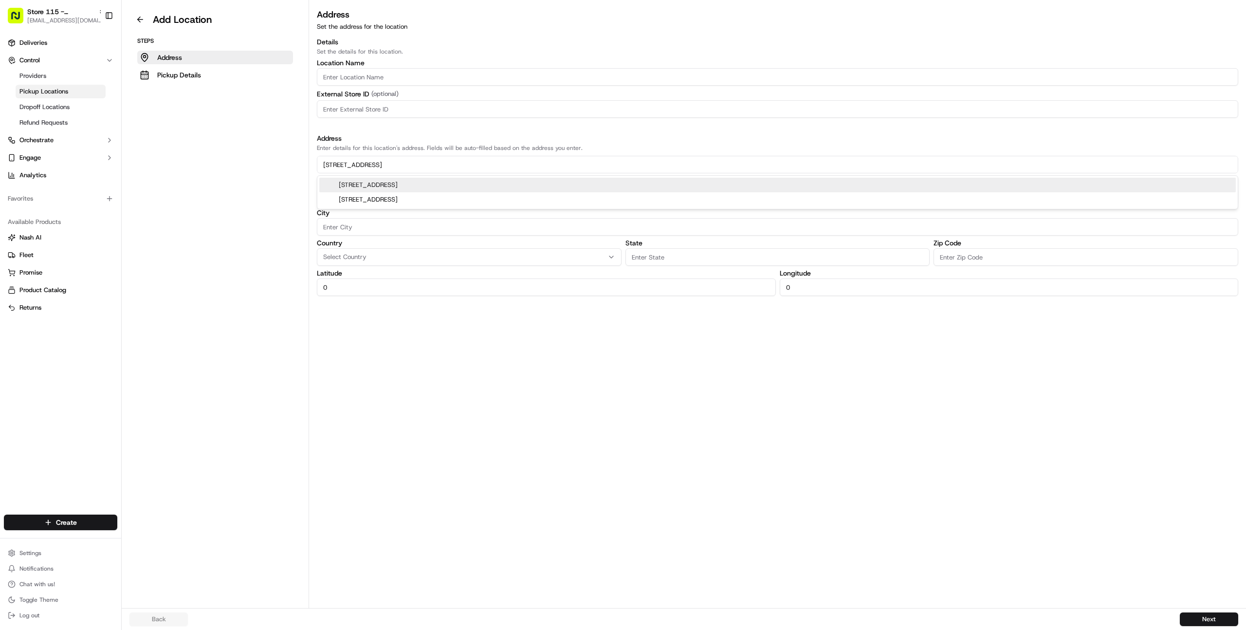
type input "07748"
type input "40.4034585"
type input "-74.1272992"
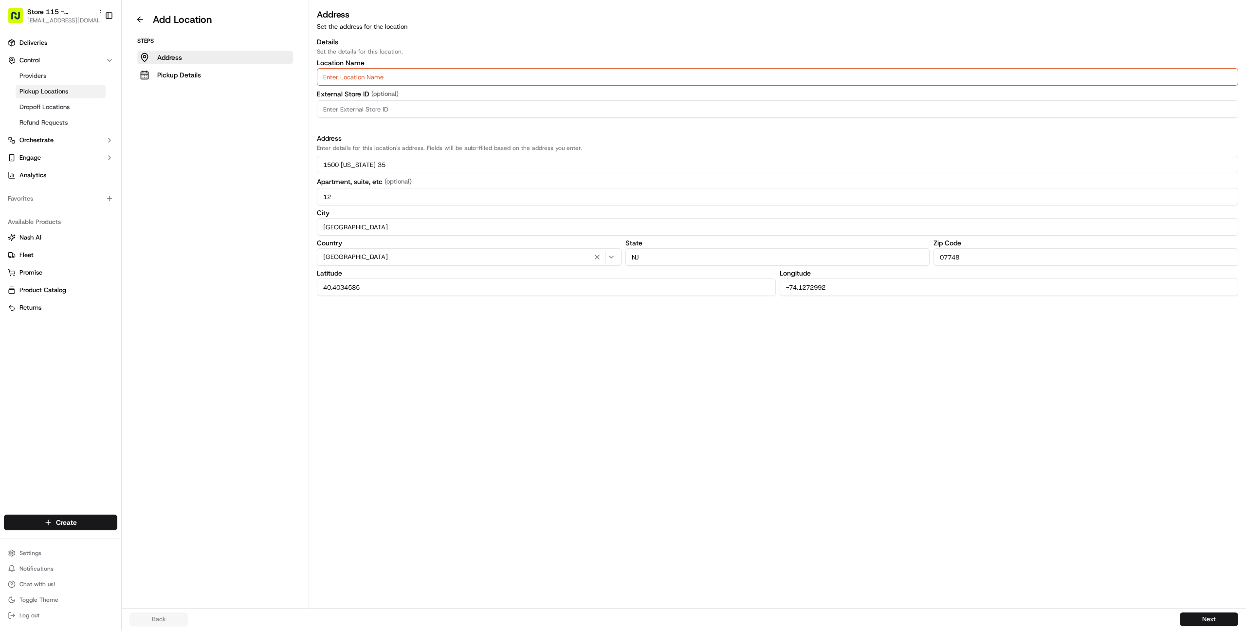
type input "1500 [US_STATE] 35"
click at [408, 81] on input "Location name" at bounding box center [777, 77] width 921 height 18
paste input "Store 115 - [GEOGRAPHIC_DATA] (Just Salad)"
type input "Store 115 - [GEOGRAPHIC_DATA] (Just Salad)"
click at [1196, 621] on button "Next" at bounding box center [1209, 619] width 58 height 14
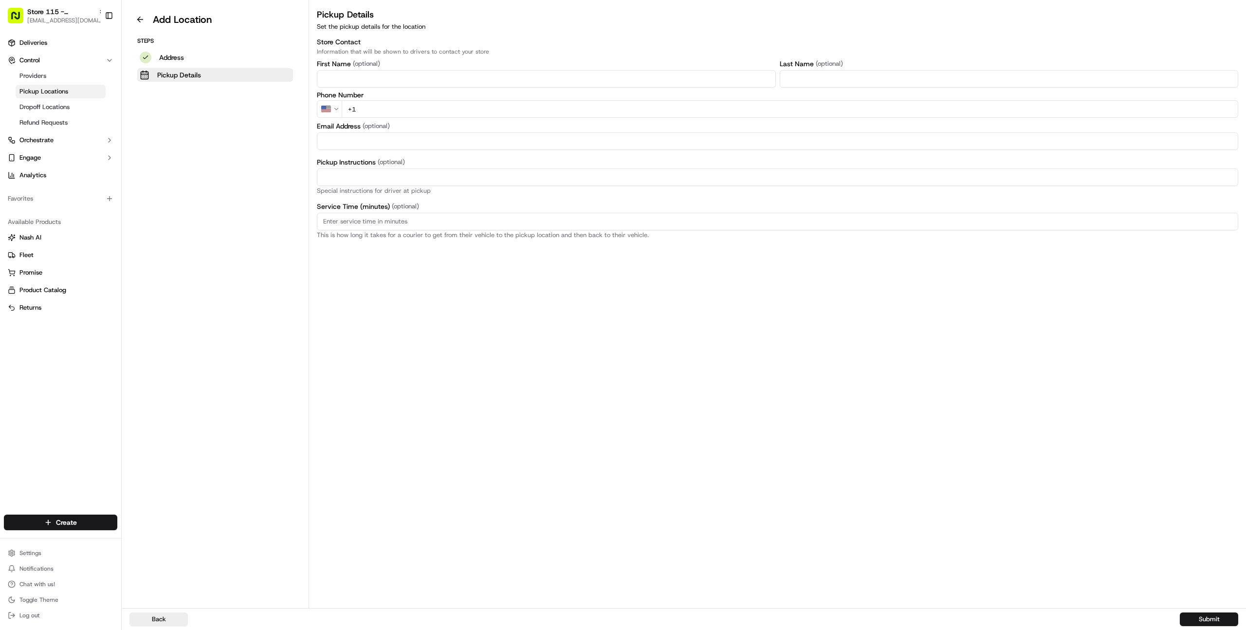
click at [418, 109] on input "+1" at bounding box center [790, 109] width 896 height 18
paste input "[PHONE_NUMBER]"
type input "[PHONE_NUMBER]"
click at [386, 172] on input "Pickup Instructions (optional)" at bounding box center [777, 177] width 921 height 18
type input "Pickup order [insert order number] for [insert customer name] from Just Salad"
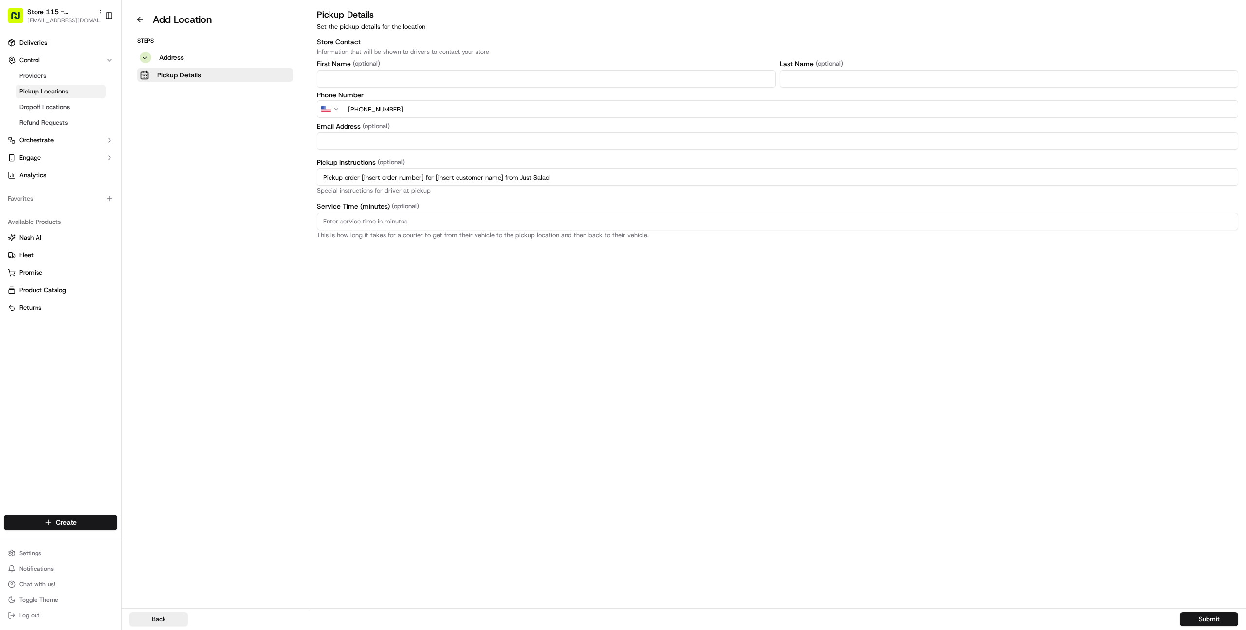
click at [543, 348] on div "Pickup Details Set the pickup details for the location Store Contact Informatio…" at bounding box center [777, 308] width 937 height 600
click at [1210, 619] on button "Submit" at bounding box center [1209, 619] width 58 height 14
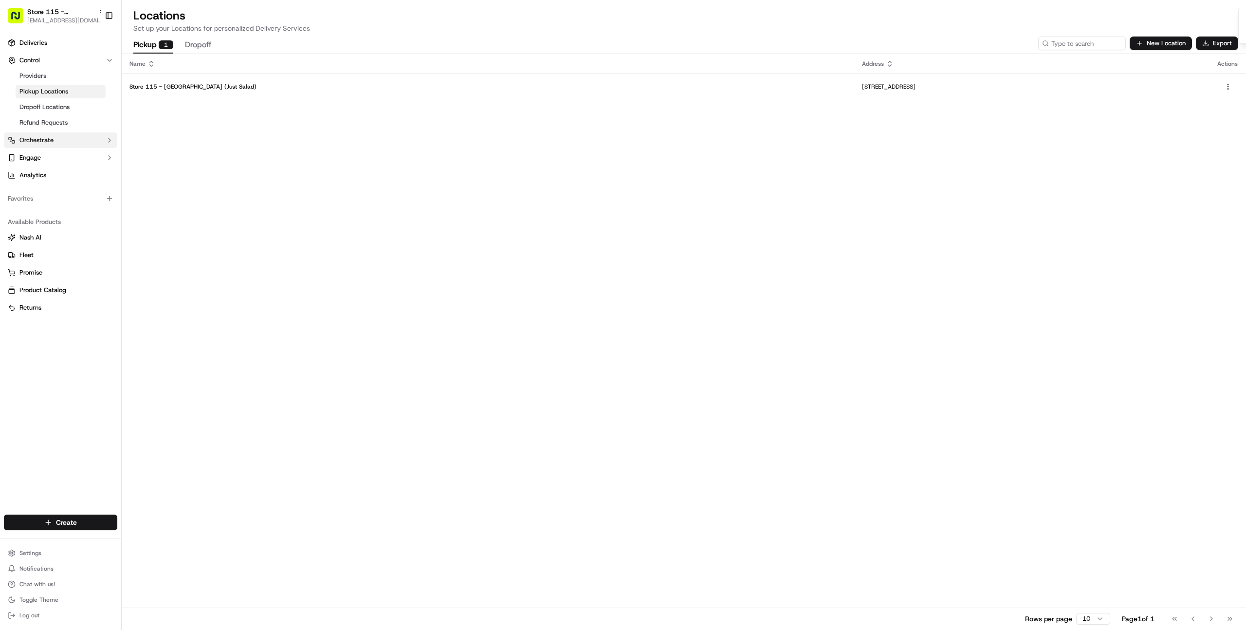
click at [75, 146] on button "Orchestrate" at bounding box center [60, 140] width 113 height 16
click at [68, 168] on span "Dispatch Strategies" at bounding box center [47, 171] width 57 height 9
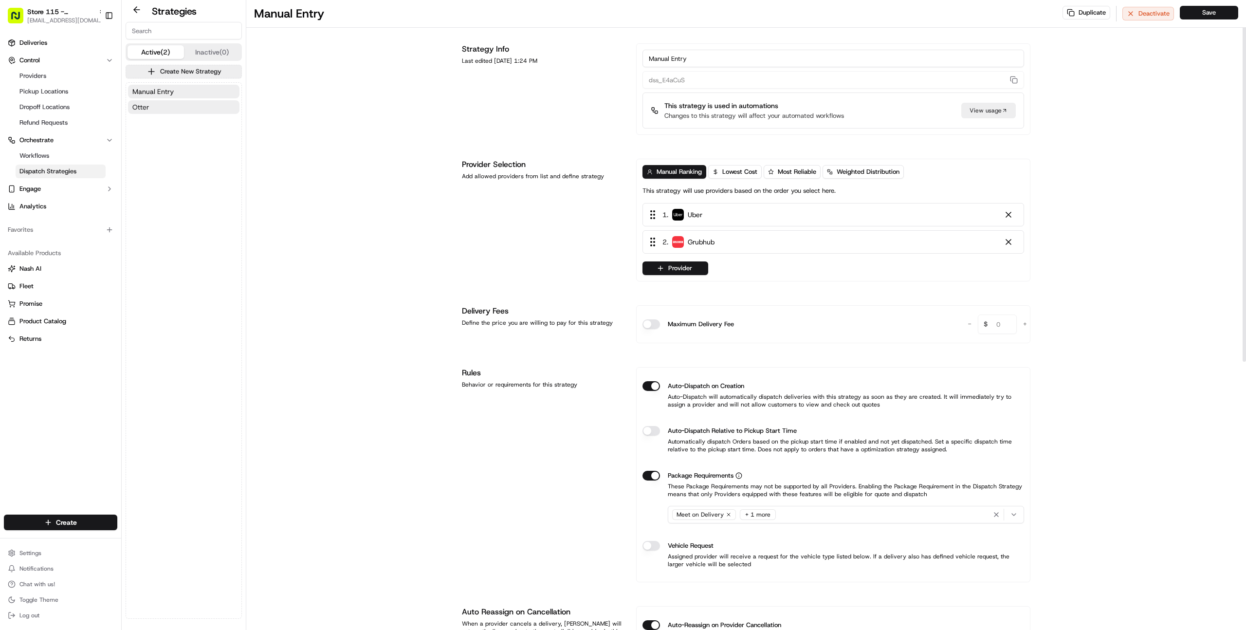
click at [197, 108] on button "Otter" at bounding box center [183, 107] width 111 height 14
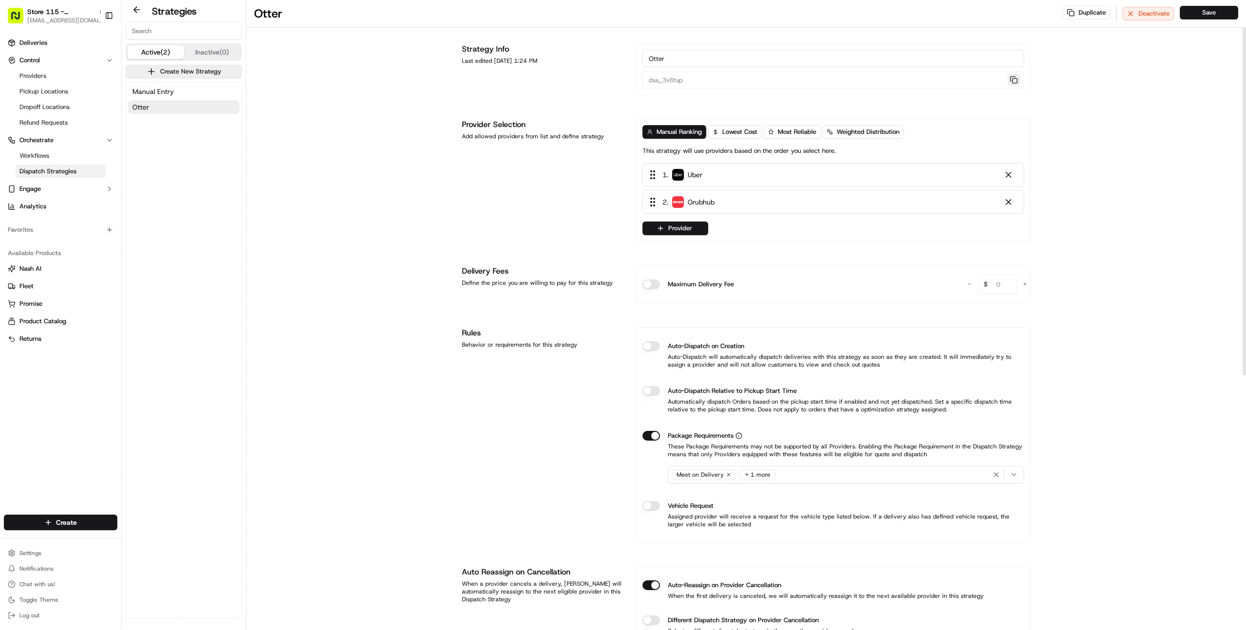
click at [1014, 79] on button "button" at bounding box center [1013, 80] width 13 height 12
click at [172, 93] on span "Manual Entry" at bounding box center [152, 92] width 41 height 10
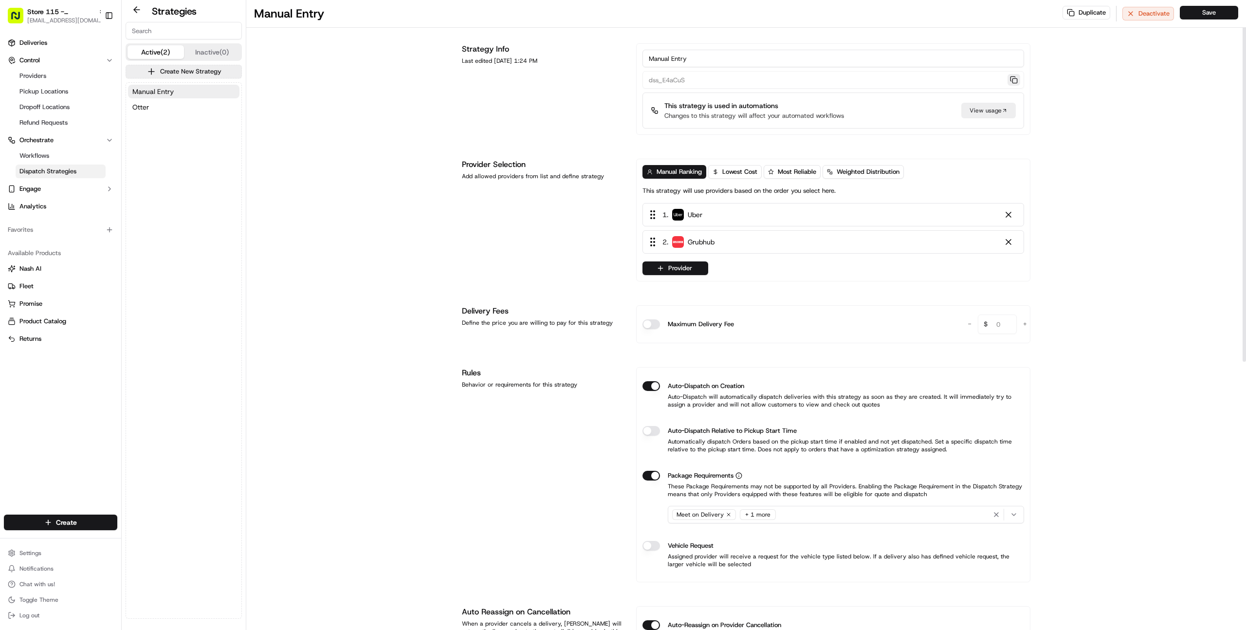
click at [1015, 77] on button "button" at bounding box center [1013, 80] width 13 height 12
click at [72, 152] on link "Workflows" at bounding box center [61, 156] width 90 height 14
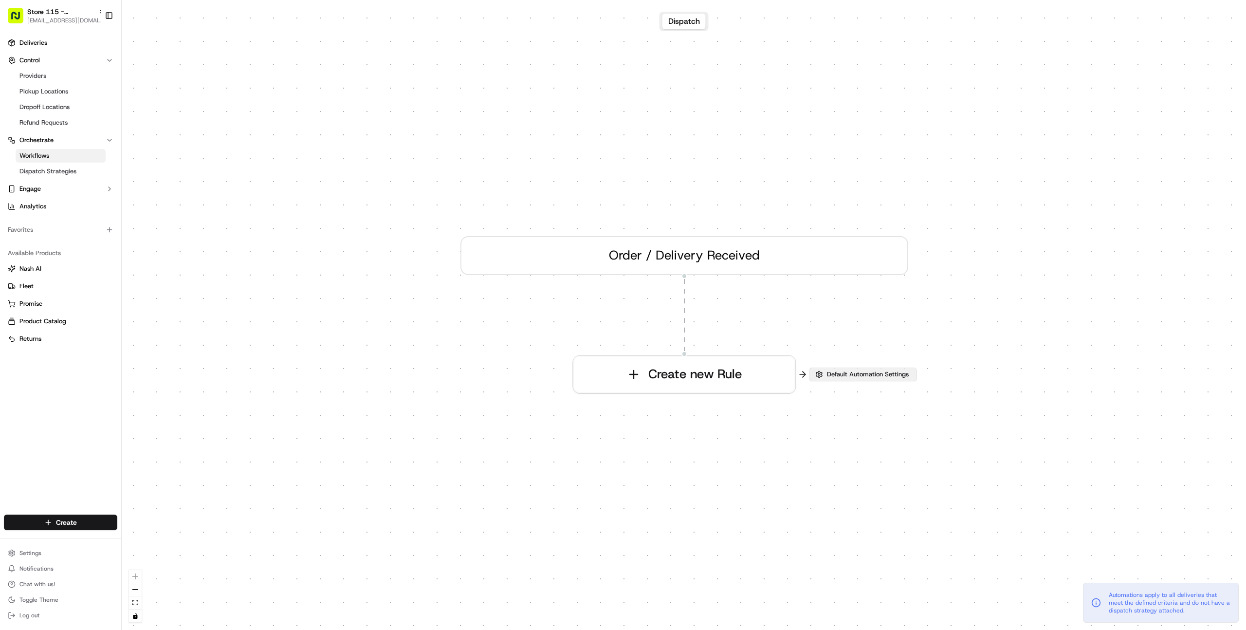
click at [834, 378] on span "Default Automation Settings" at bounding box center [868, 374] width 86 height 9
click at [839, 378] on span "Default Automation Settings" at bounding box center [868, 374] width 86 height 9
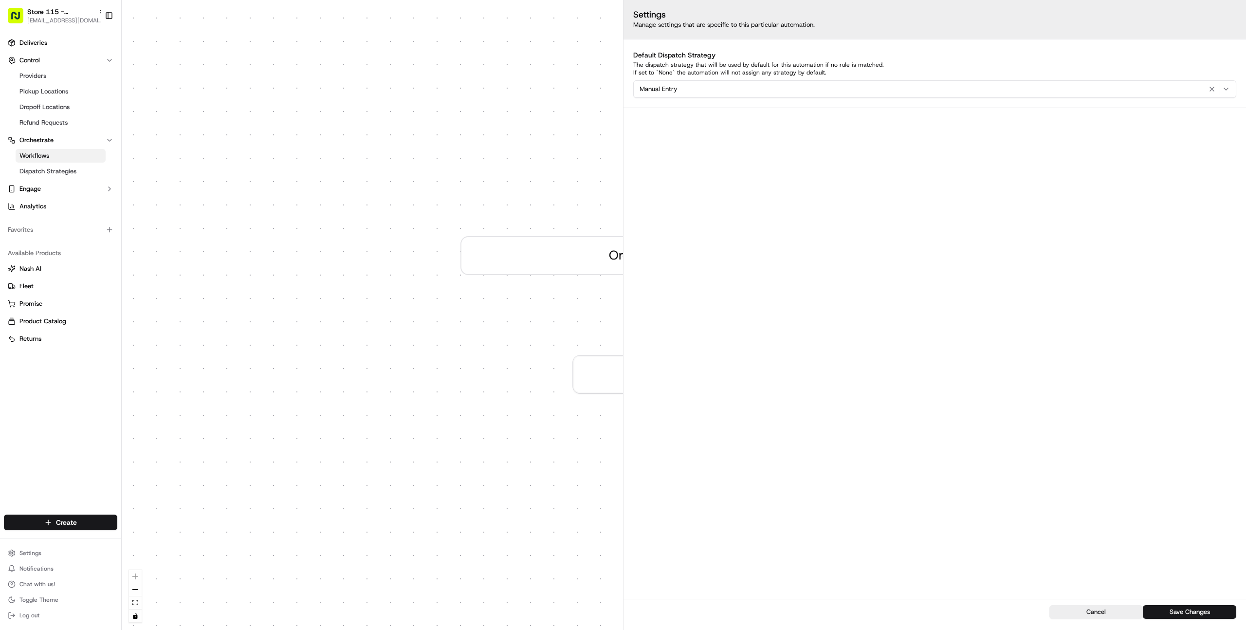
click at [391, 342] on div "0 Order / Delivery Received Create new Rule" at bounding box center [684, 315] width 1124 height 630
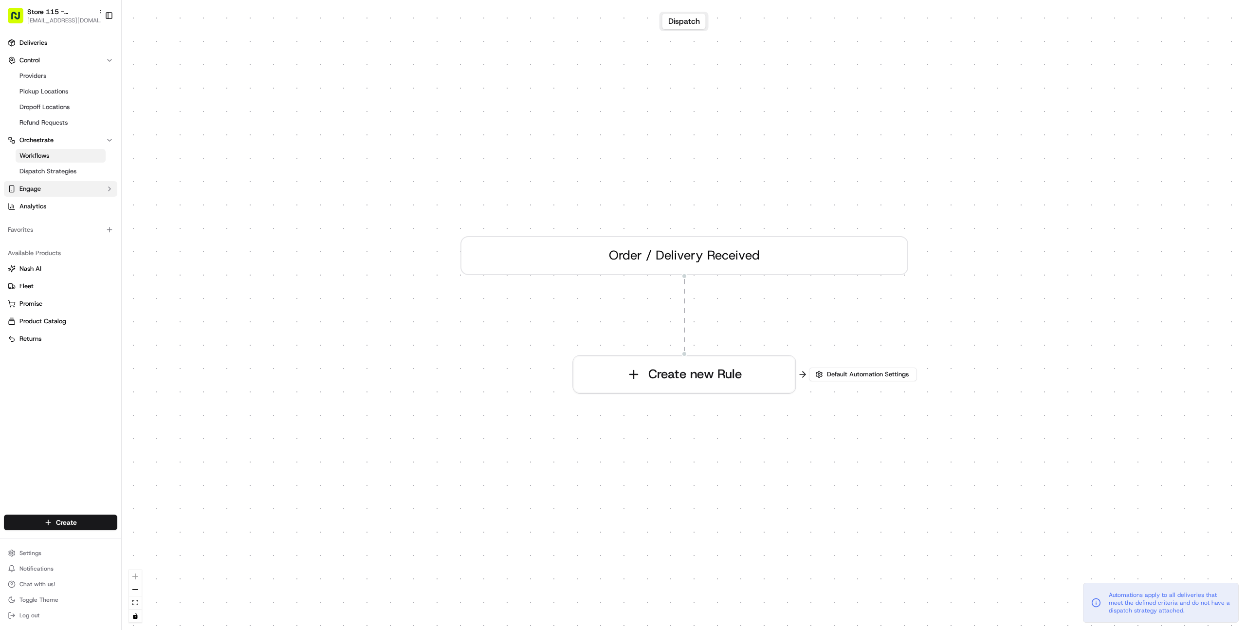
click at [53, 188] on button "Engage" at bounding box center [60, 189] width 113 height 16
click at [53, 222] on span "Notification Triggers" at bounding box center [48, 220] width 58 height 9
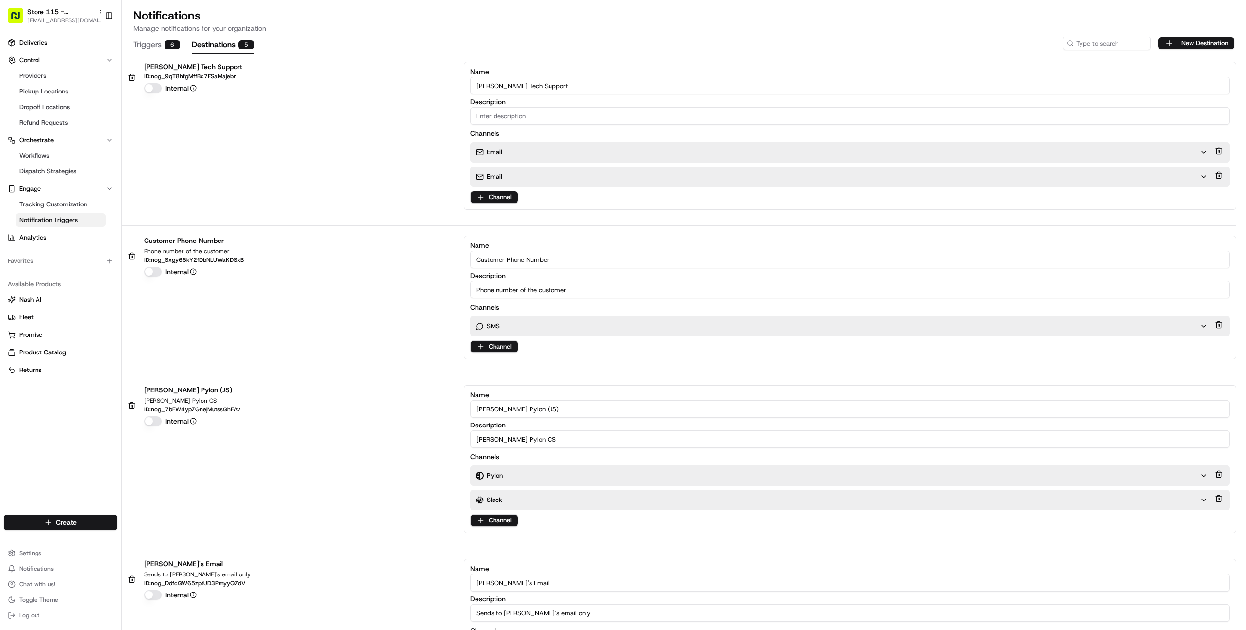
click at [218, 44] on button "Destinations 5" at bounding box center [223, 45] width 62 height 17
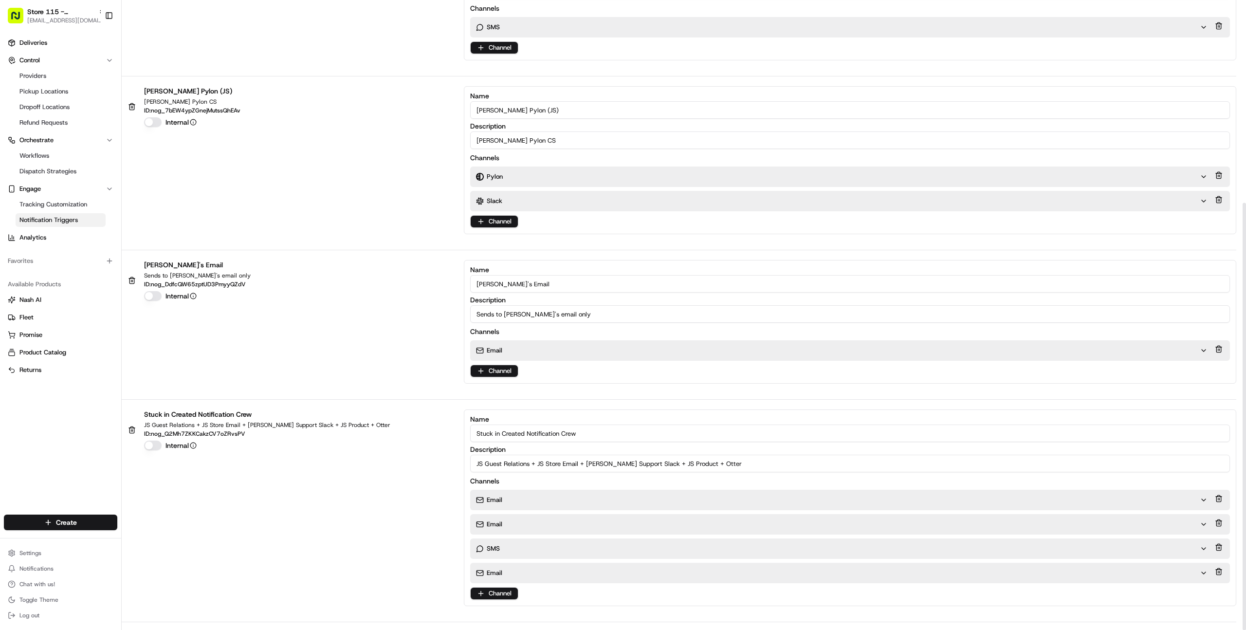
click at [508, 497] on div "Email" at bounding box center [838, 499] width 724 height 9
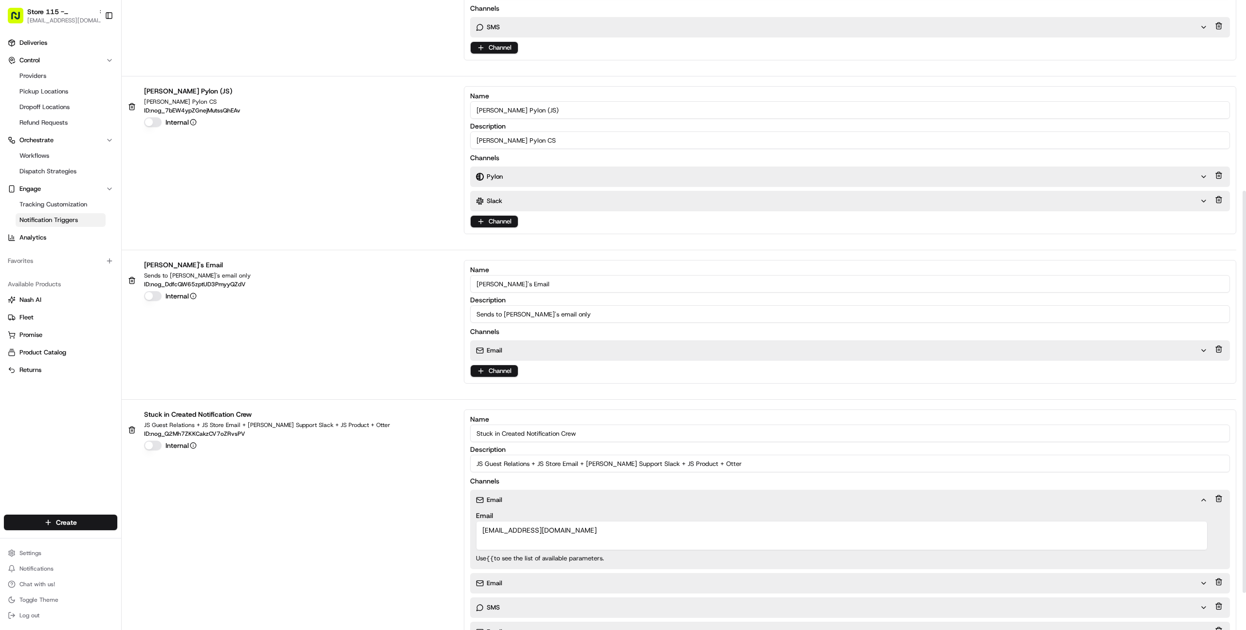
click at [492, 583] on p "Email" at bounding box center [495, 583] width 16 height 9
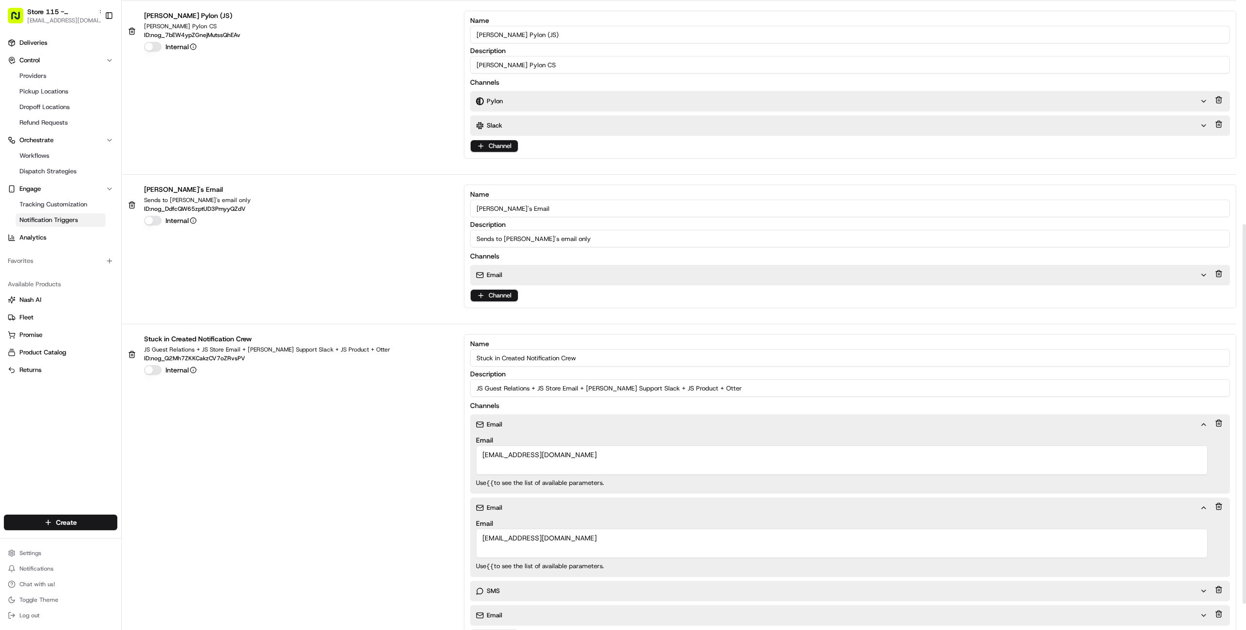
scroll to position [416, 0]
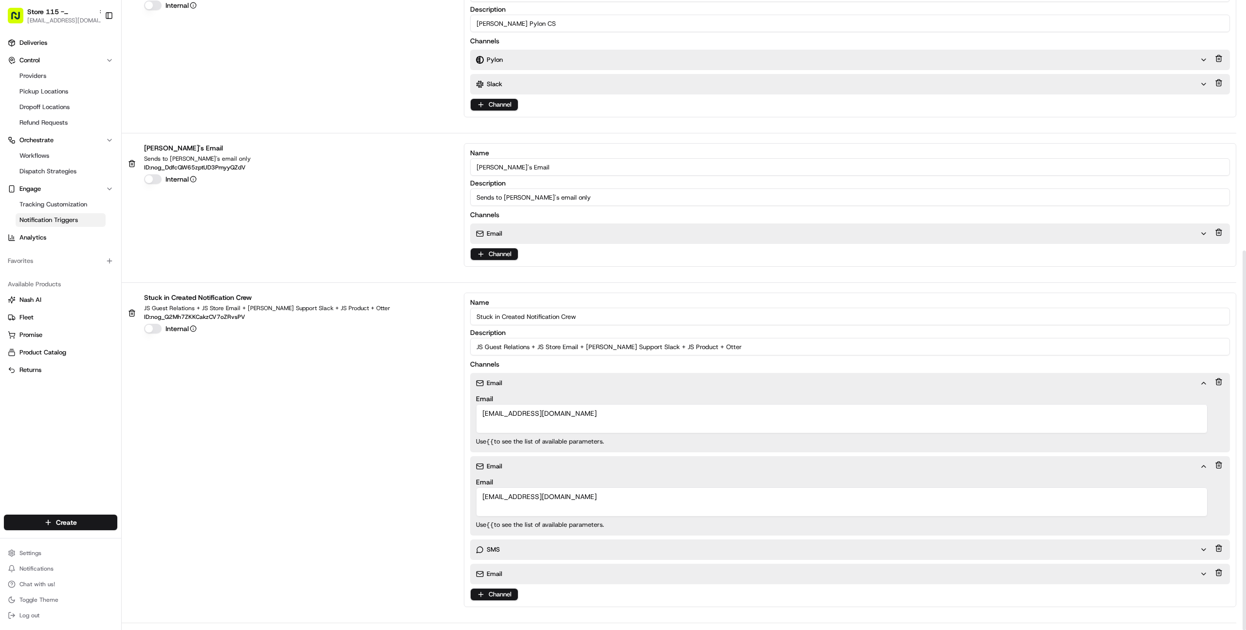
click at [501, 543] on div "SMS" at bounding box center [841, 549] width 743 height 20
click at [497, 547] on p "SMS" at bounding box center [493, 549] width 13 height 9
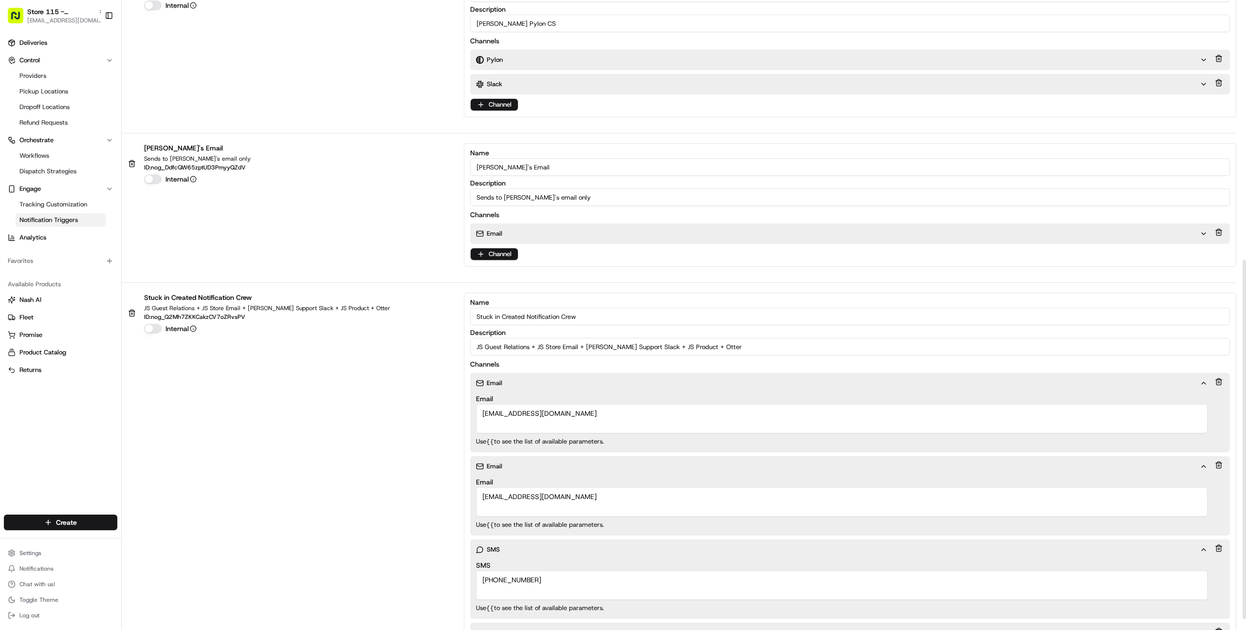
scroll to position [474, 0]
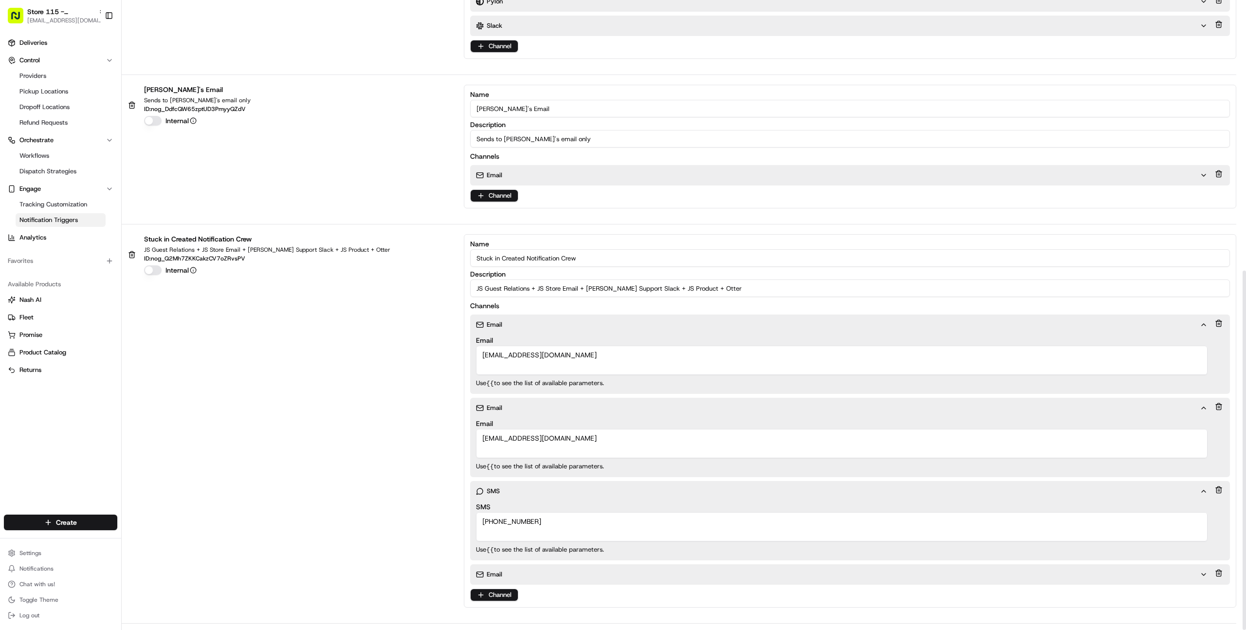
click at [494, 576] on p "Email" at bounding box center [495, 574] width 16 height 9
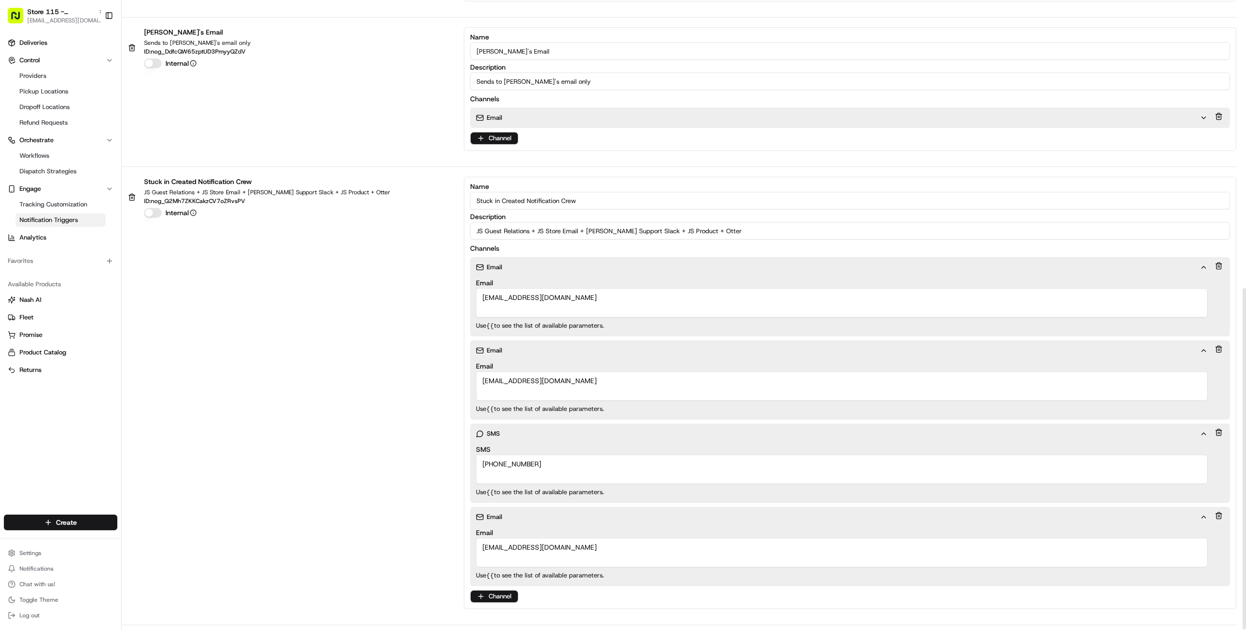
scroll to position [532, 0]
click at [497, 548] on textarea "[EMAIL_ADDRESS][DOMAIN_NAME]" at bounding box center [841, 551] width 731 height 29
type textarea "[EMAIL_ADDRESS][DOMAIN_NAME]"
click at [1207, 615] on button "Save" at bounding box center [1211, 622] width 49 height 17
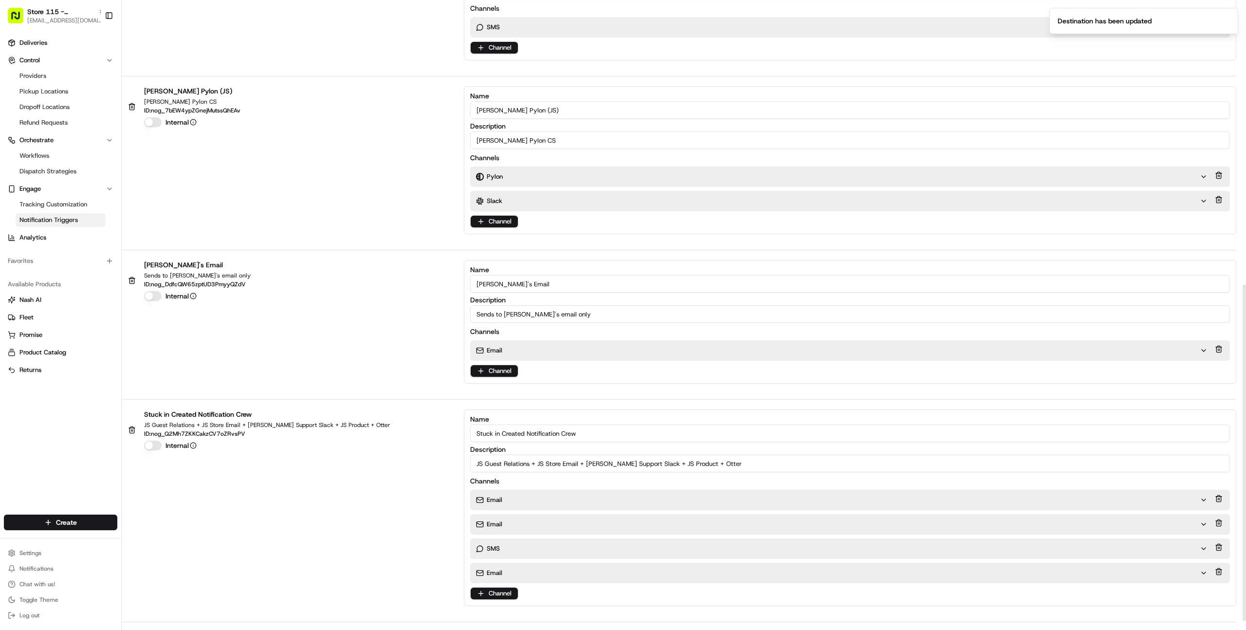
scroll to position [299, 0]
click at [42, 552] on html "Store 115 - [GEOGRAPHIC_DATA] (Just Salad) [EMAIL_ADDRESS][DOMAIN_NAME] Toggle …" at bounding box center [623, 315] width 1246 height 630
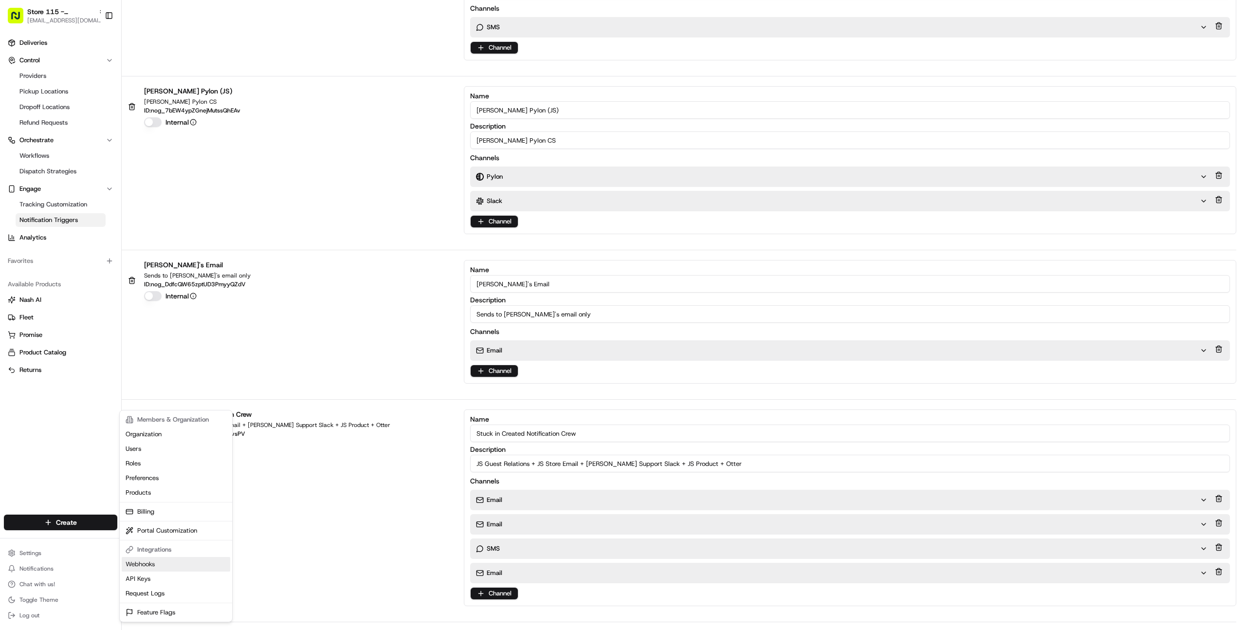
click at [166, 568] on link "Webhooks" at bounding box center [176, 564] width 109 height 15
